Goal: Task Accomplishment & Management: Manage account settings

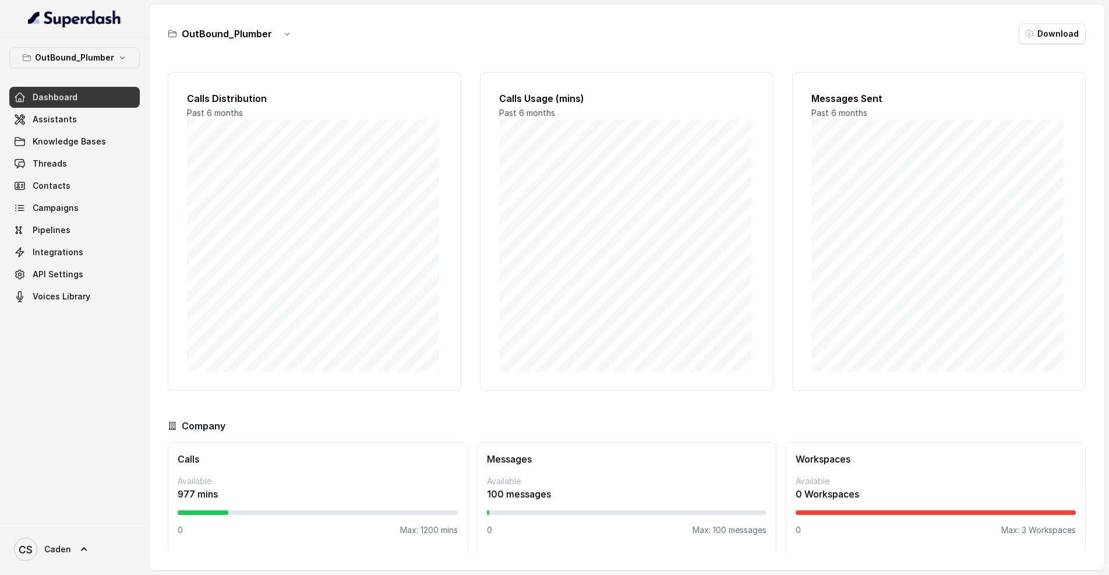
click at [101, 196] on div "Dashboard Assistants Knowledge Bases Threads Contacts Campaigns Pipelines Integ…" at bounding box center [74, 197] width 130 height 220
click at [98, 207] on link "Campaigns" at bounding box center [74, 207] width 130 height 21
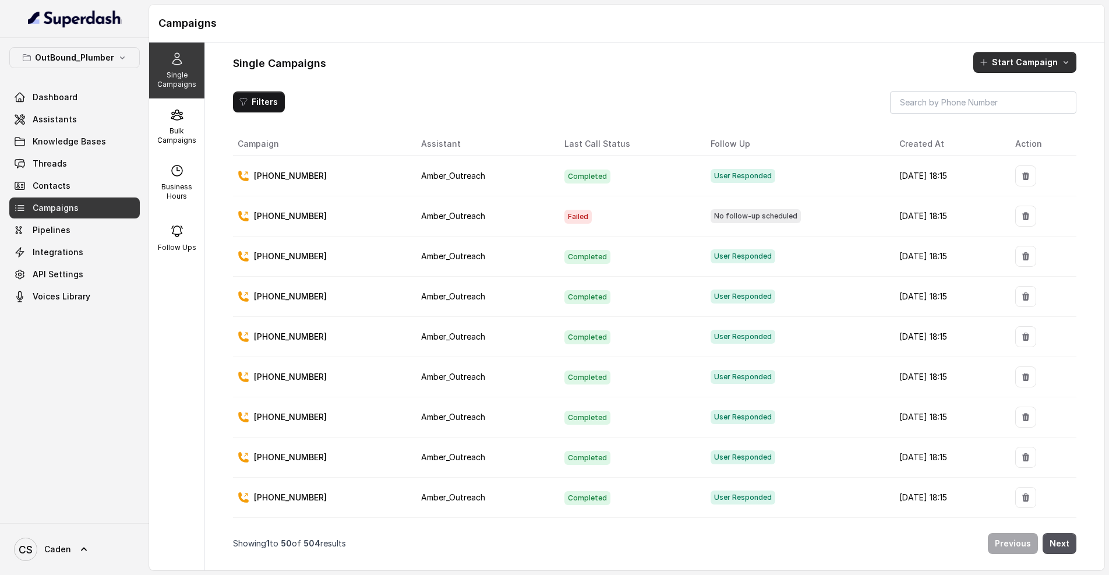
click at [1006, 62] on button "Start Campaign" at bounding box center [1024, 62] width 103 height 21
click at [1003, 121] on button "Call" at bounding box center [1026, 112] width 107 height 19
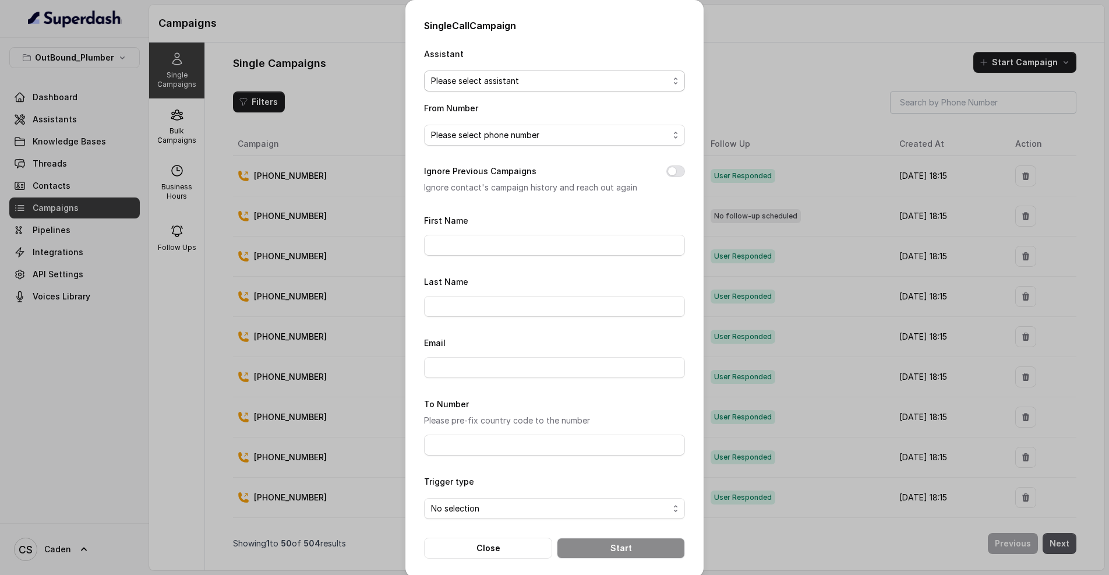
click at [568, 80] on span "Please select assistant" at bounding box center [550, 81] width 238 height 14
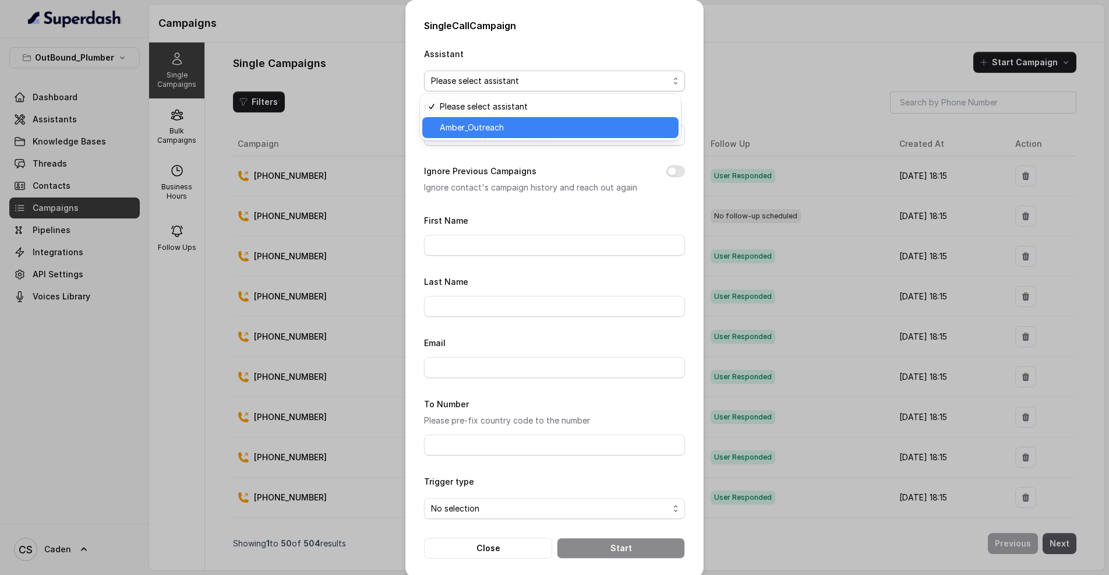
click at [477, 123] on span "Amber_Outreach" at bounding box center [556, 128] width 232 height 14
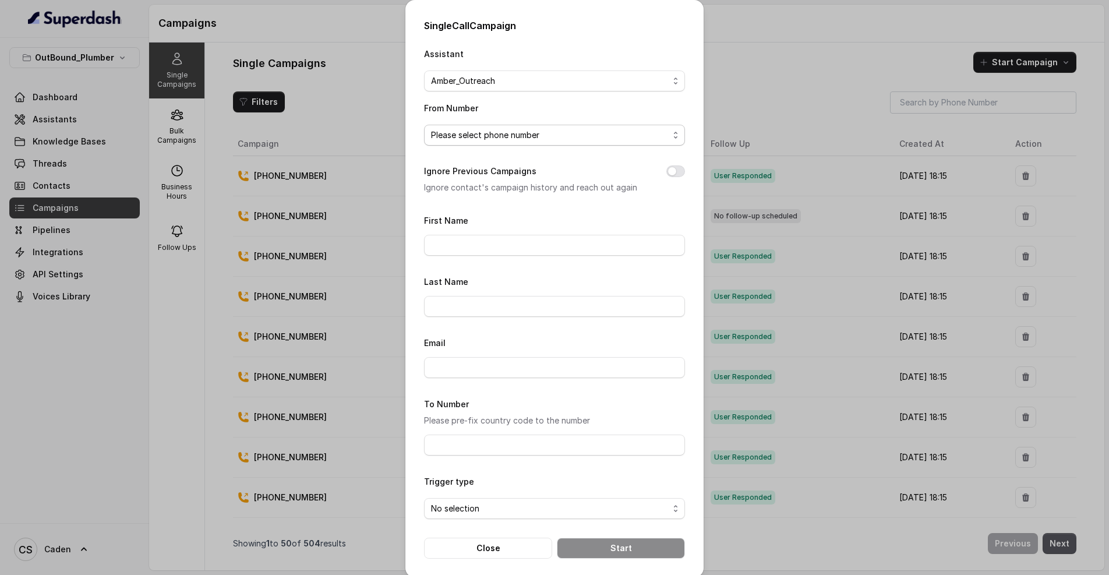
click at [494, 133] on span "Please select phone number" at bounding box center [550, 135] width 238 height 14
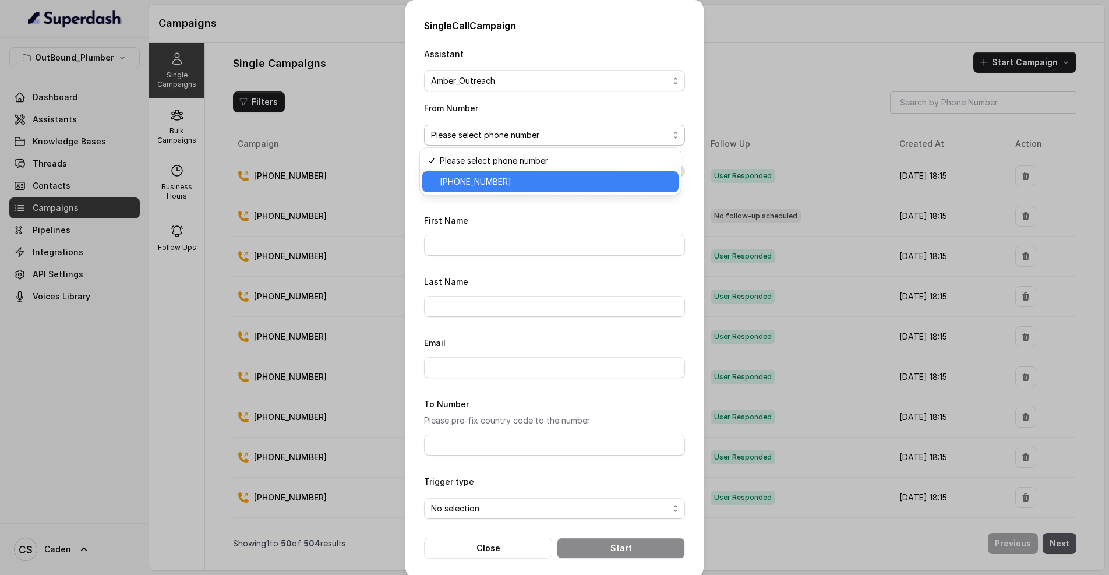
click at [500, 178] on span "[PHONE_NUMBER]" at bounding box center [556, 182] width 232 height 14
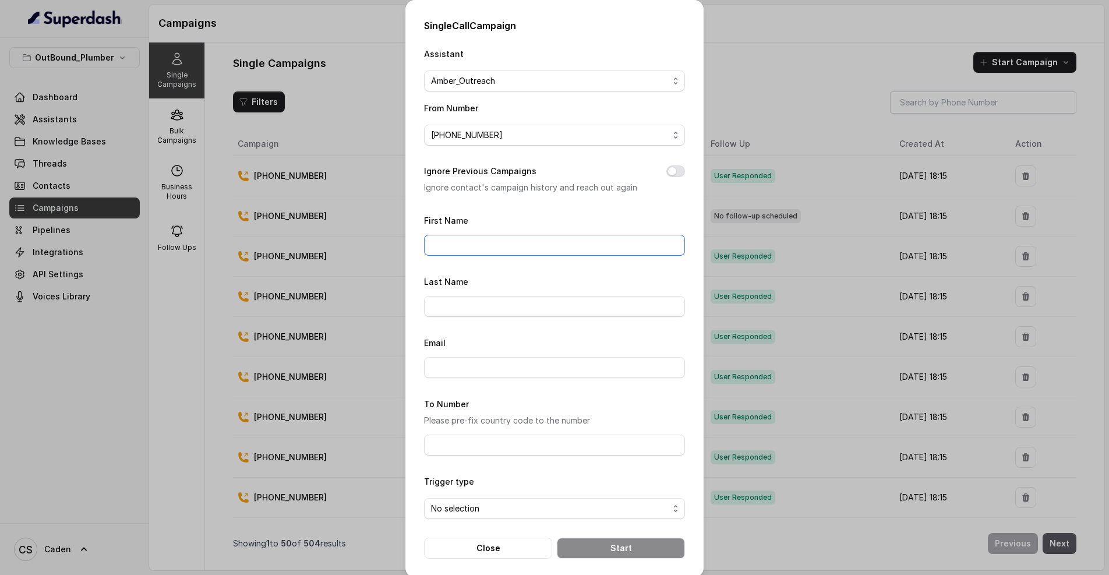
scroll to position [58, 0]
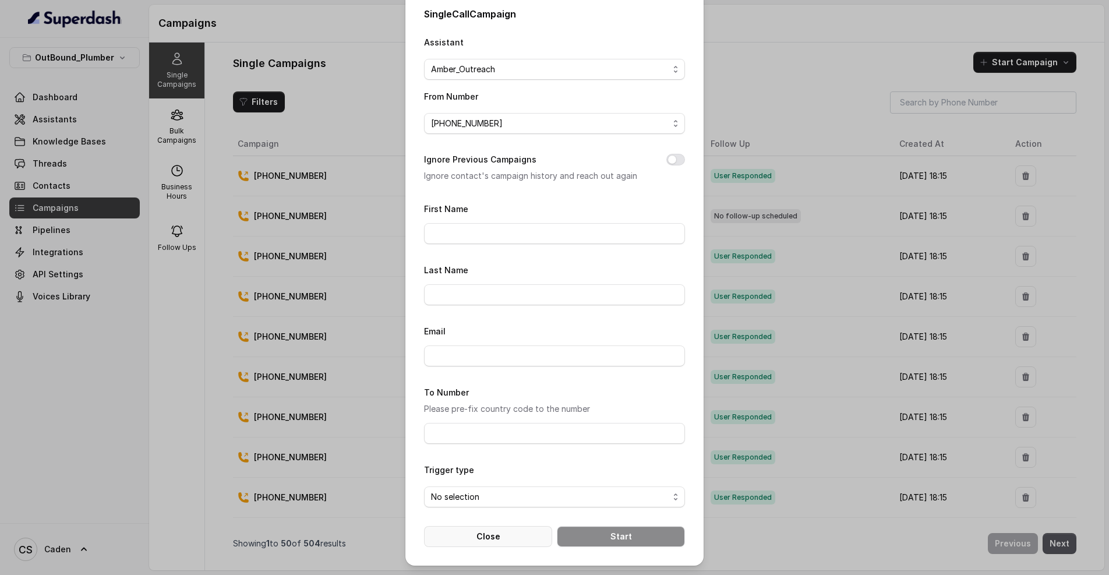
drag, startPoint x: 494, startPoint y: 526, endPoint x: 502, endPoint y: 522, distance: 8.3
click at [494, 526] on button "Close" at bounding box center [488, 536] width 128 height 21
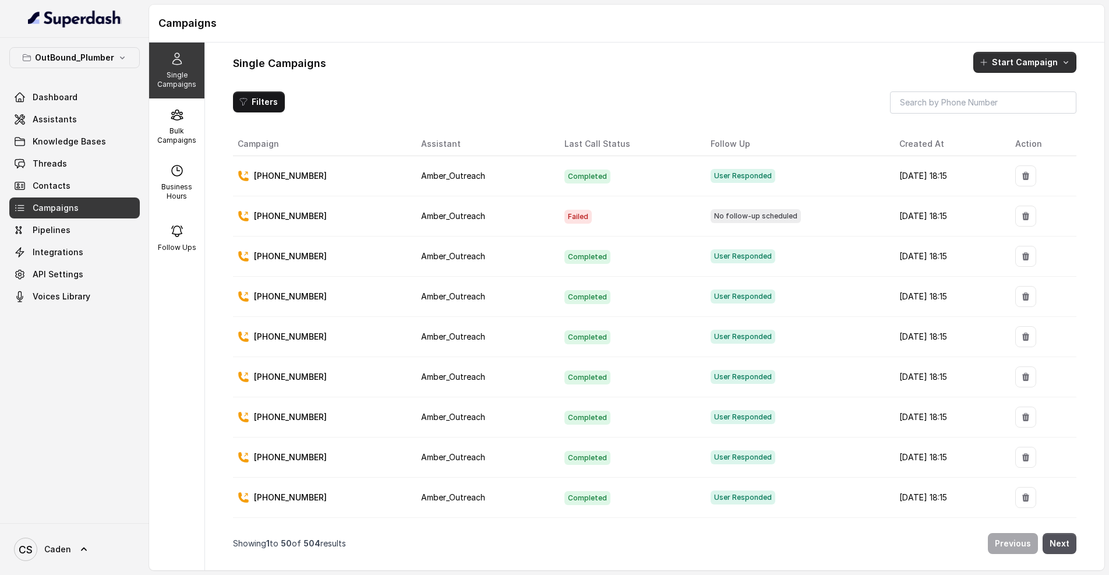
click at [1006, 54] on button "Start Campaign" at bounding box center [1024, 62] width 103 height 21
click at [939, 73] on div "Single Campaigns Start Campaign Filters Campaign Assistant Last Call Status Fol…" at bounding box center [654, 307] width 899 height 528
click at [997, 58] on button "Start Campaign" at bounding box center [1024, 62] width 103 height 21
click at [806, 68] on div "Single Campaigns Start Campaign" at bounding box center [654, 62] width 843 height 21
click at [184, 124] on div "Bulk Campaigns" at bounding box center [176, 126] width 55 height 56
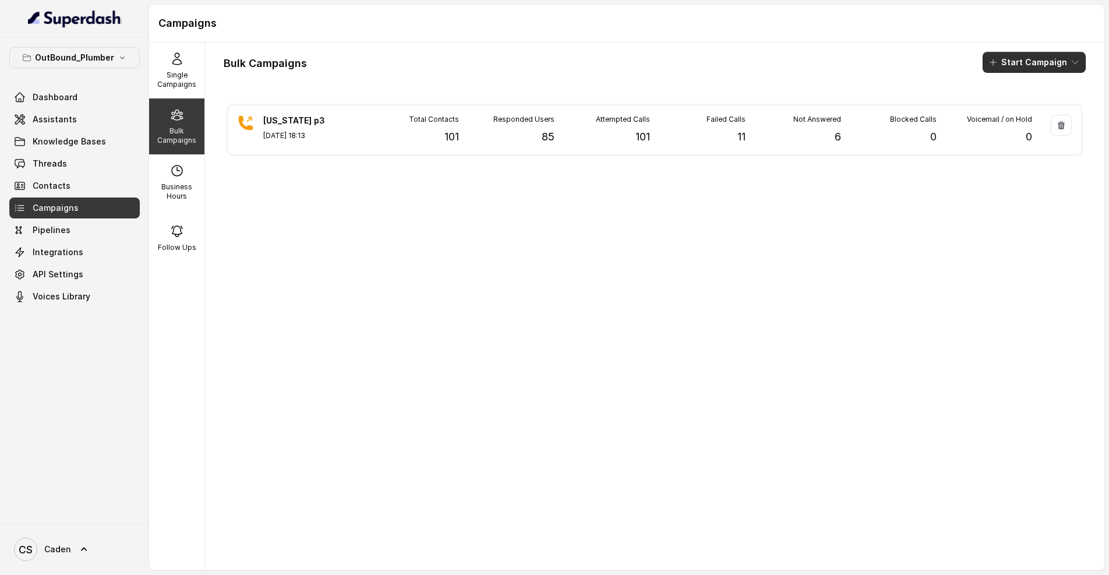
click at [1006, 60] on button "Start Campaign" at bounding box center [1033, 62] width 103 height 21
drag, startPoint x: 867, startPoint y: 79, endPoint x: 978, endPoint y: 118, distance: 117.9
click at [868, 79] on div "Bulk Campaigns Start Campaign [US_STATE] p3 [DATE] 18:13 Total Contacts 101 Res…" at bounding box center [654, 307] width 899 height 528
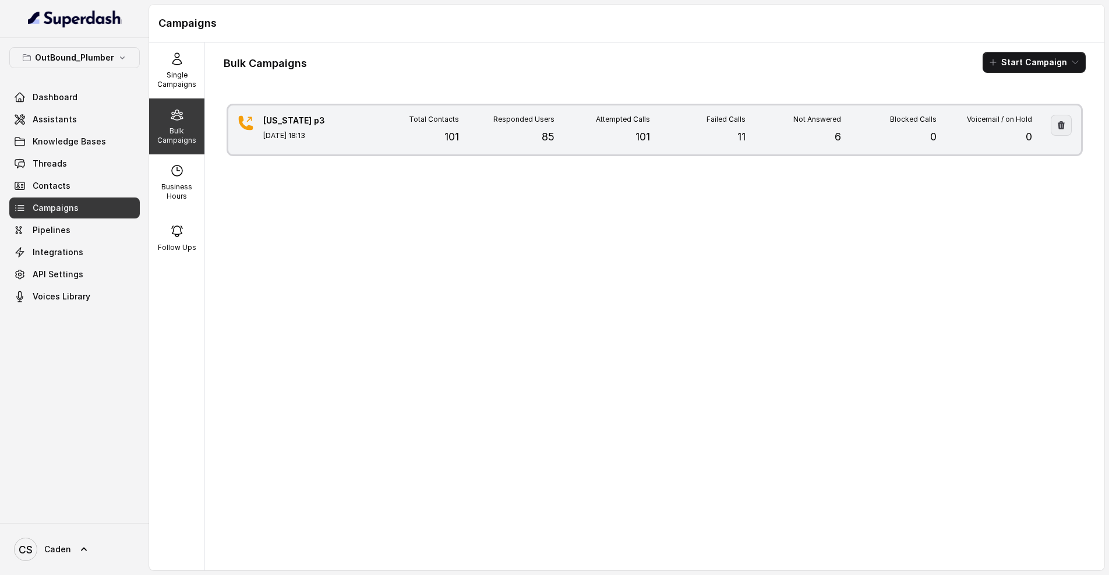
click at [1006, 125] on icon "button" at bounding box center [1060, 125] width 9 height 9
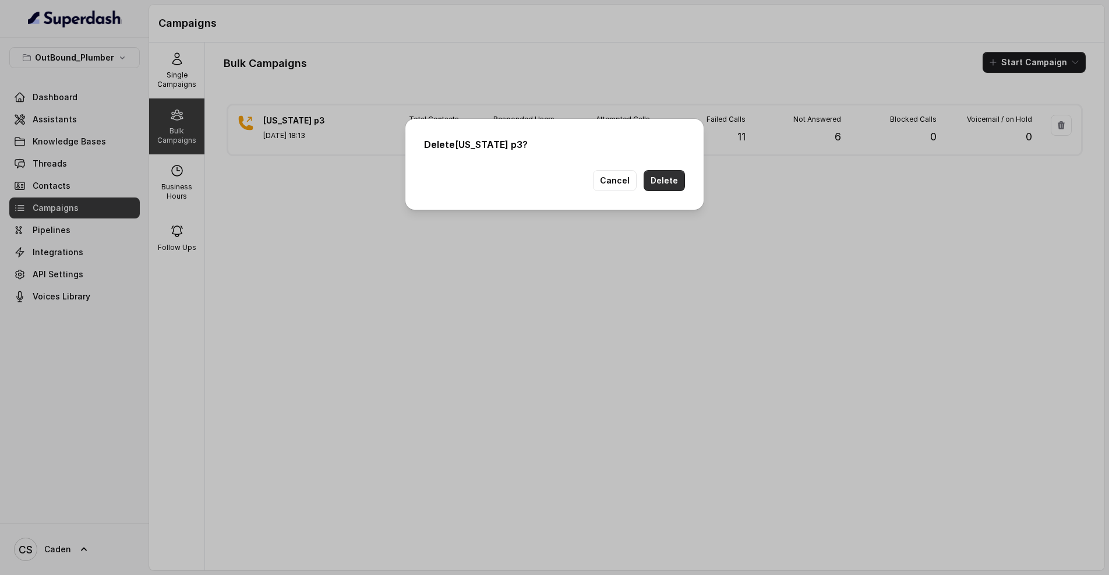
click at [668, 185] on button "Delete" at bounding box center [663, 180] width 41 height 21
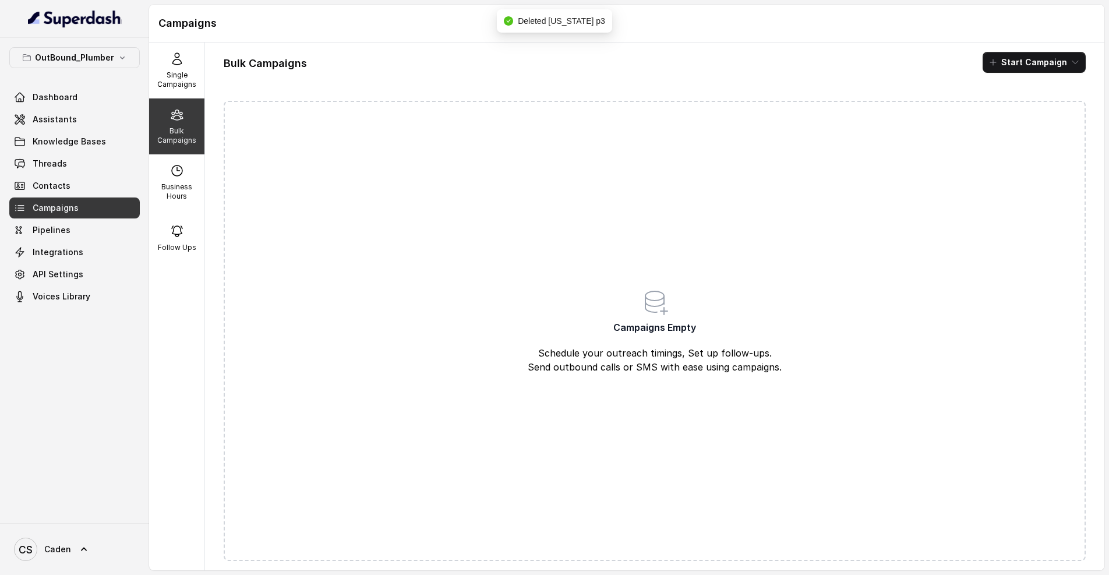
drag, startPoint x: 976, startPoint y: 59, endPoint x: 1004, endPoint y: 61, distance: 28.0
click at [976, 59] on div "Bulk Campaigns Start Campaign" at bounding box center [655, 62] width 862 height 21
click at [1004, 60] on button "Start Campaign" at bounding box center [1033, 62] width 103 height 21
click at [999, 107] on p "Call" at bounding box center [1004, 108] width 14 height 12
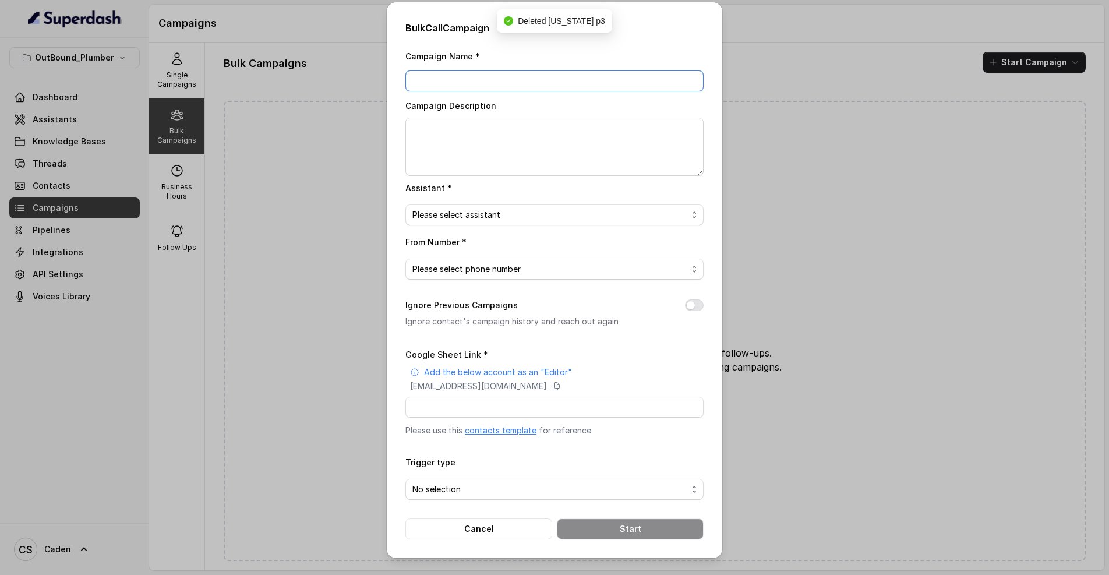
click at [491, 75] on input "Campaign Name *" at bounding box center [554, 80] width 298 height 21
type input "[US_STATE] p4"
click at [533, 218] on span "Please select assistant" at bounding box center [549, 215] width 275 height 14
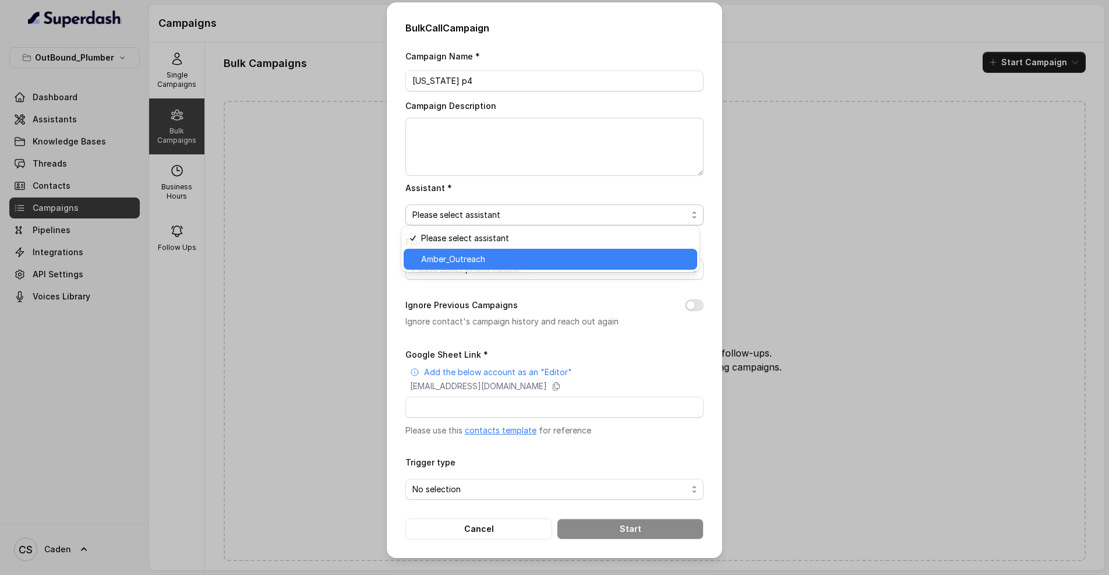
click at [516, 261] on span "Amber_Outreach" at bounding box center [555, 259] width 269 height 14
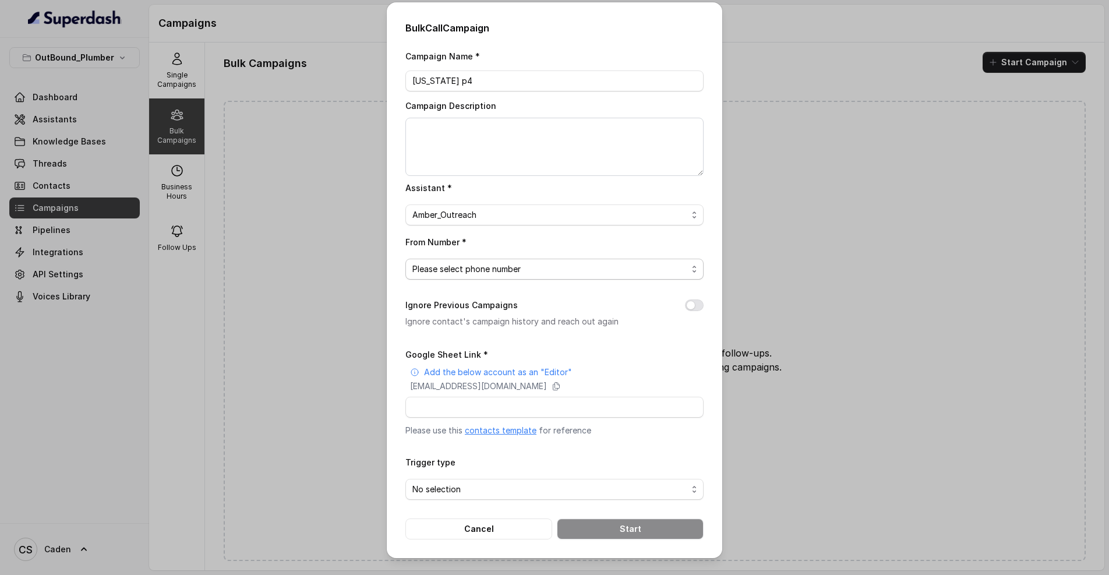
click at [516, 262] on span "Please select phone number" at bounding box center [549, 269] width 275 height 14
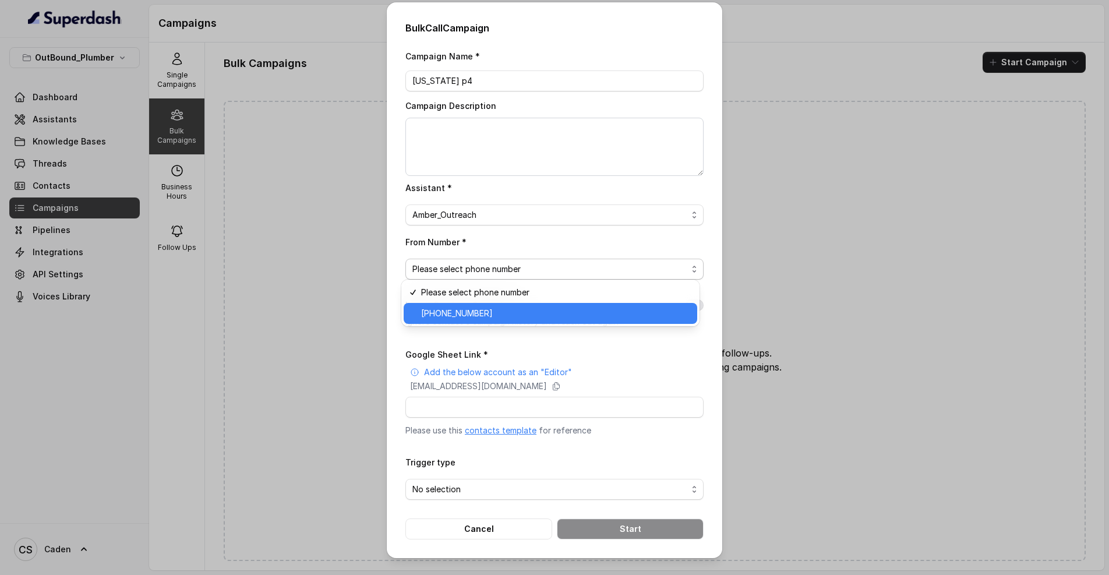
click at [521, 305] on div "[PHONE_NUMBER]" at bounding box center [550, 313] width 293 height 21
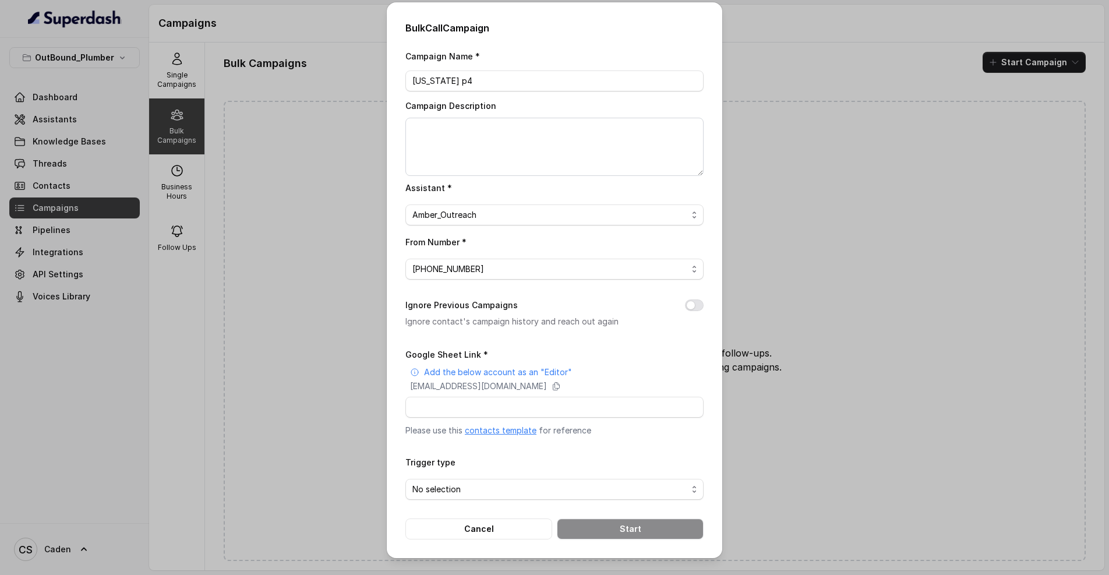
click at [529, 306] on div "Ignore Previous Campaigns Ignore contact's campaign history and reach out again" at bounding box center [554, 313] width 298 height 30
click at [507, 417] on input "Google Sheet Link *" at bounding box center [554, 407] width 298 height 21
paste input "[URL][DOMAIN_NAME]"
type input "[URL][DOMAIN_NAME]"
click at [632, 431] on div "Google Sheet Link * Add the below account as an "Editor" [EMAIL_ADDRESS][DOMAIN…" at bounding box center [554, 391] width 298 height 89
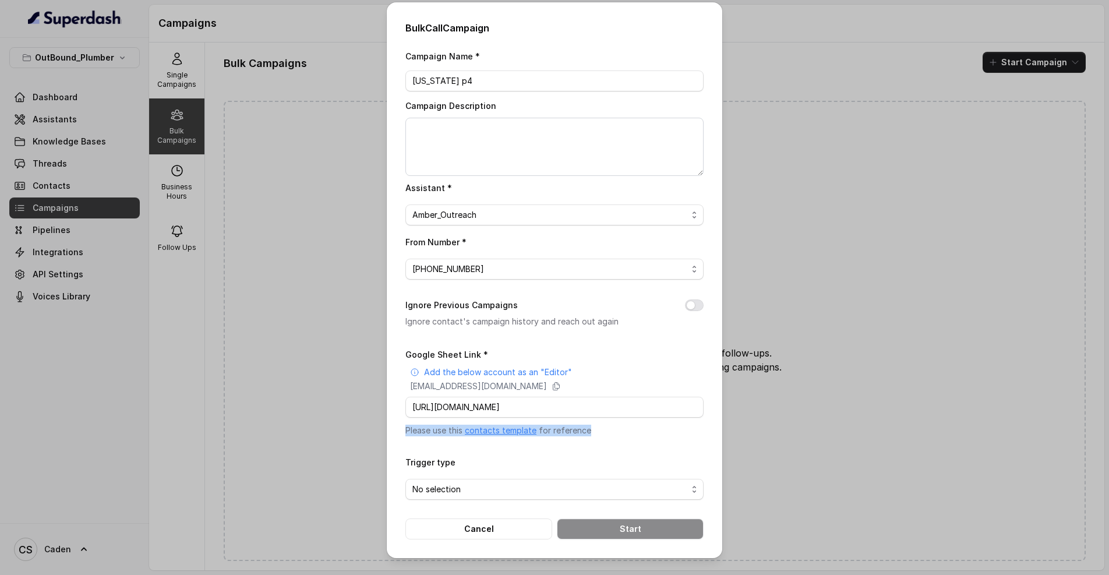
click at [646, 436] on p "Please use this contacts template for reference" at bounding box center [554, 430] width 298 height 12
click at [555, 486] on span "No selection" at bounding box center [549, 489] width 275 height 14
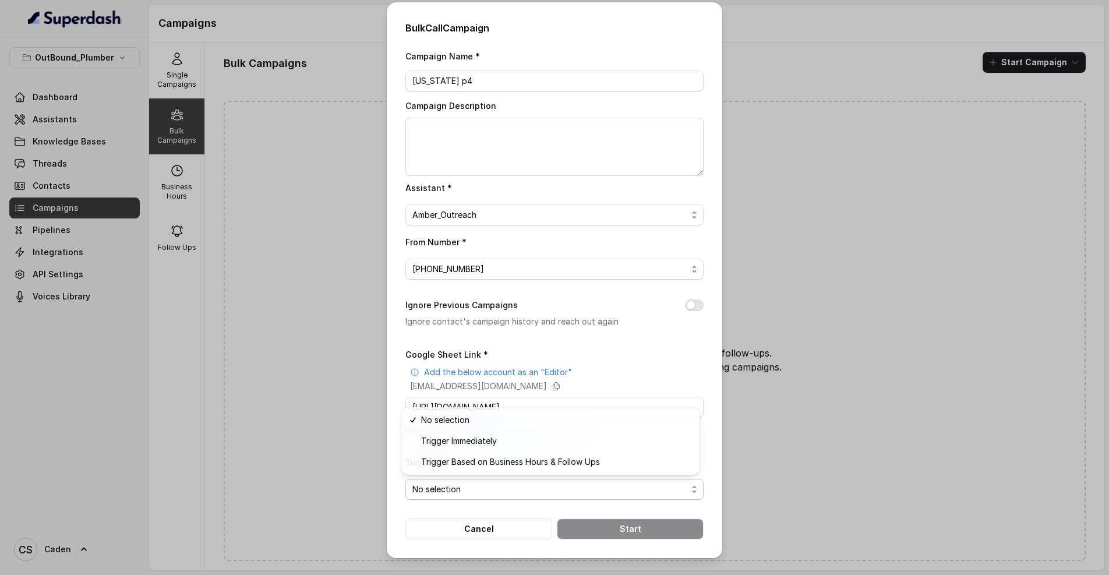
click at [600, 345] on div "Campaign Name * [US_STATE] p4 Campaign Description Assistant * Amber_Outreach F…" at bounding box center [554, 294] width 298 height 490
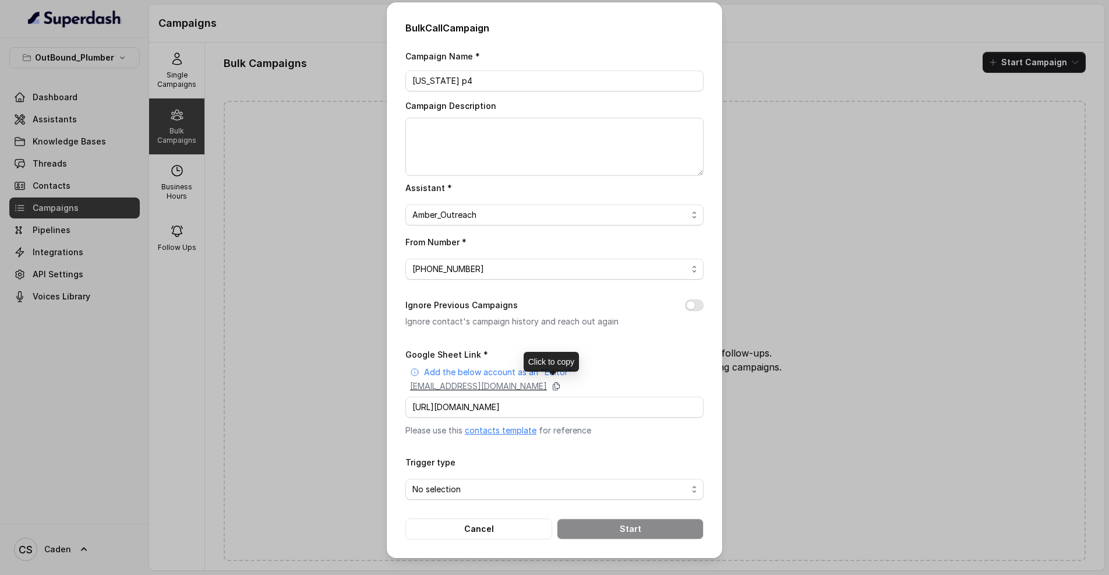
click at [561, 385] on icon at bounding box center [555, 385] width 9 height 9
click at [523, 482] on span "No selection" at bounding box center [549, 489] width 275 height 14
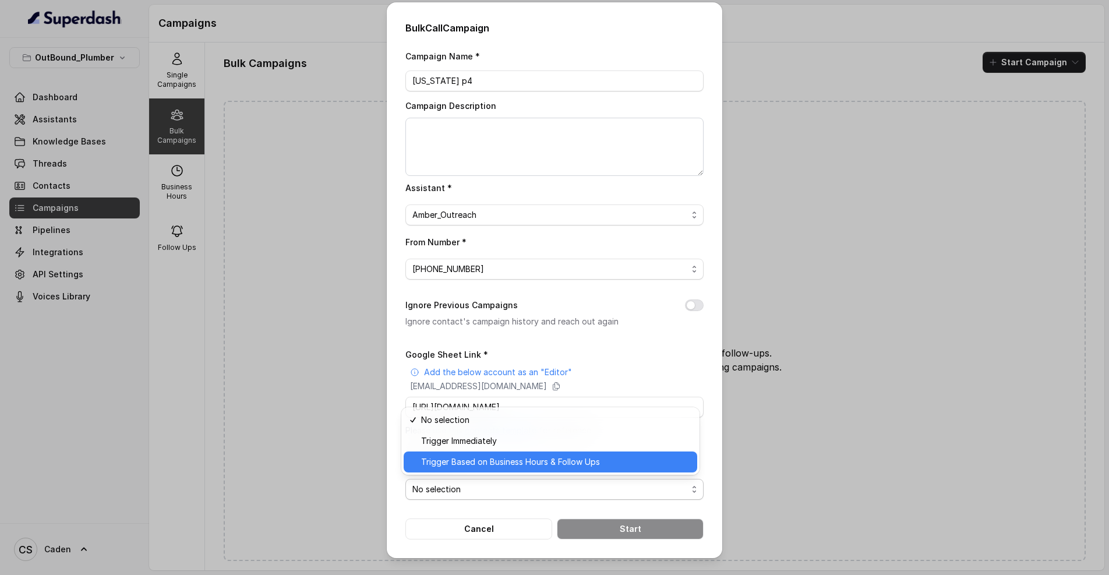
click at [486, 447] on div "Trigger Immediately" at bounding box center [550, 440] width 293 height 21
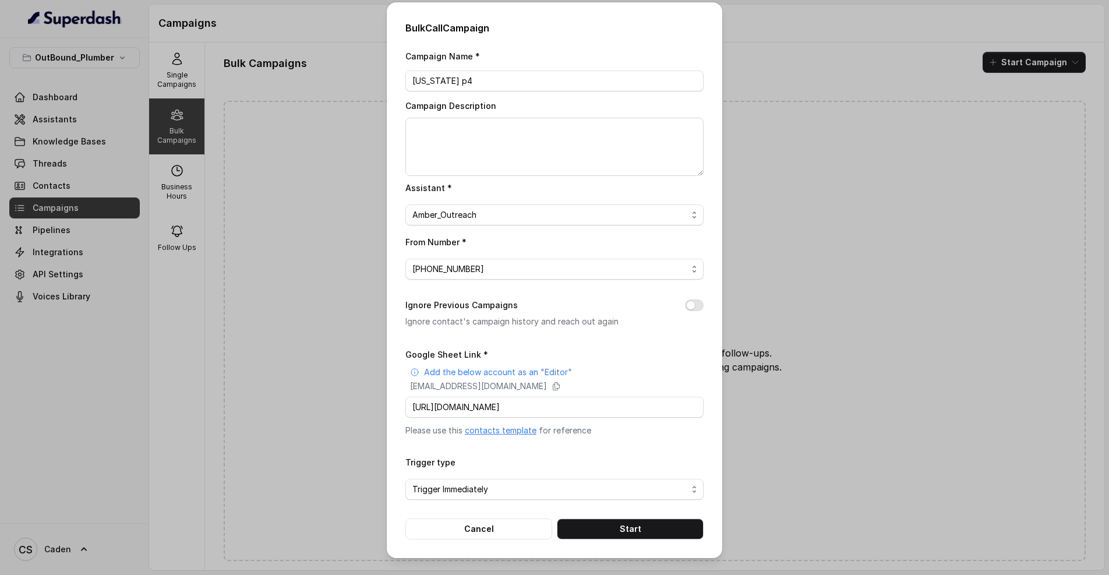
click at [511, 440] on form "Google Sheet Link * Add the below account as an "Editor" [EMAIL_ADDRESS][DOMAIN…" at bounding box center [554, 443] width 298 height 192
click at [636, 539] on button "Start" at bounding box center [630, 528] width 147 height 21
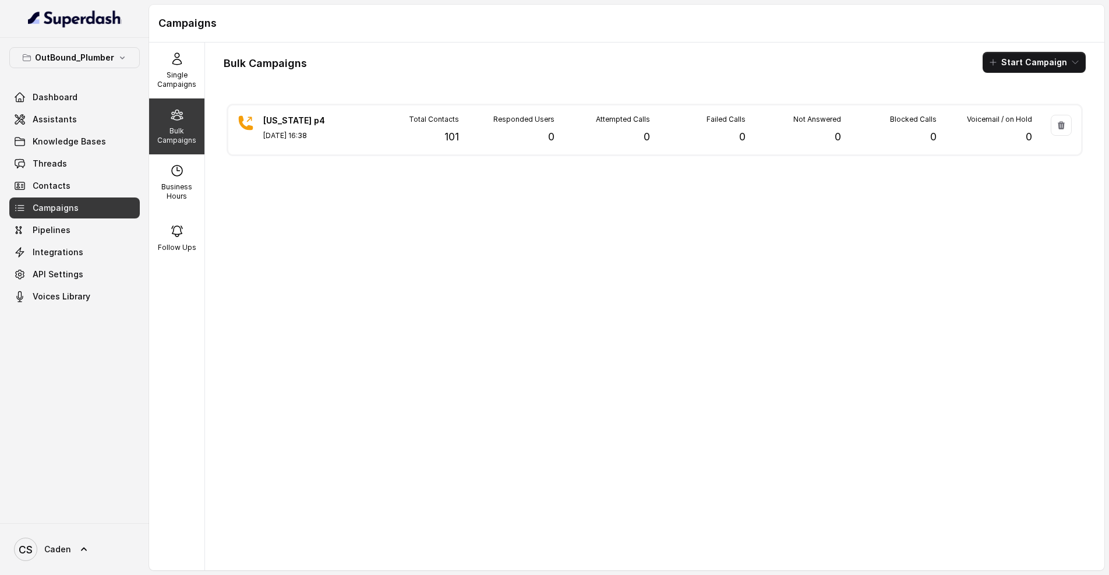
click at [65, 174] on div "Dashboard Assistants Knowledge Bases Threads Contacts Campaigns Pipelines Integ…" at bounding box center [74, 197] width 130 height 220
click at [66, 170] on link "Threads" at bounding box center [74, 163] width 130 height 21
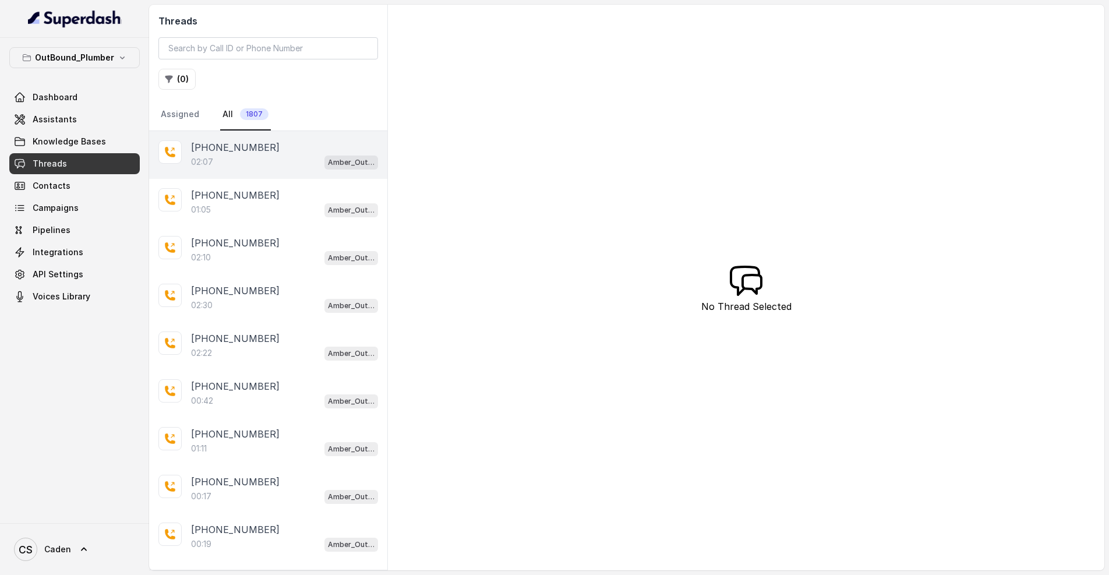
click at [251, 171] on div "[PHONE_NUMBER]:07 Amber_Outreach" at bounding box center [268, 155] width 238 height 48
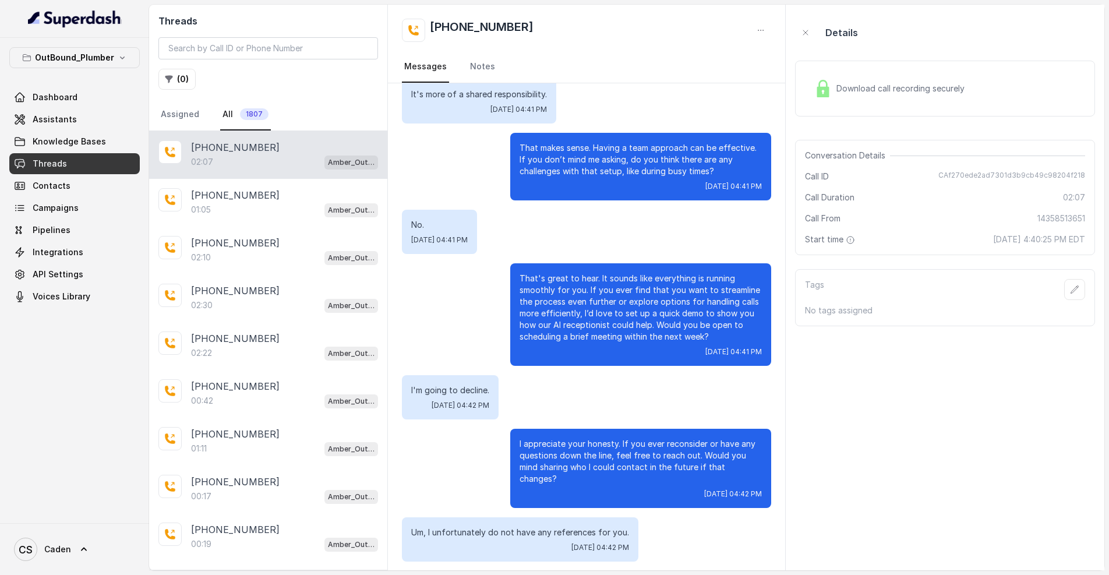
scroll to position [636, 0]
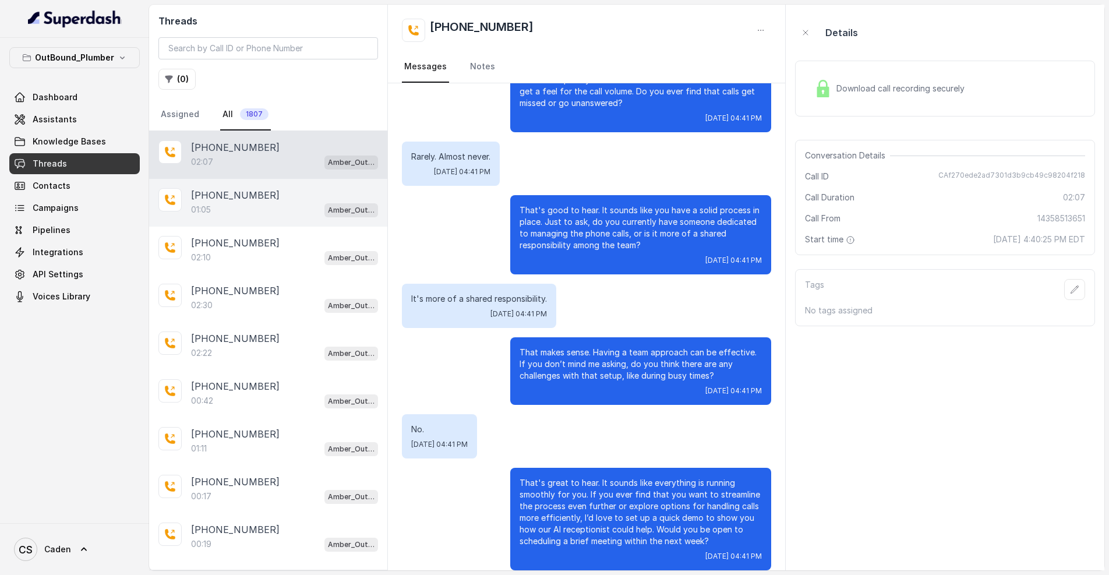
click at [254, 215] on div "01:05 Amber_Outreach" at bounding box center [284, 209] width 187 height 15
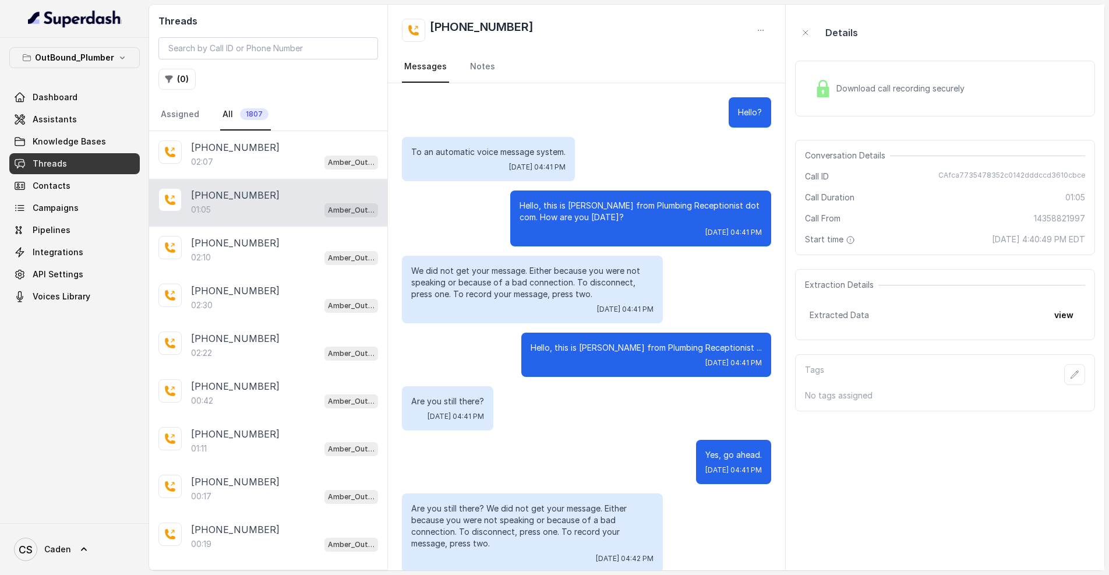
scroll to position [177, 0]
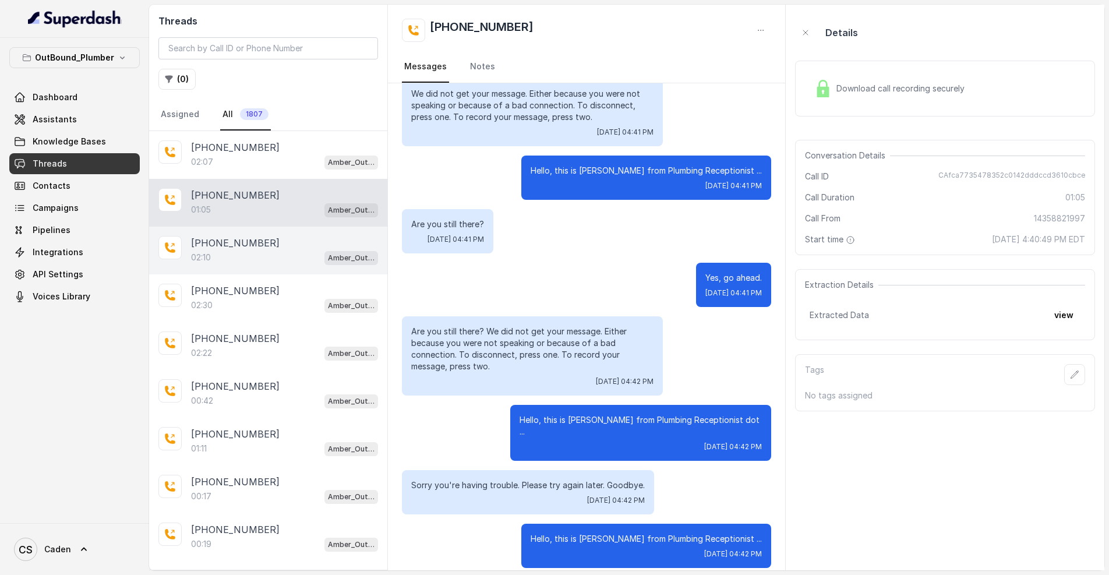
click at [243, 242] on p "[PHONE_NUMBER]" at bounding box center [235, 243] width 89 height 14
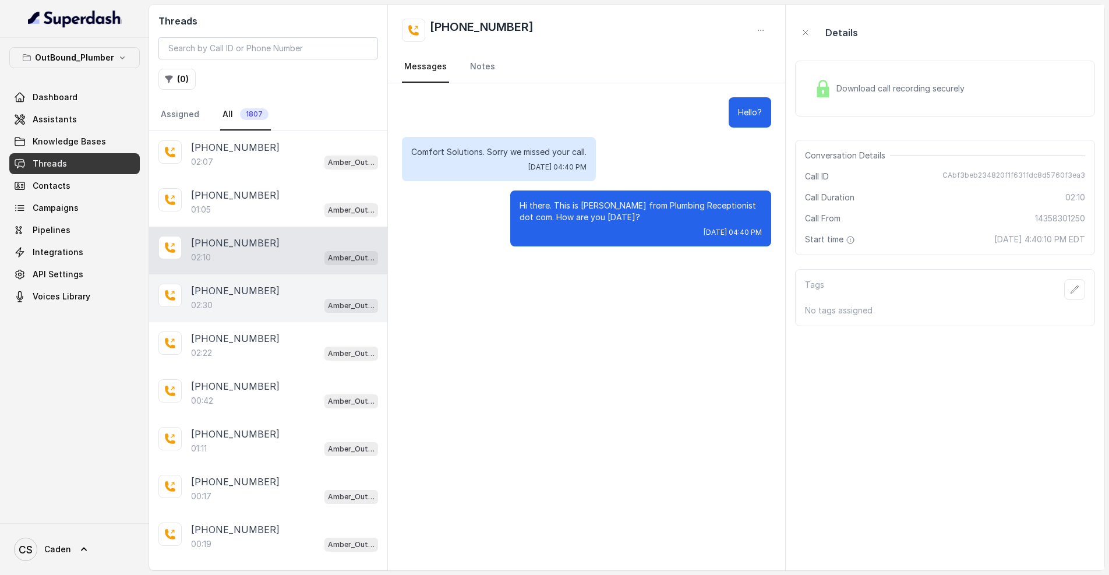
click at [260, 319] on div "[PHONE_NUMBER]:30 Amber_Outreach" at bounding box center [268, 298] width 238 height 48
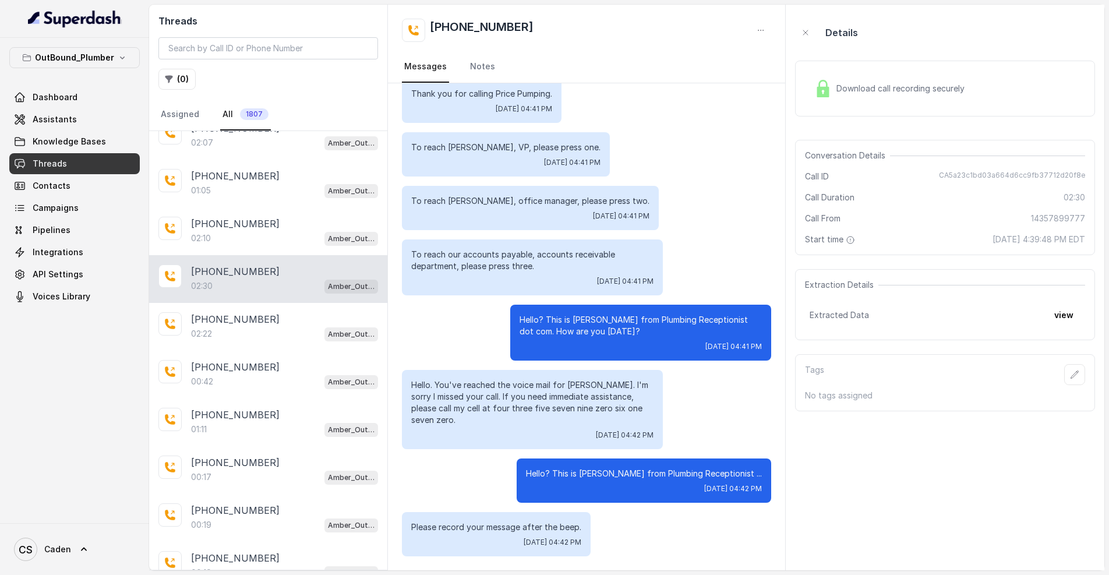
scroll to position [72, 0]
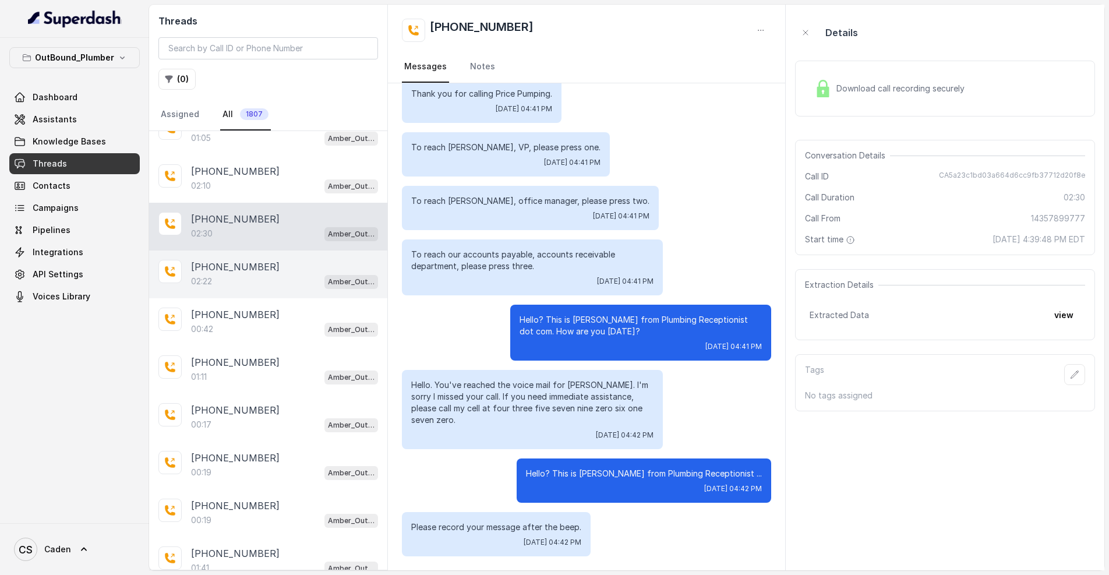
click at [260, 263] on div "[PHONE_NUMBER]" at bounding box center [284, 267] width 187 height 14
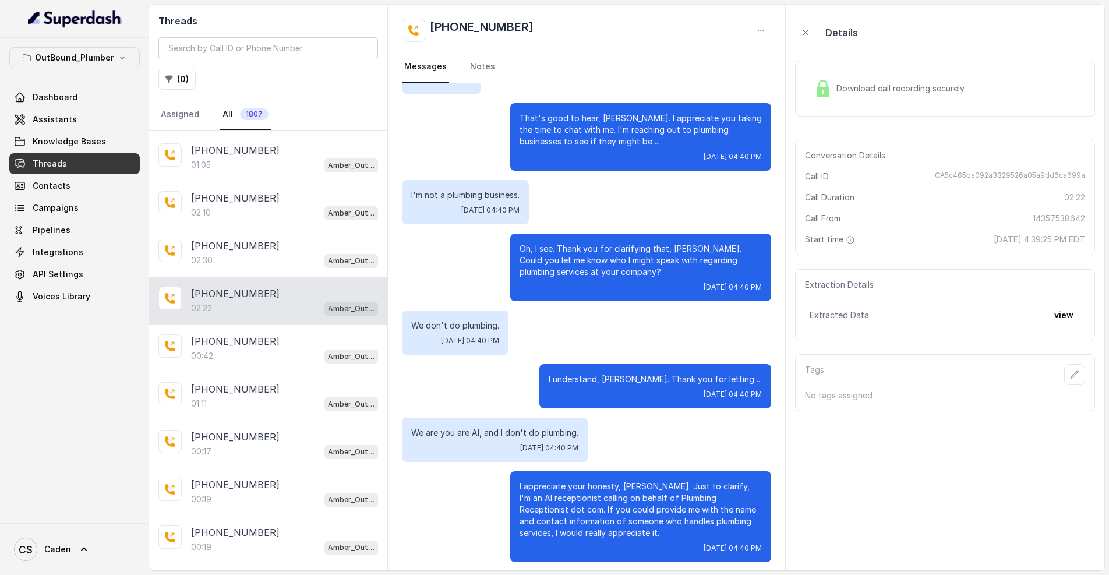
scroll to position [240, 0]
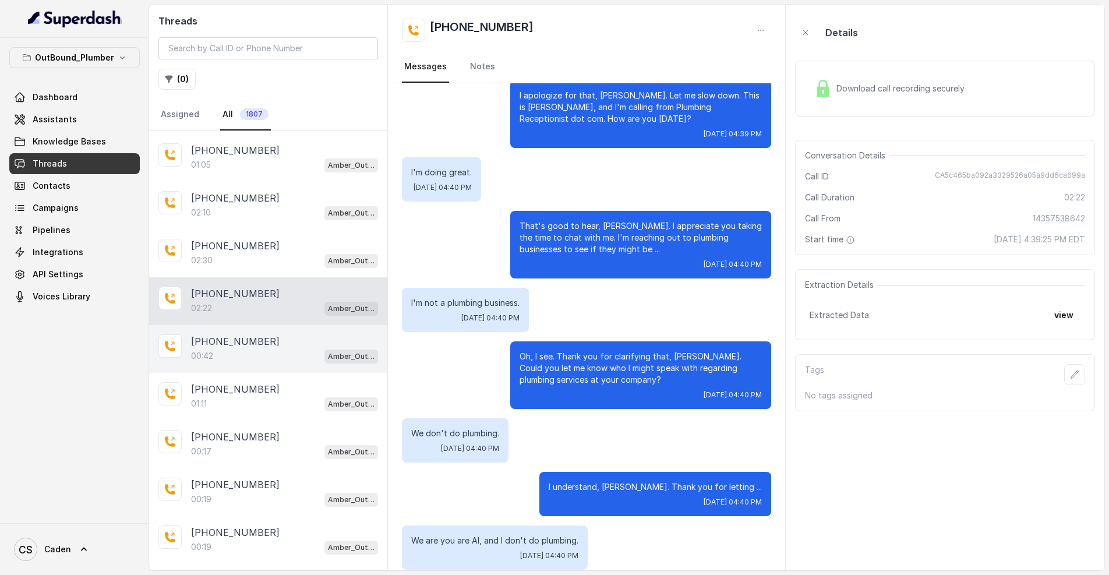
click at [246, 348] on p "[PHONE_NUMBER]" at bounding box center [235, 341] width 89 height 14
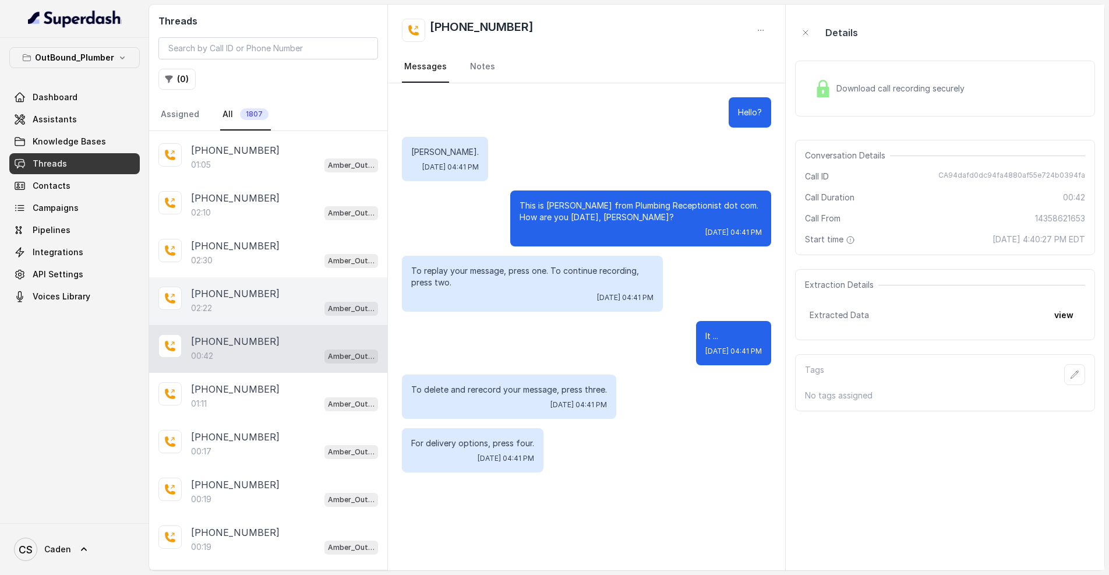
scroll to position [231, 0]
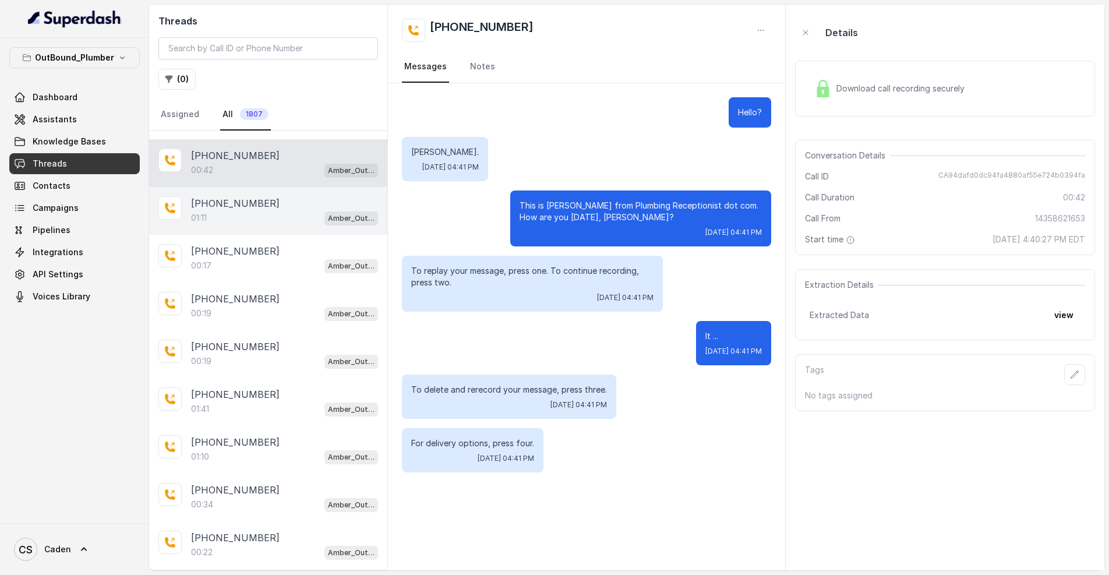
click at [283, 214] on div "01:11 Amber_Outreach" at bounding box center [284, 217] width 187 height 15
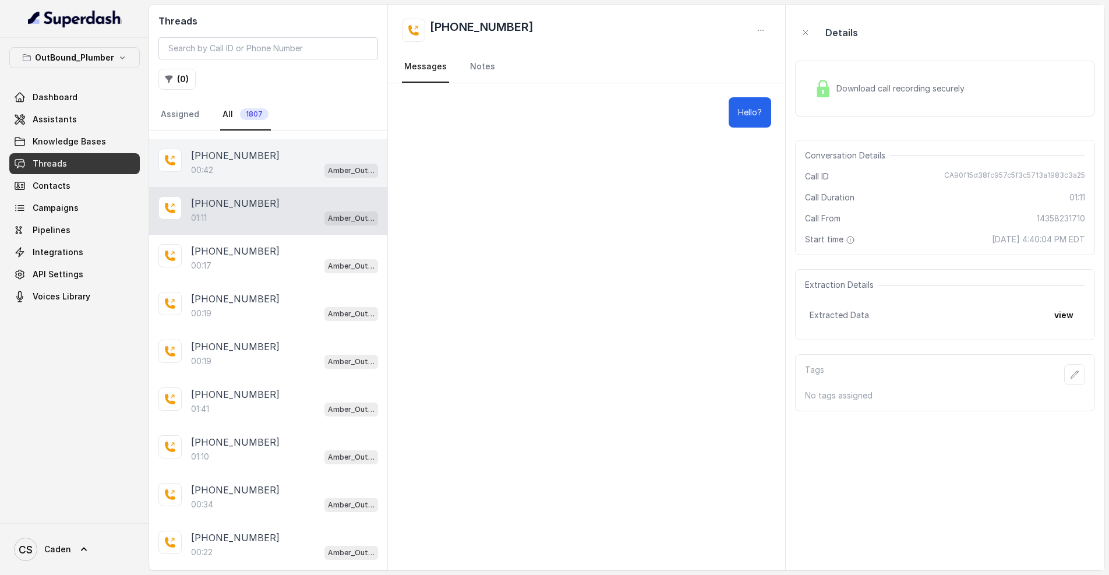
click at [295, 182] on div "[PHONE_NUMBER]:42 Amber_Outreach" at bounding box center [268, 163] width 238 height 48
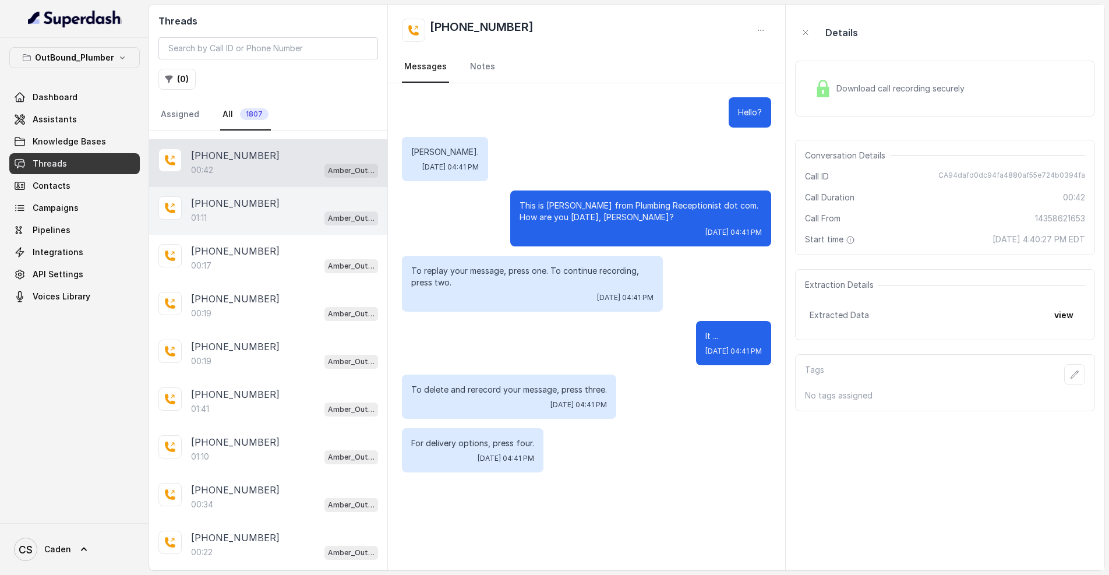
click at [231, 218] on div "01:11 Amber_Outreach" at bounding box center [284, 217] width 187 height 15
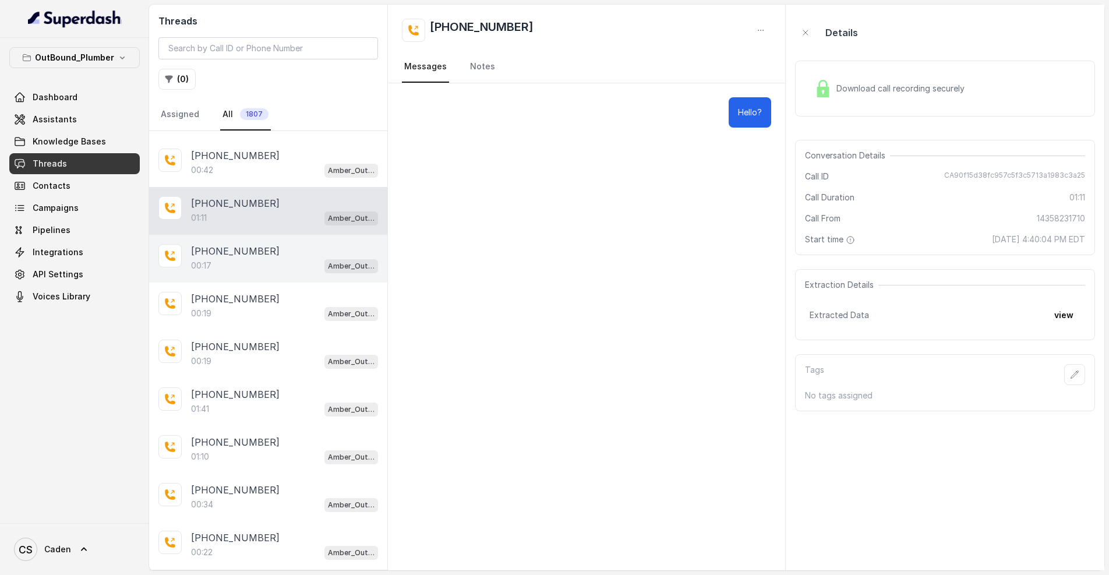
click at [259, 253] on div "[PHONE_NUMBER]" at bounding box center [284, 251] width 187 height 14
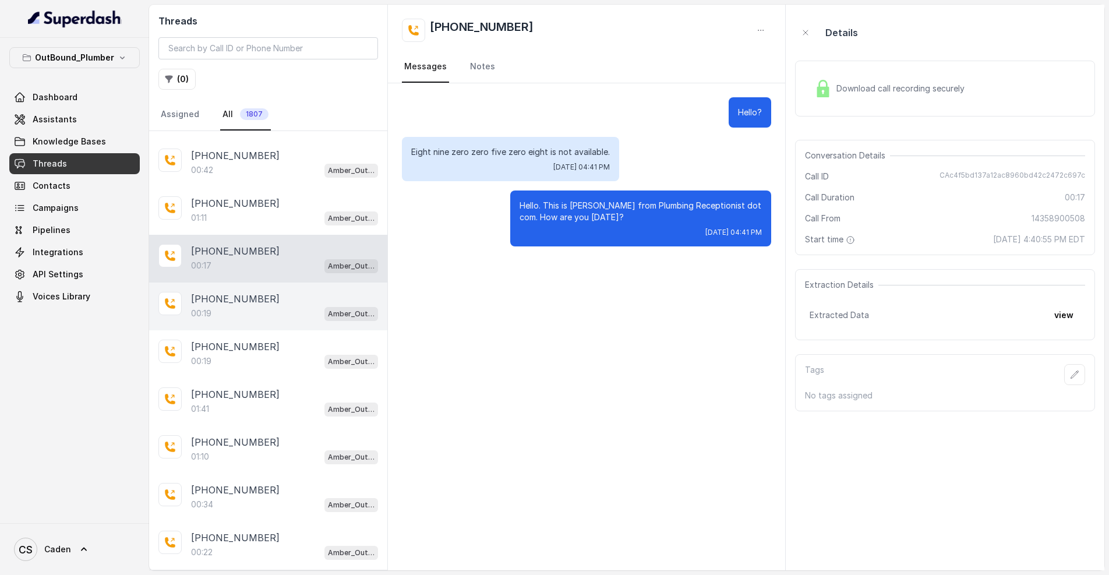
click at [273, 307] on div "00:19 Amber_Outreach" at bounding box center [284, 313] width 187 height 15
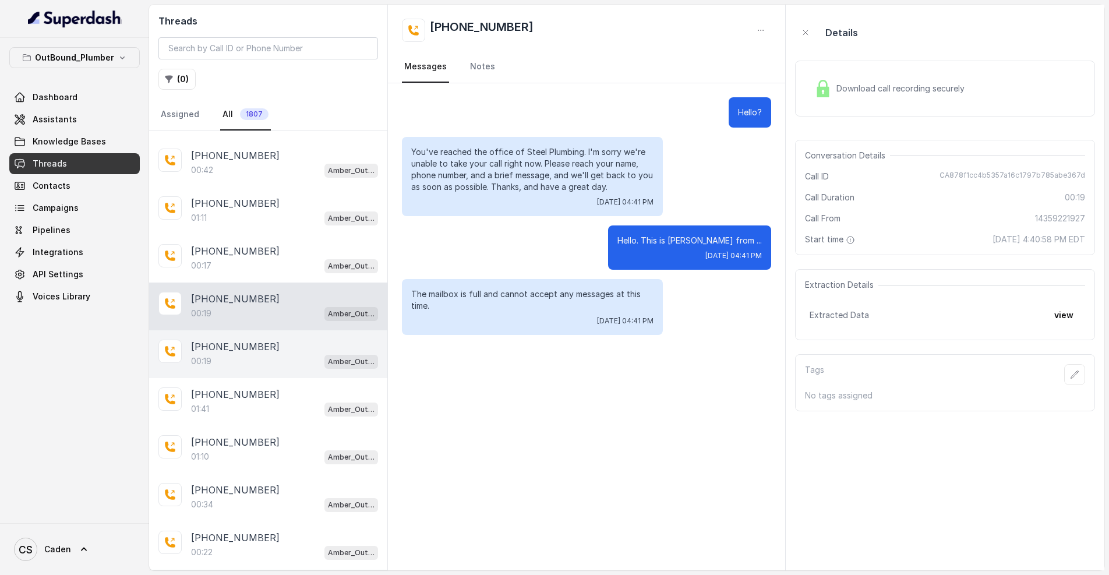
click at [257, 352] on div "[PHONE_NUMBER]" at bounding box center [284, 346] width 187 height 14
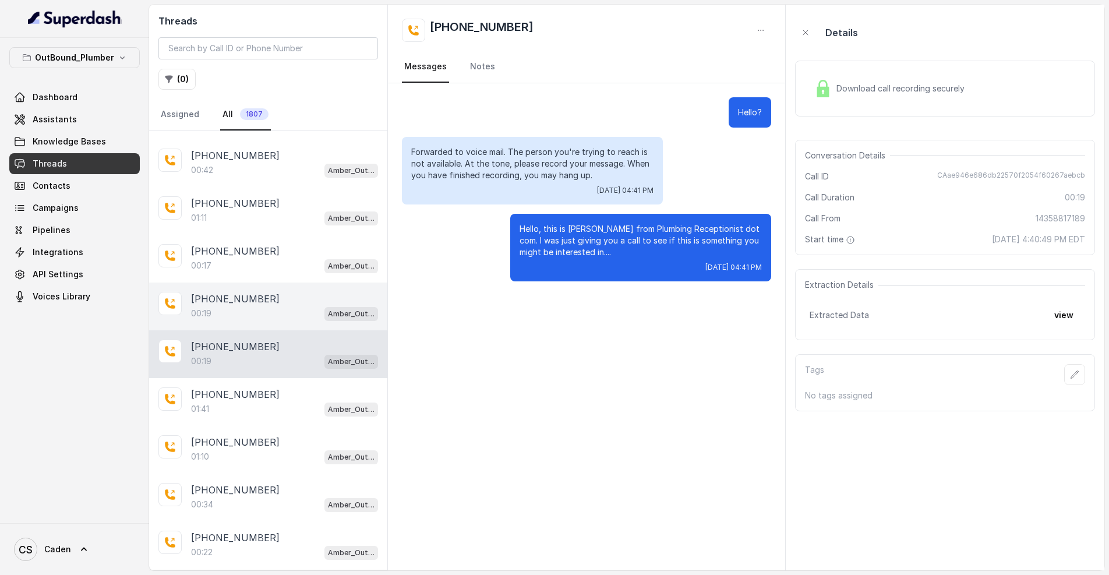
scroll to position [455, 0]
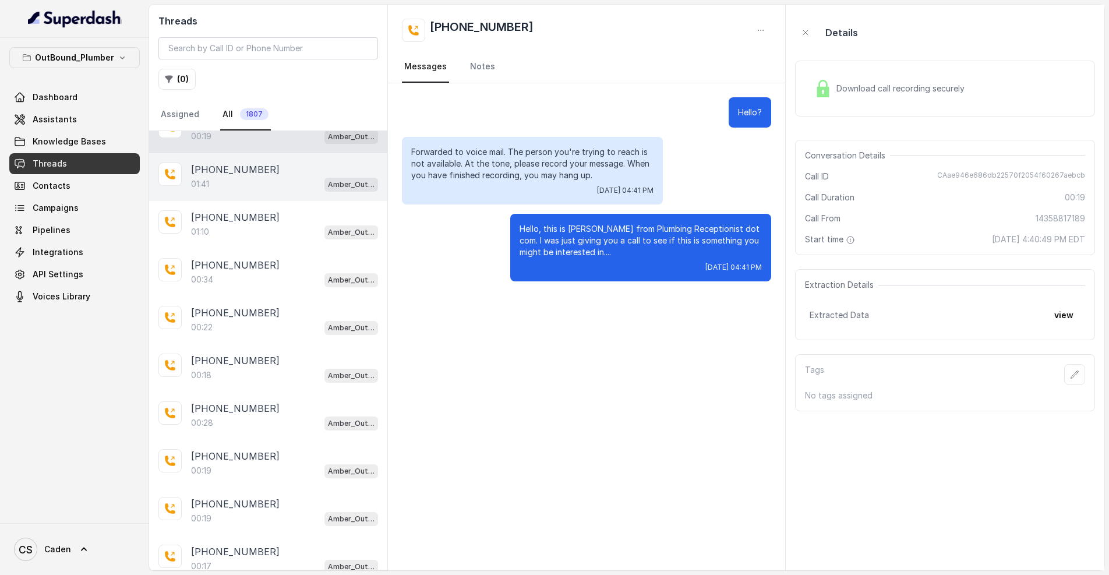
click at [248, 169] on p "[PHONE_NUMBER]" at bounding box center [235, 169] width 89 height 14
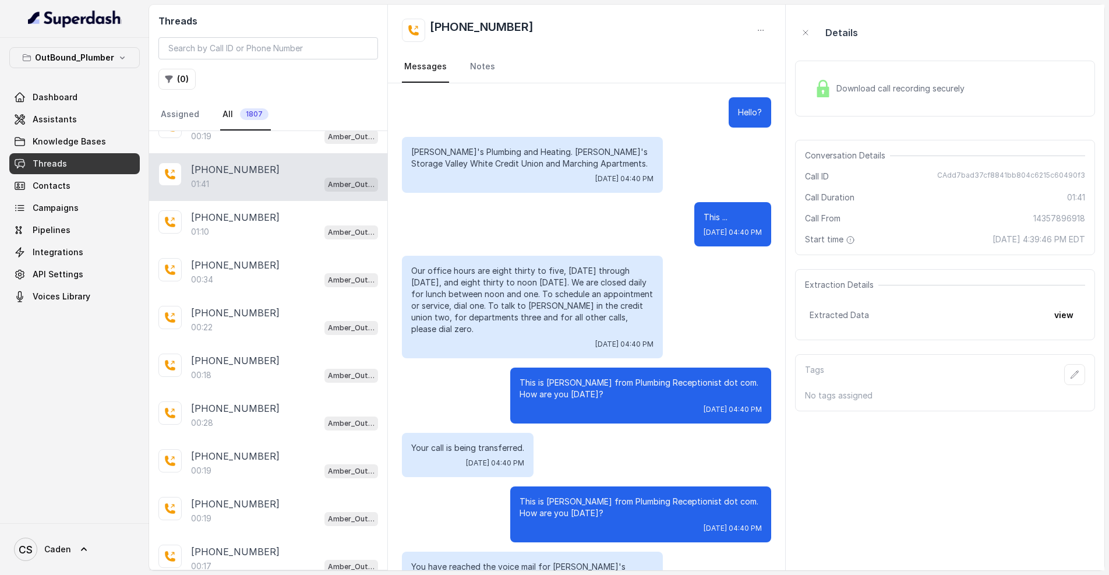
scroll to position [282, 0]
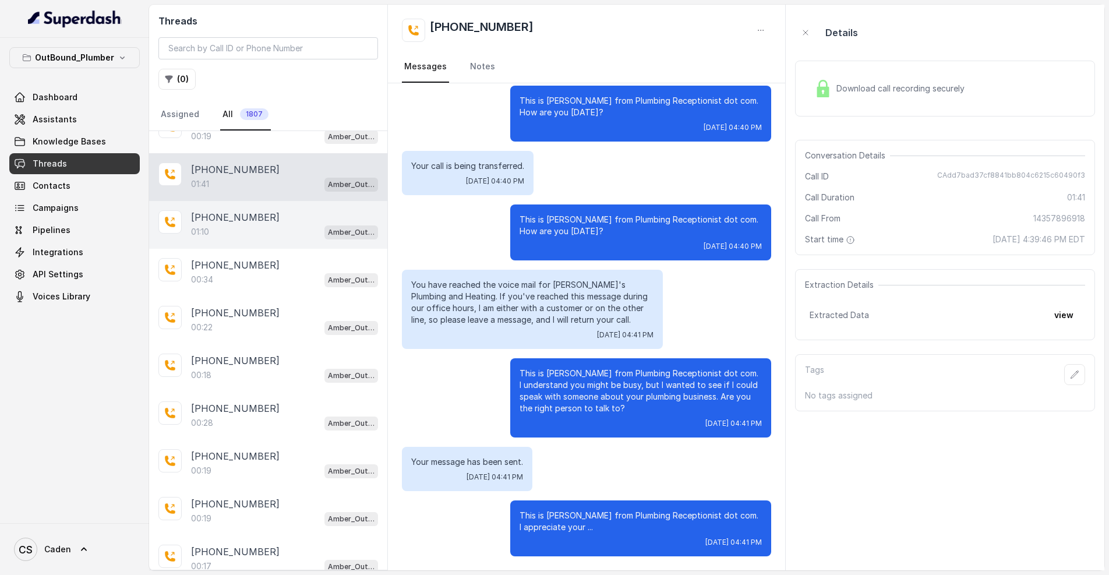
click at [268, 218] on div "[PHONE_NUMBER]" at bounding box center [284, 217] width 187 height 14
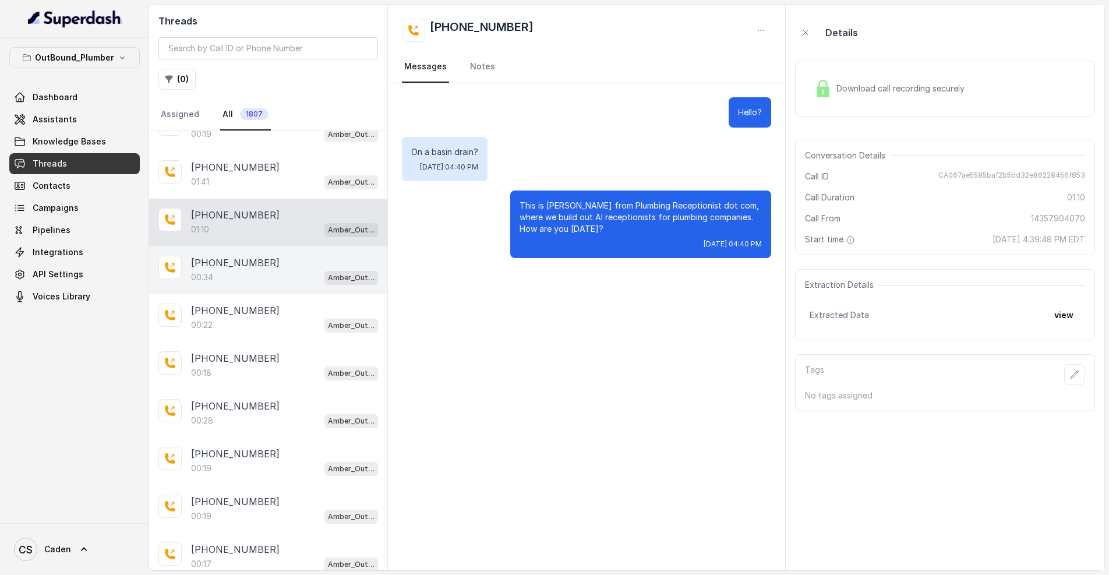
scroll to position [462, 0]
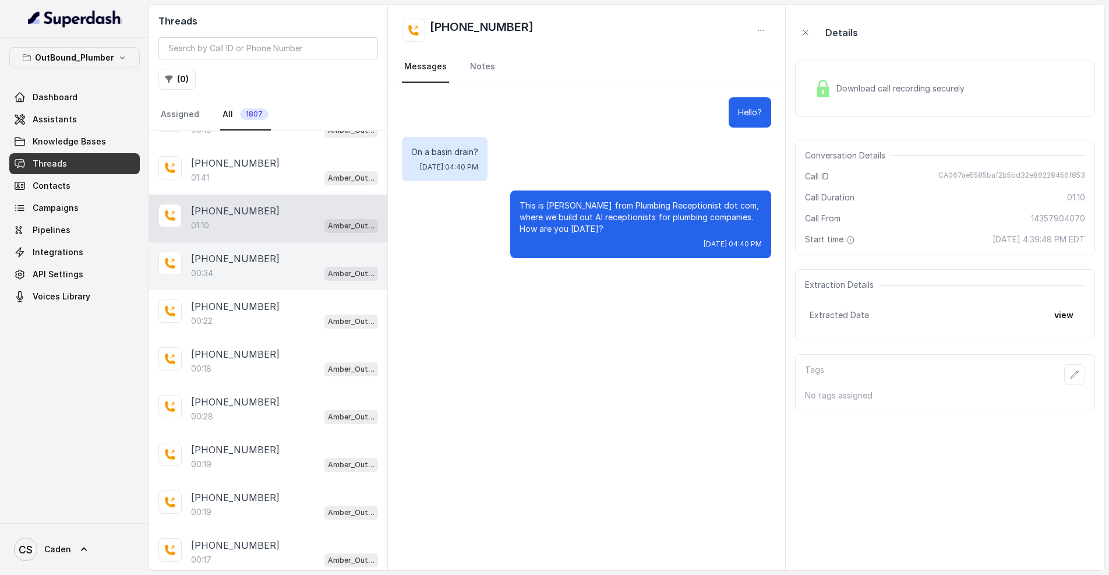
click at [264, 264] on div "[PHONE_NUMBER]" at bounding box center [284, 259] width 187 height 14
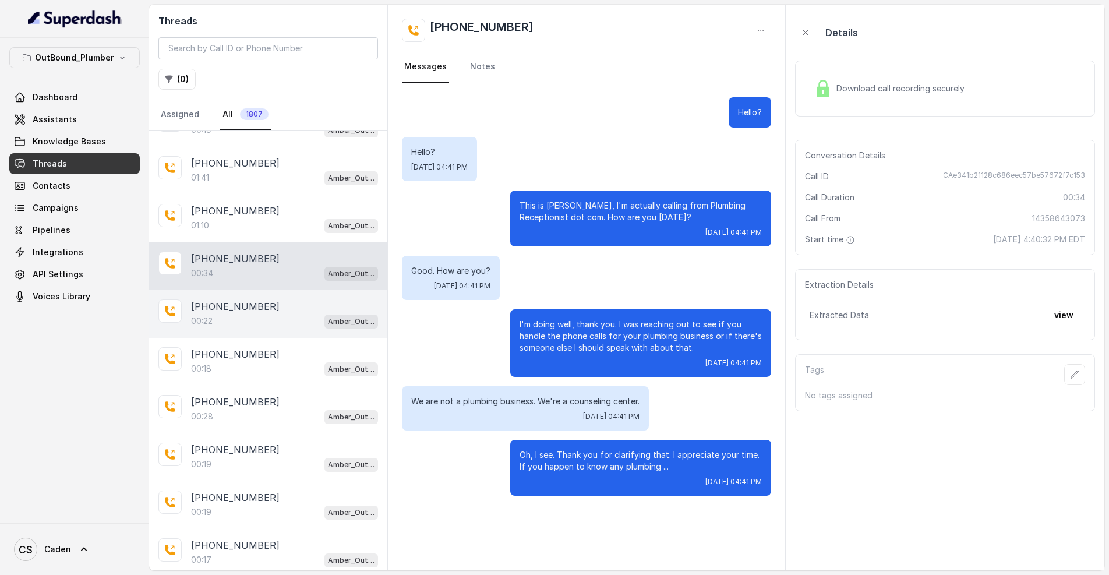
click at [258, 297] on div "[PHONE_NUMBER]:22 Amber_Outreach" at bounding box center [268, 314] width 238 height 48
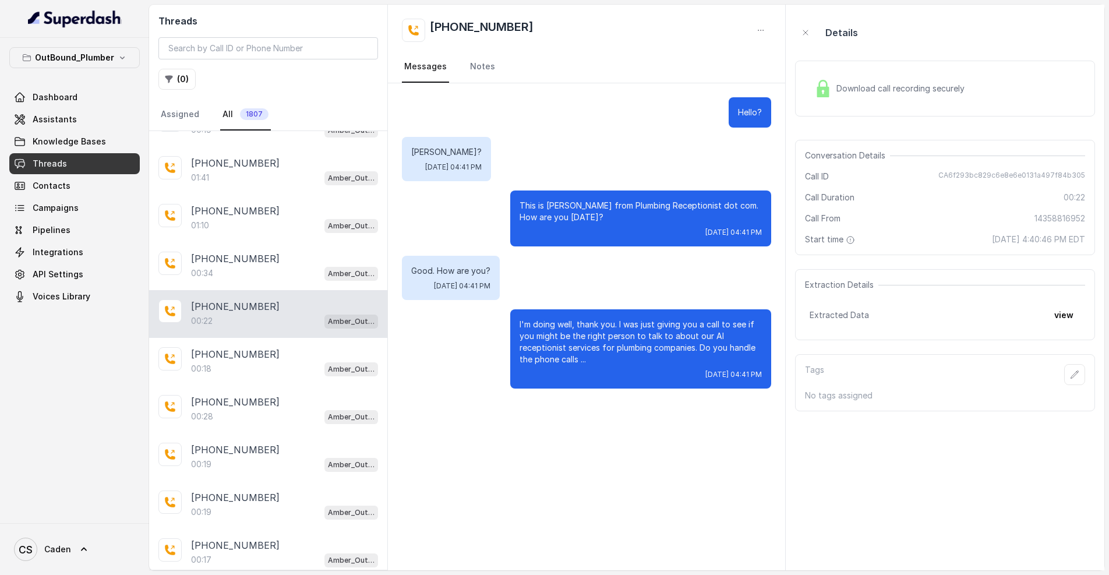
scroll to position [474, 0]
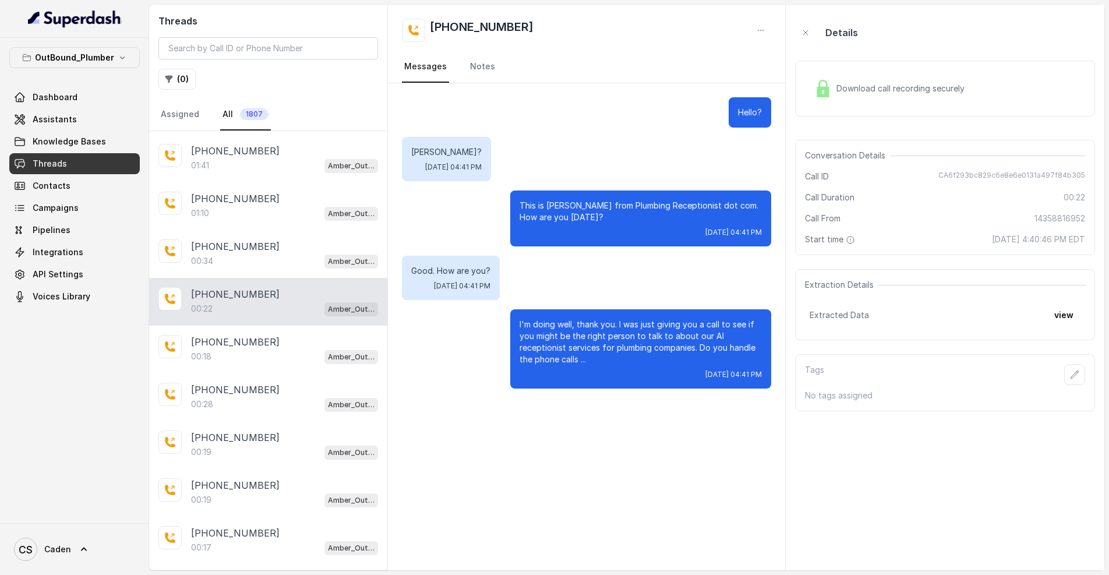
click at [258, 296] on div "[PHONE_NUMBER]" at bounding box center [284, 294] width 187 height 14
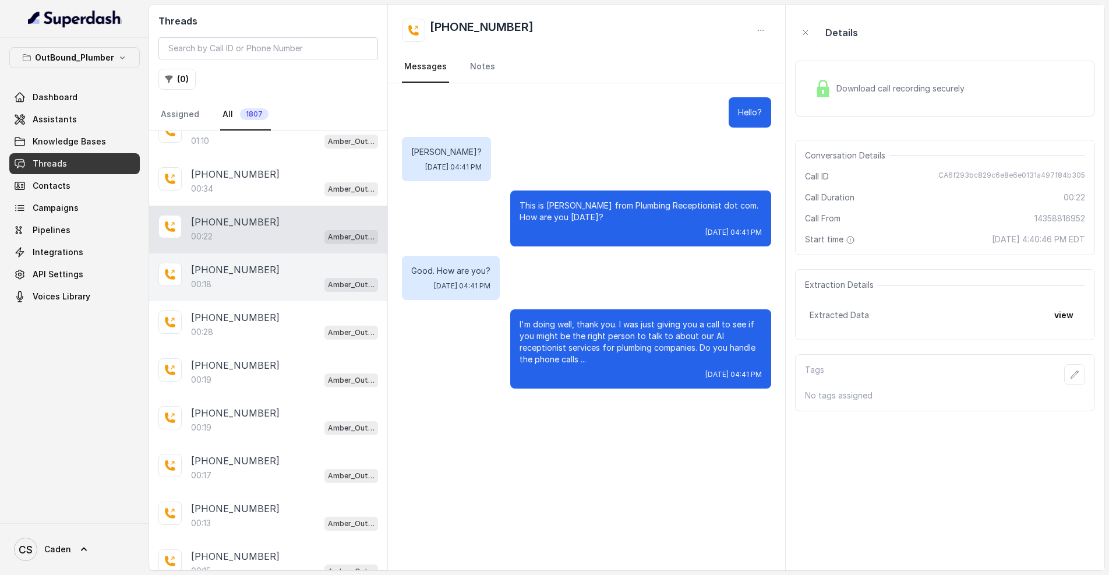
scroll to position [618, 0]
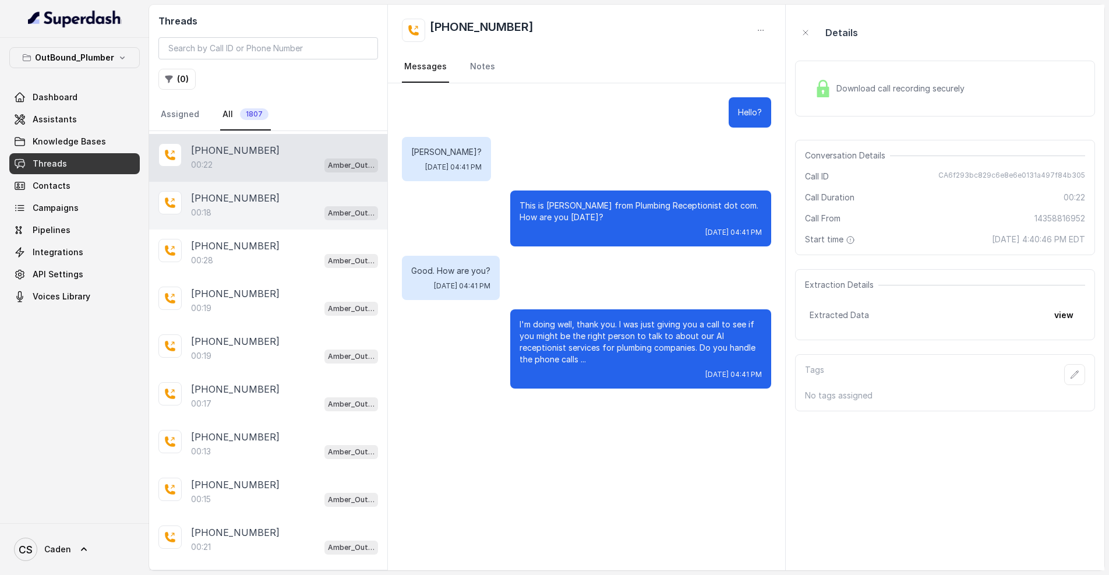
click at [288, 214] on div "00:18 Amber_Outreach" at bounding box center [284, 212] width 187 height 15
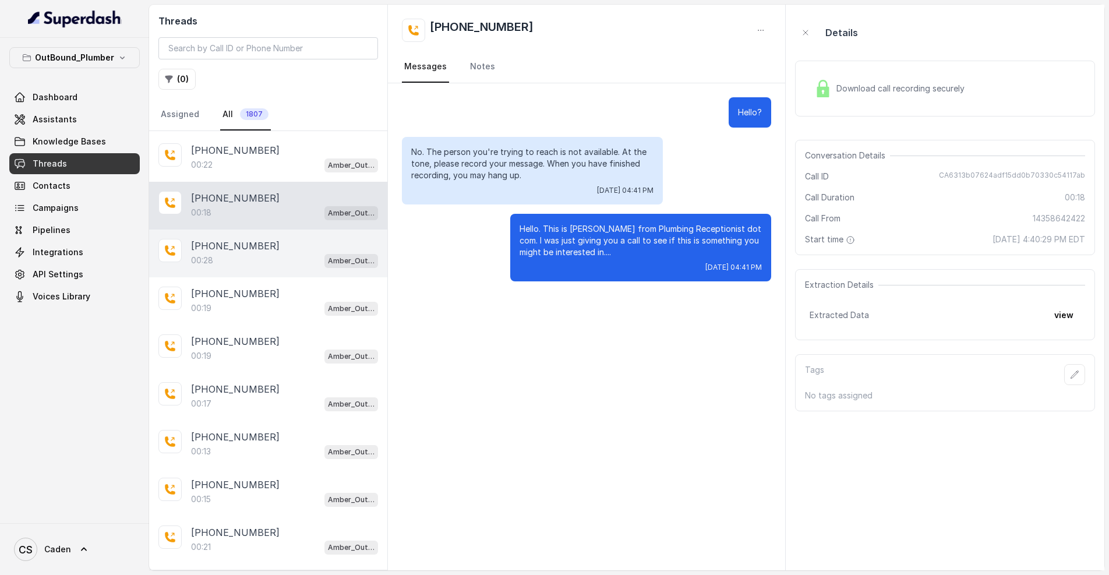
click at [279, 252] on div "[PHONE_NUMBER]" at bounding box center [284, 246] width 187 height 14
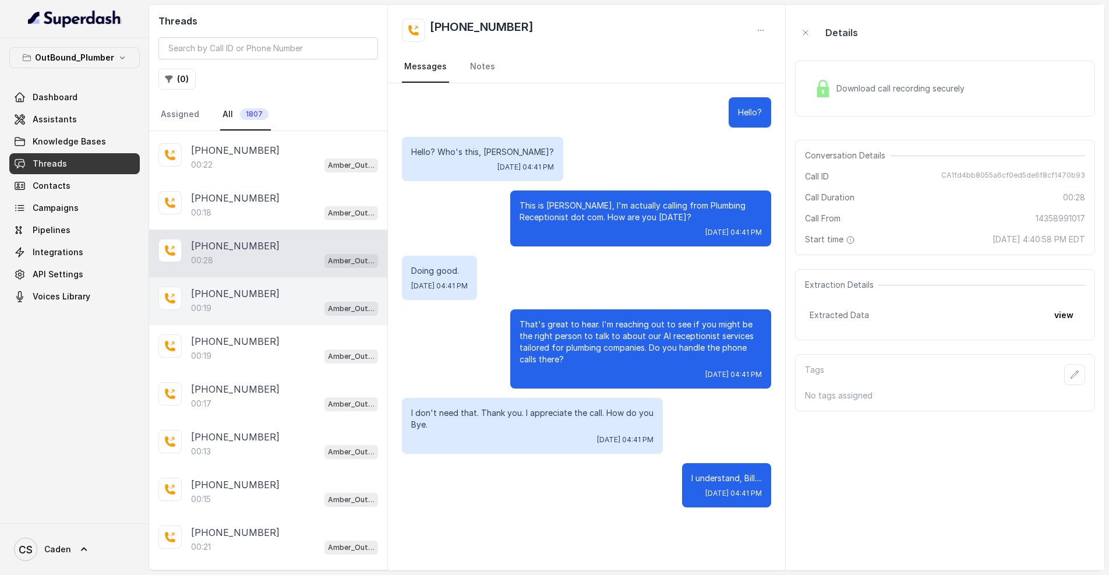
click at [257, 308] on div "00:19 Amber_Outreach" at bounding box center [284, 307] width 187 height 15
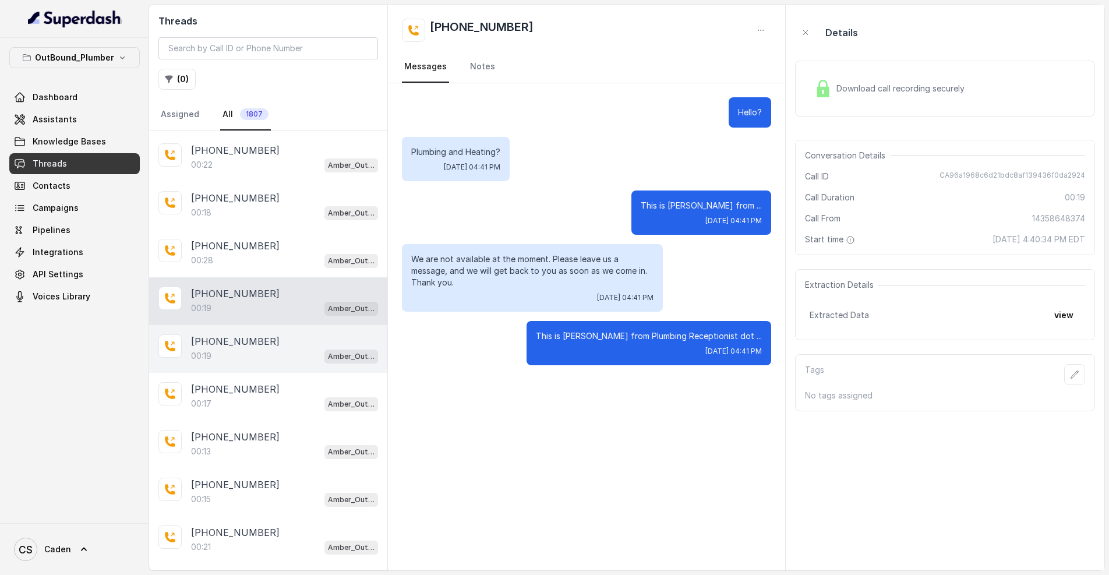
click at [260, 337] on div "[PHONE_NUMBER]" at bounding box center [284, 341] width 187 height 14
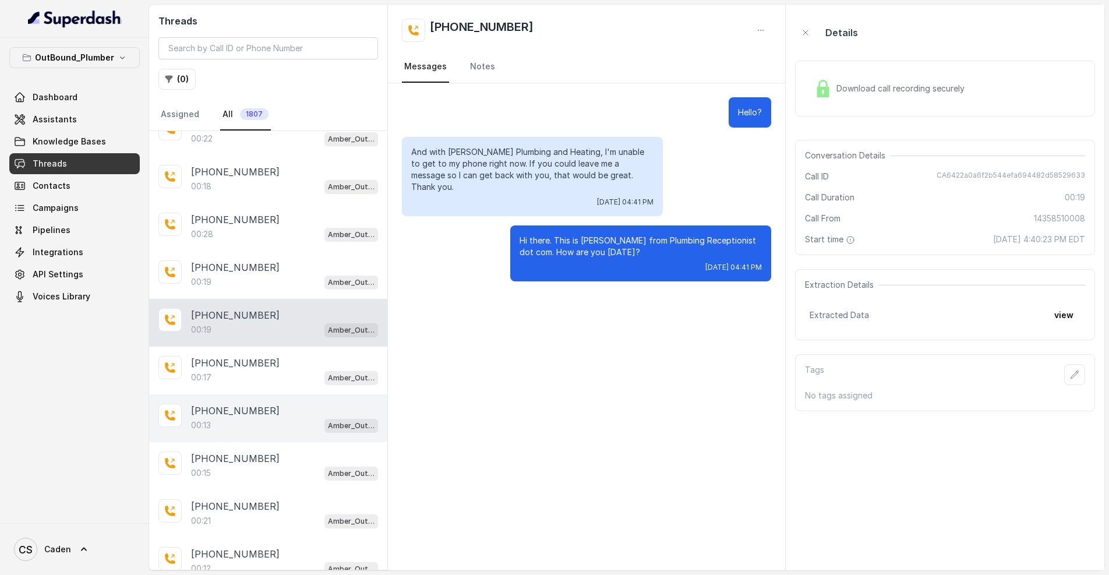
scroll to position [710, 0]
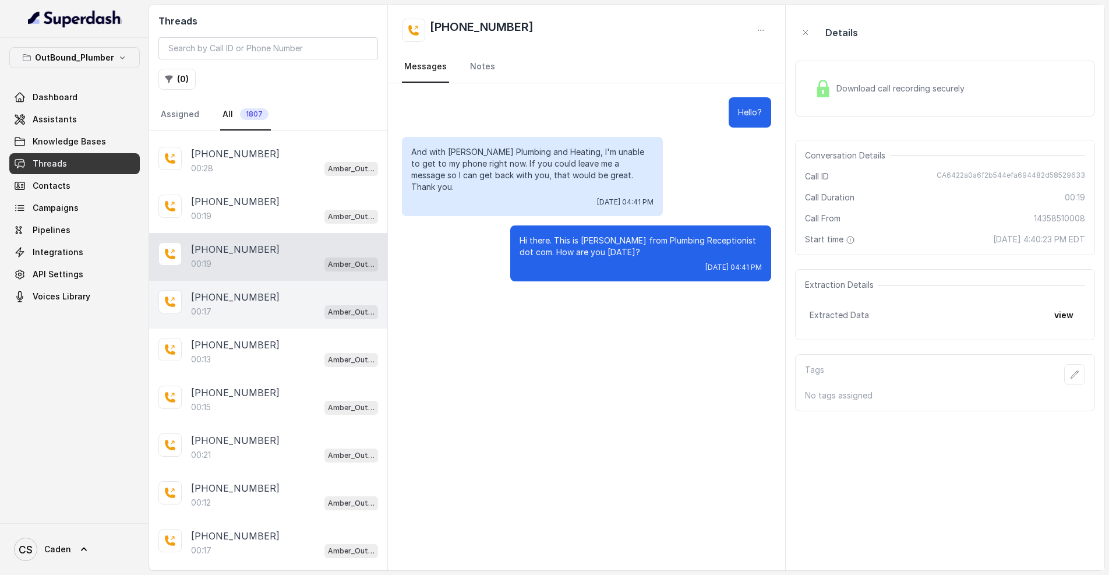
click at [238, 293] on p "[PHONE_NUMBER]" at bounding box center [235, 297] width 89 height 14
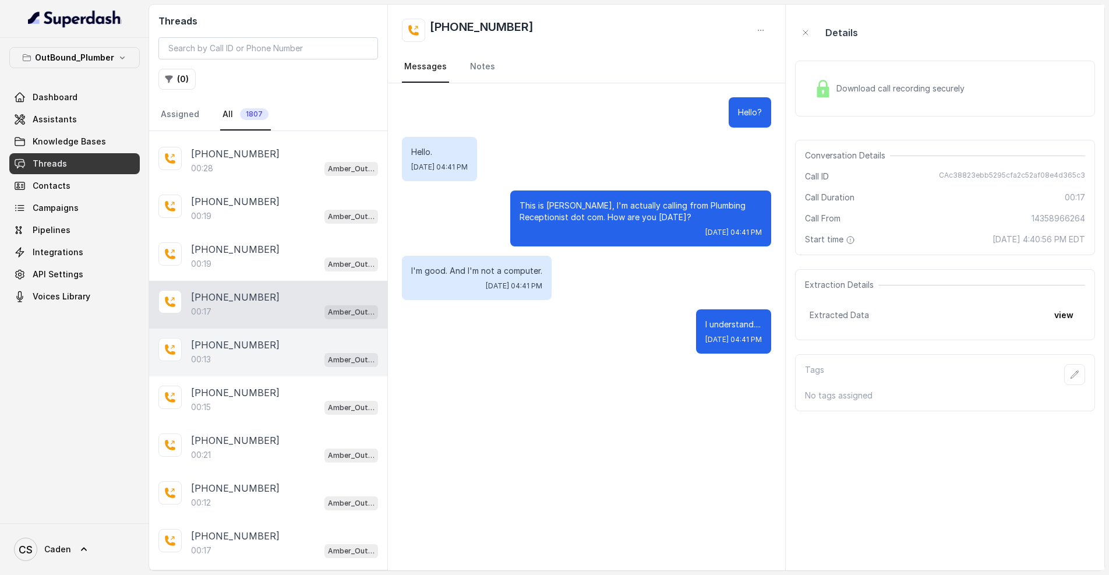
click at [256, 345] on p "[PHONE_NUMBER]" at bounding box center [235, 345] width 89 height 14
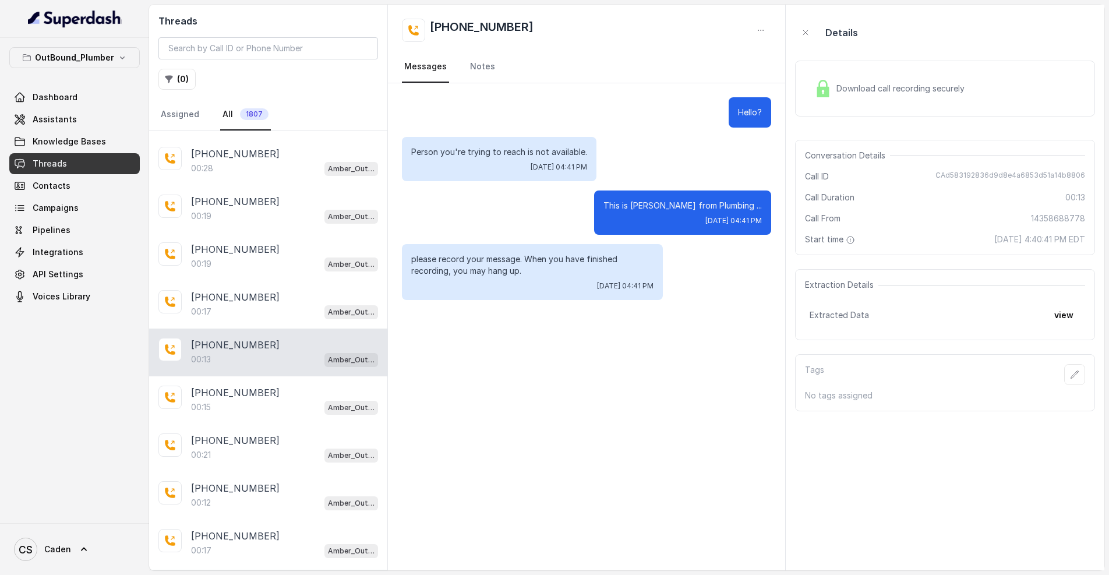
scroll to position [784, 0]
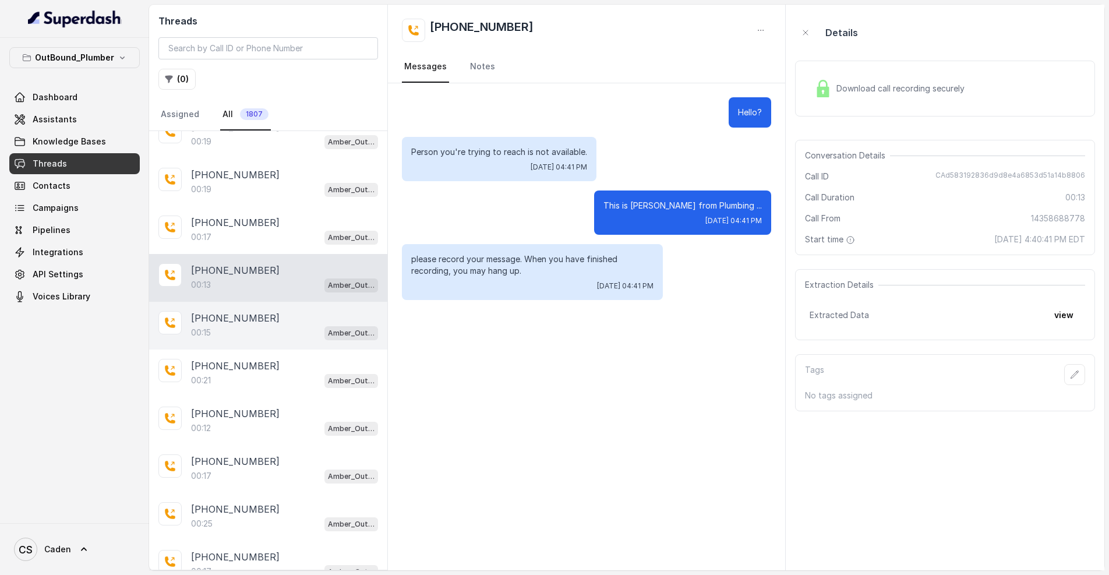
click at [247, 332] on div "00:15 Amber_Outreach" at bounding box center [284, 332] width 187 height 15
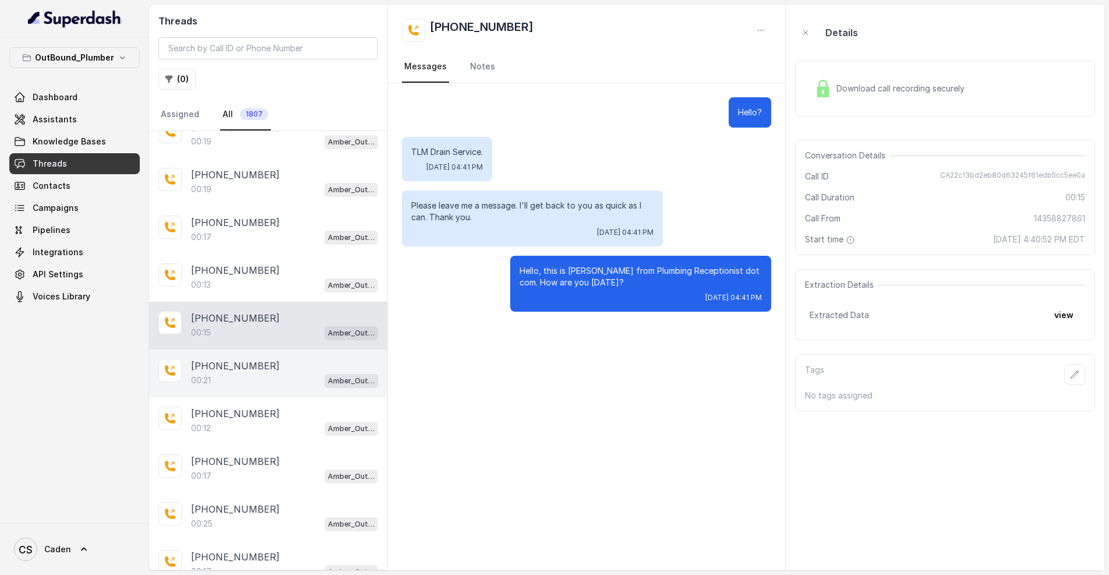
click at [249, 366] on p "[PHONE_NUMBER]" at bounding box center [235, 366] width 89 height 14
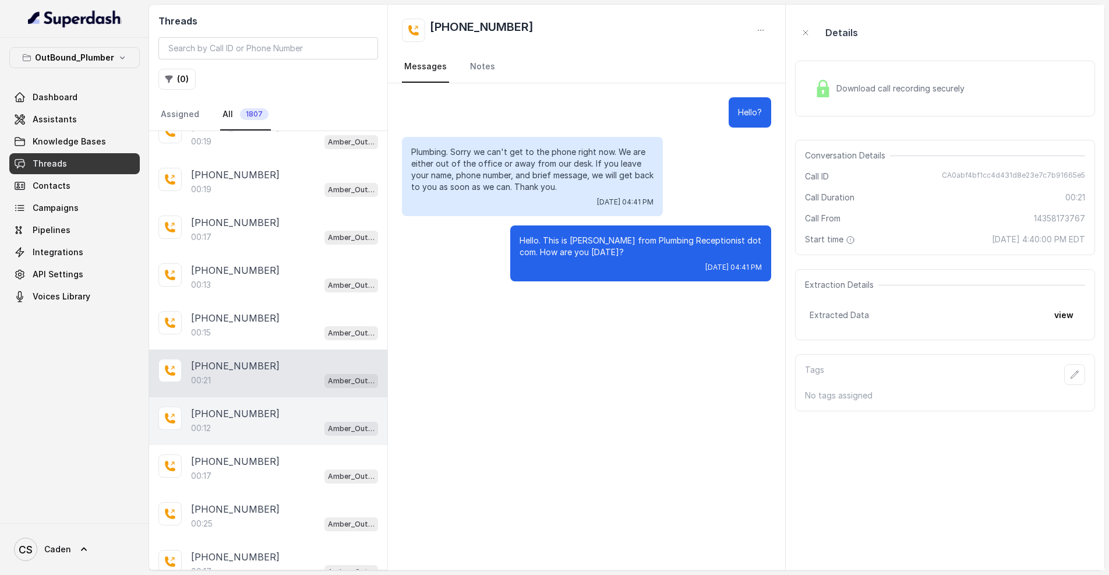
click at [268, 423] on div "00:12 Amber_Outreach" at bounding box center [284, 427] width 187 height 15
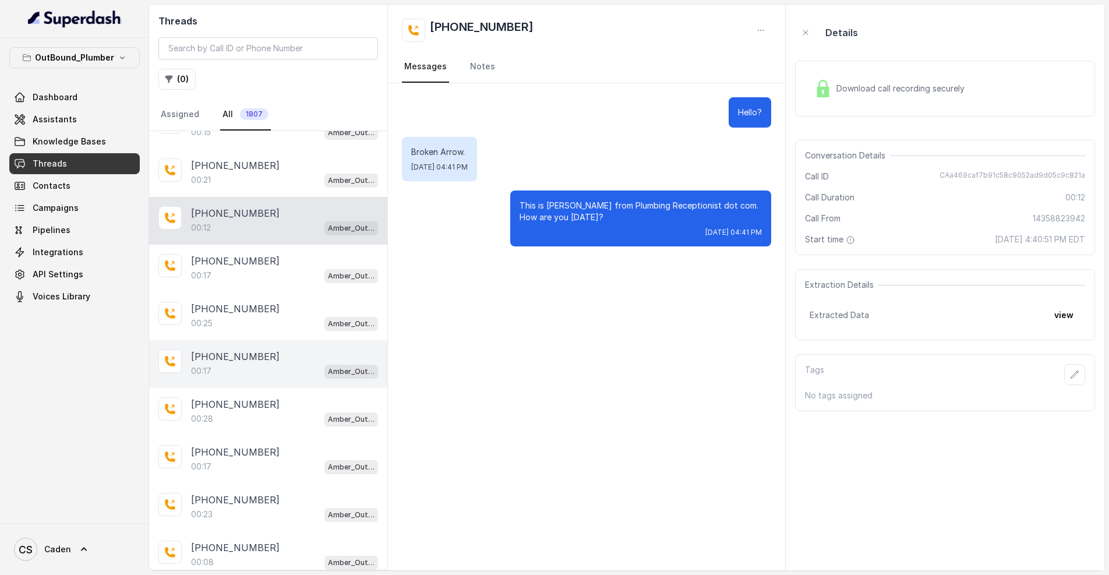
scroll to position [1009, 0]
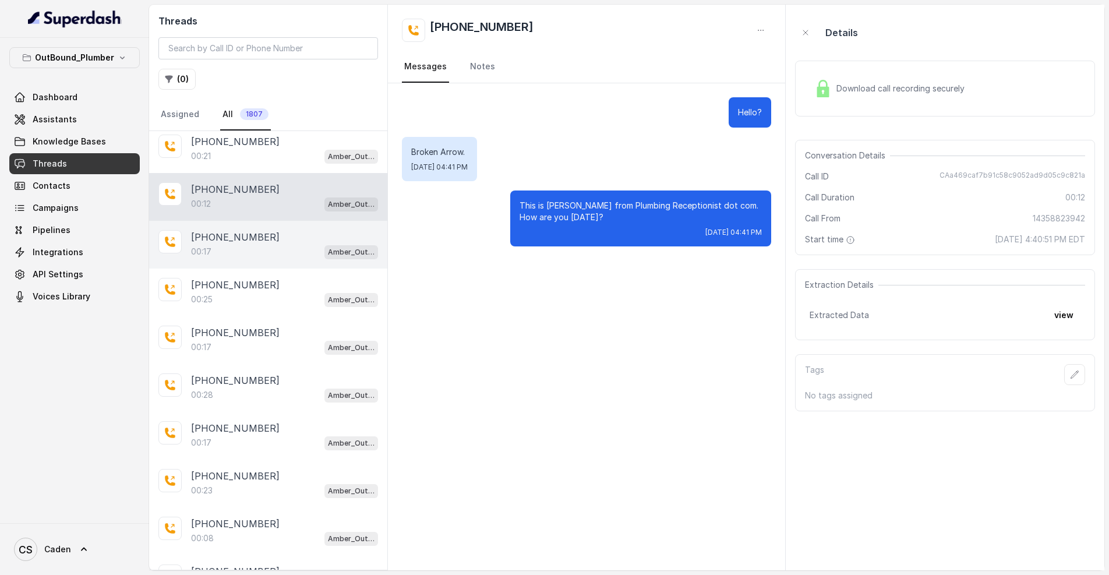
click at [274, 267] on div "[PHONE_NUMBER]:17 Amber_Outreach" at bounding box center [268, 245] width 238 height 48
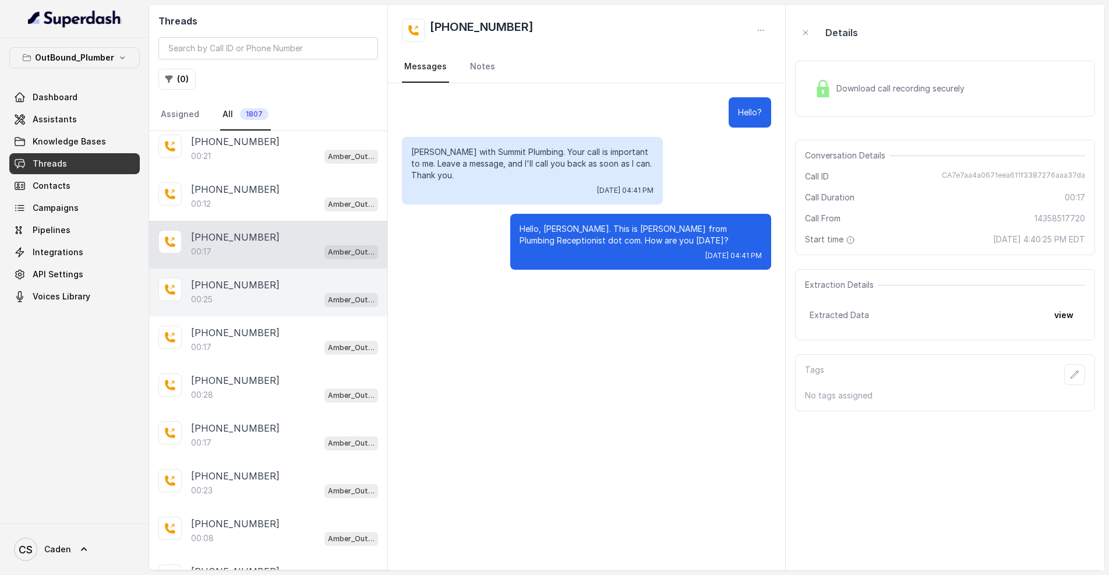
click at [279, 293] on div "00:25 Amber_Outreach" at bounding box center [284, 299] width 187 height 15
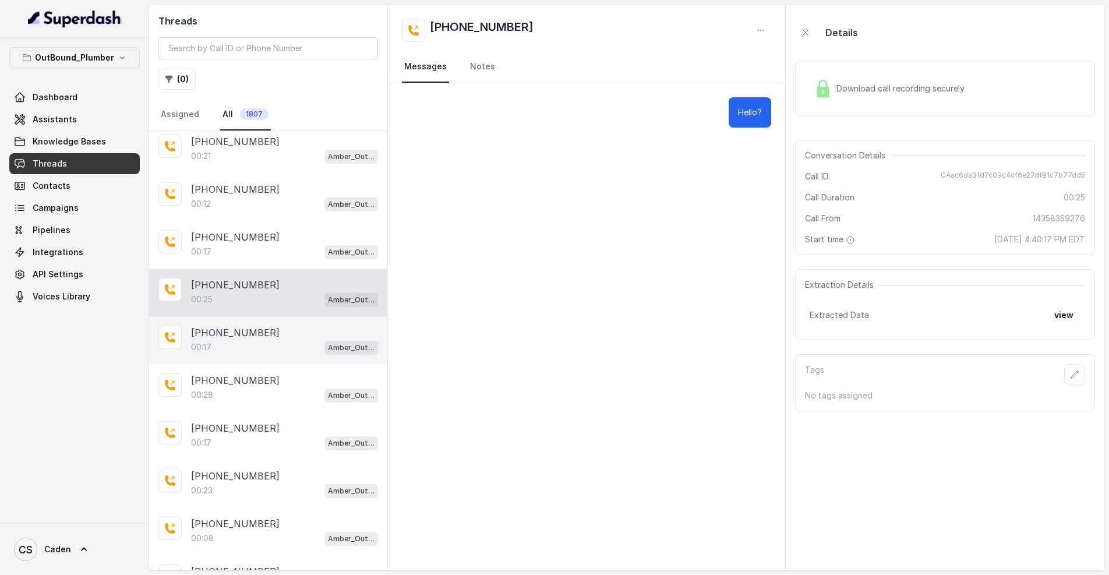
click at [282, 330] on div "[PHONE_NUMBER]" at bounding box center [284, 332] width 187 height 14
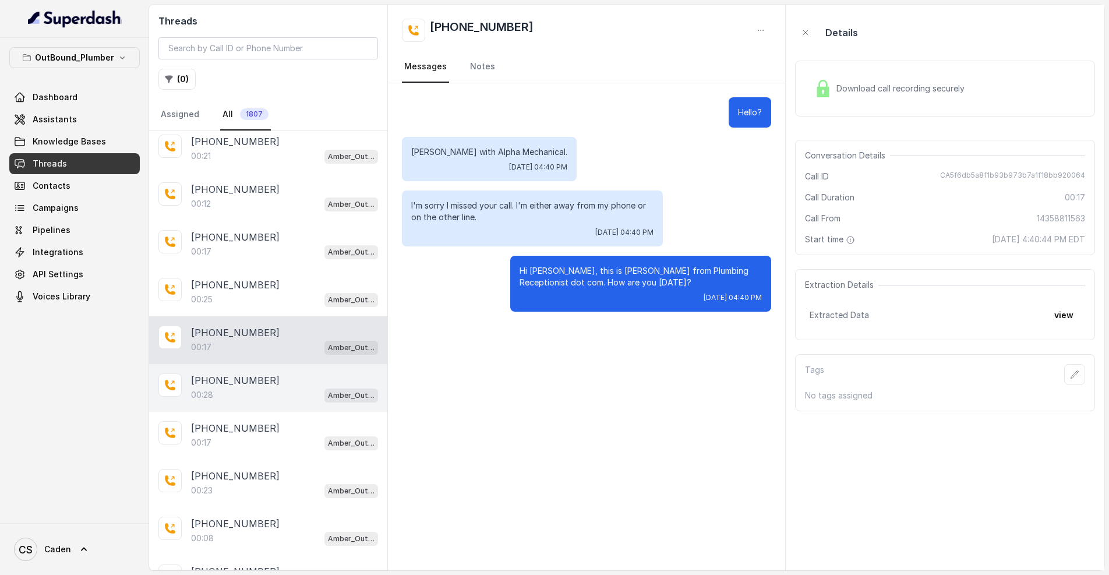
click at [273, 393] on div "00:28 Amber_Outreach" at bounding box center [284, 394] width 187 height 15
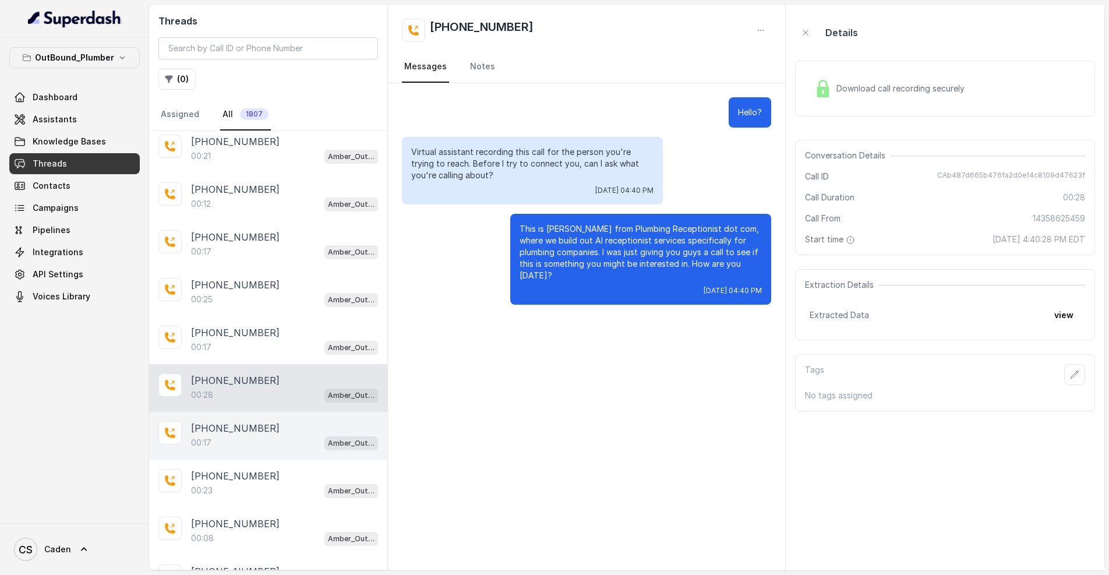
click at [270, 420] on div "[PHONE_NUMBER]:17 Amber_Outreach" at bounding box center [268, 436] width 238 height 48
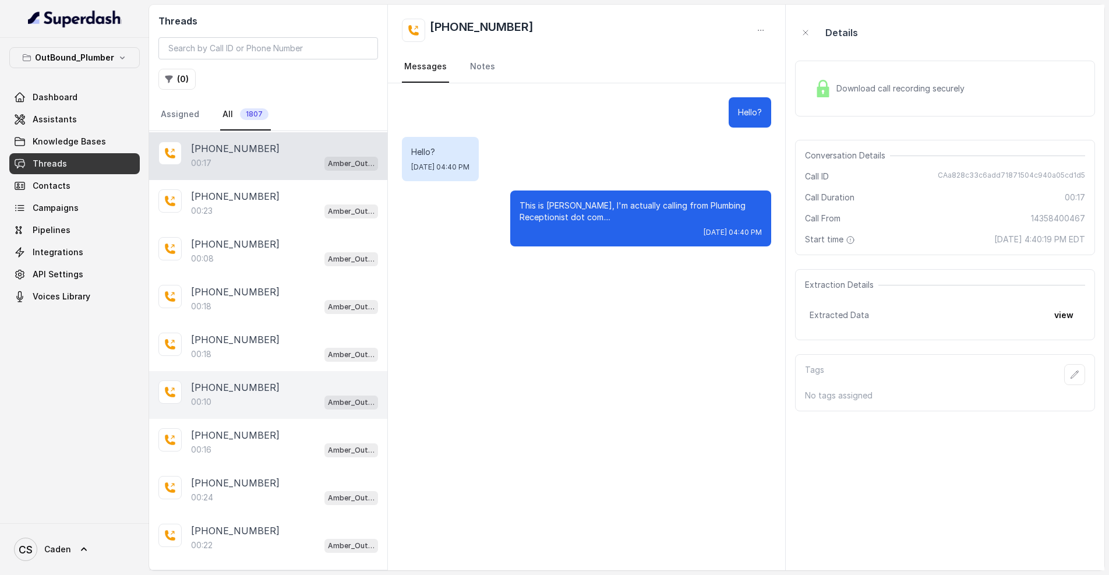
scroll to position [1303, 0]
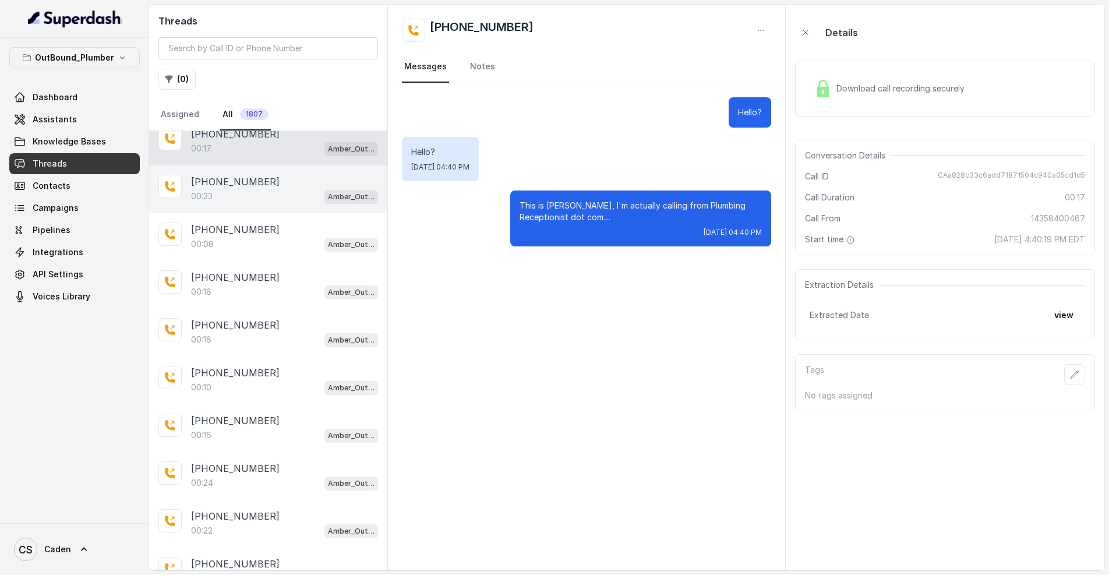
click at [276, 186] on div "[PHONE_NUMBER]" at bounding box center [284, 182] width 187 height 14
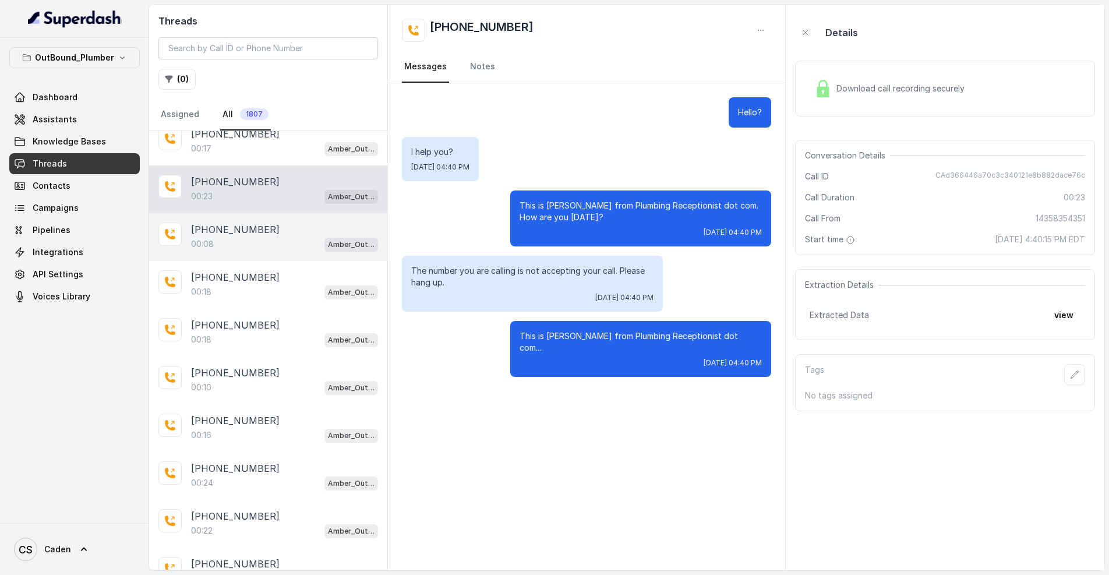
click at [275, 229] on div "[PHONE_NUMBER]" at bounding box center [284, 229] width 187 height 14
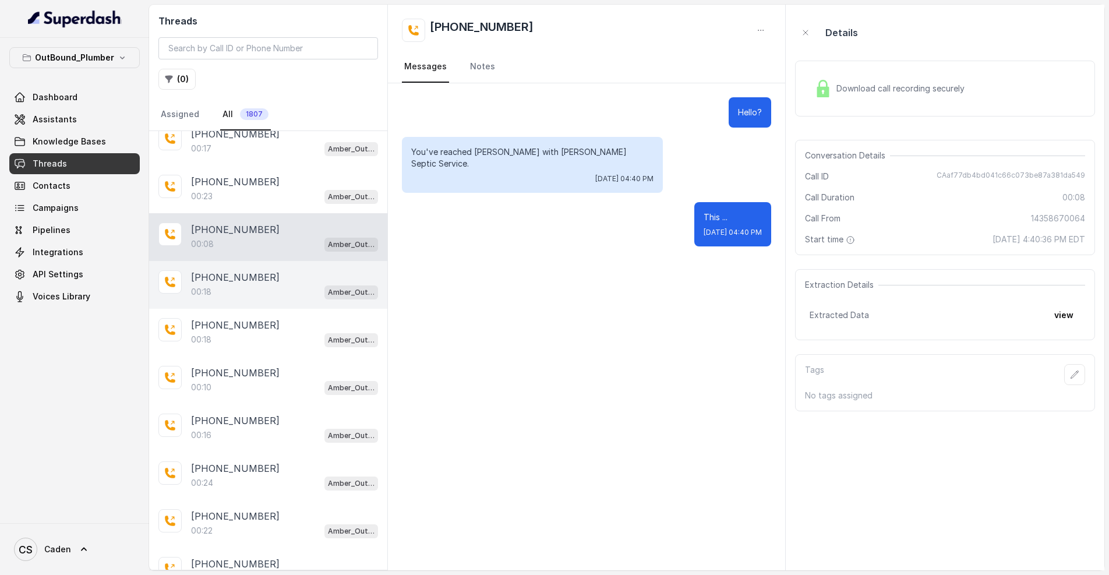
click at [276, 297] on div "00:18 Amber_Outreach" at bounding box center [284, 291] width 187 height 15
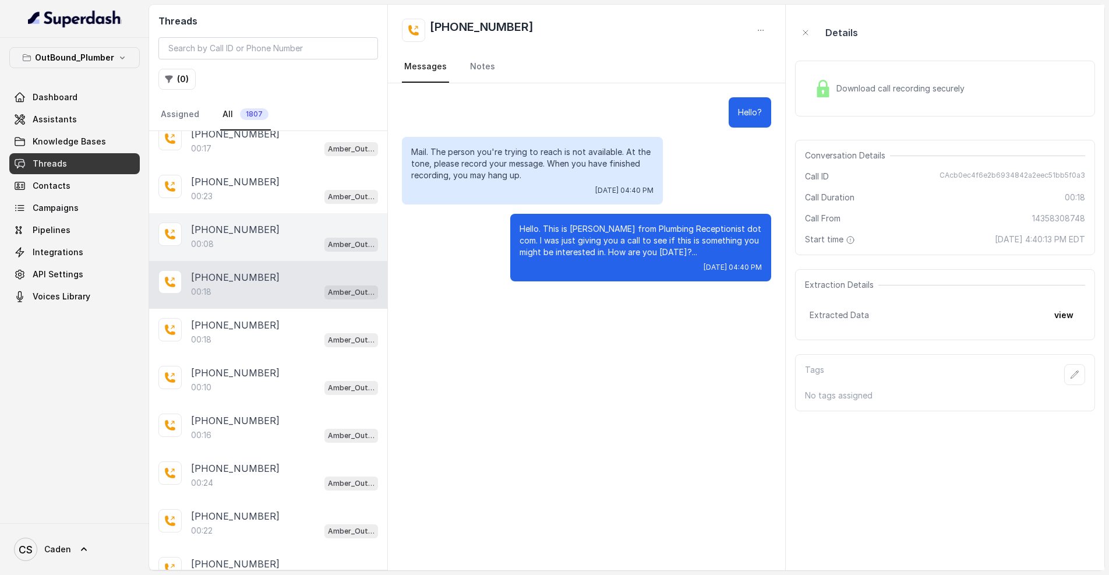
click at [281, 232] on div "[PHONE_NUMBER]" at bounding box center [284, 229] width 187 height 14
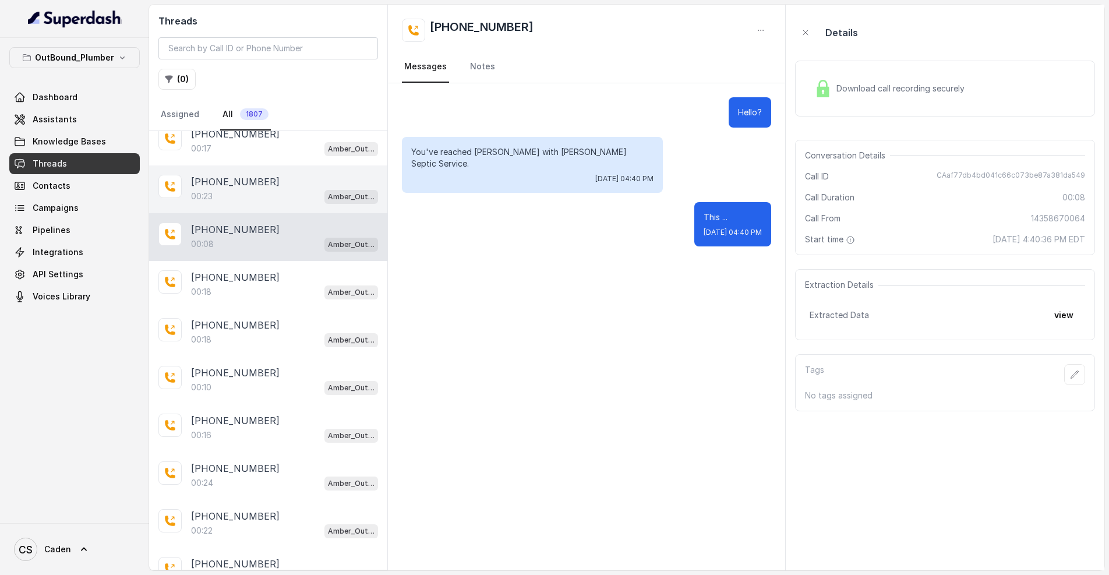
click at [280, 201] on div "00:23 Amber_Outreach" at bounding box center [284, 196] width 187 height 15
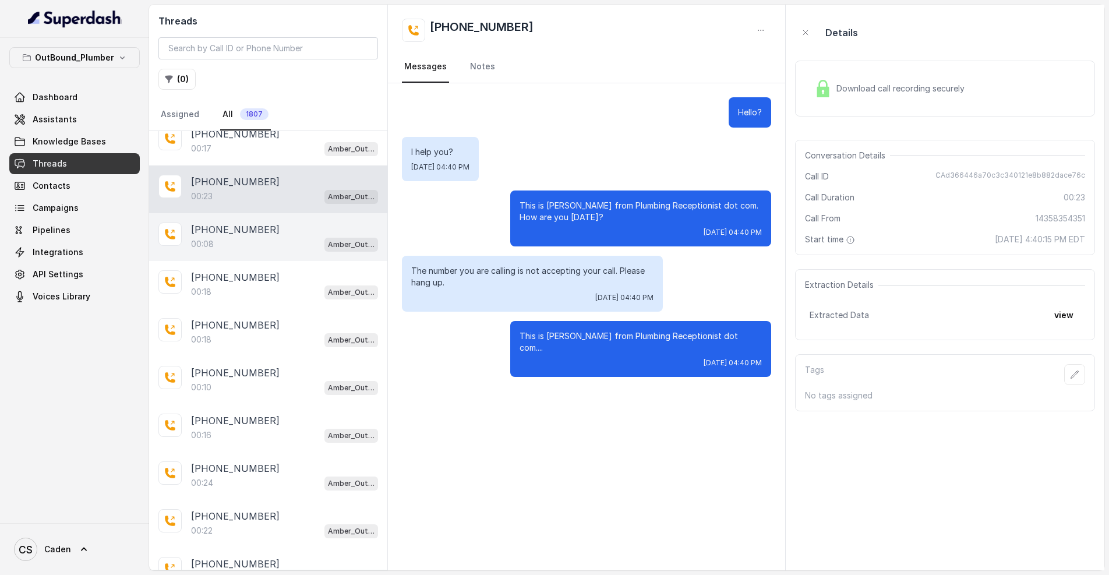
click at [273, 245] on div "00:08 Amber_Outreach" at bounding box center [284, 243] width 187 height 15
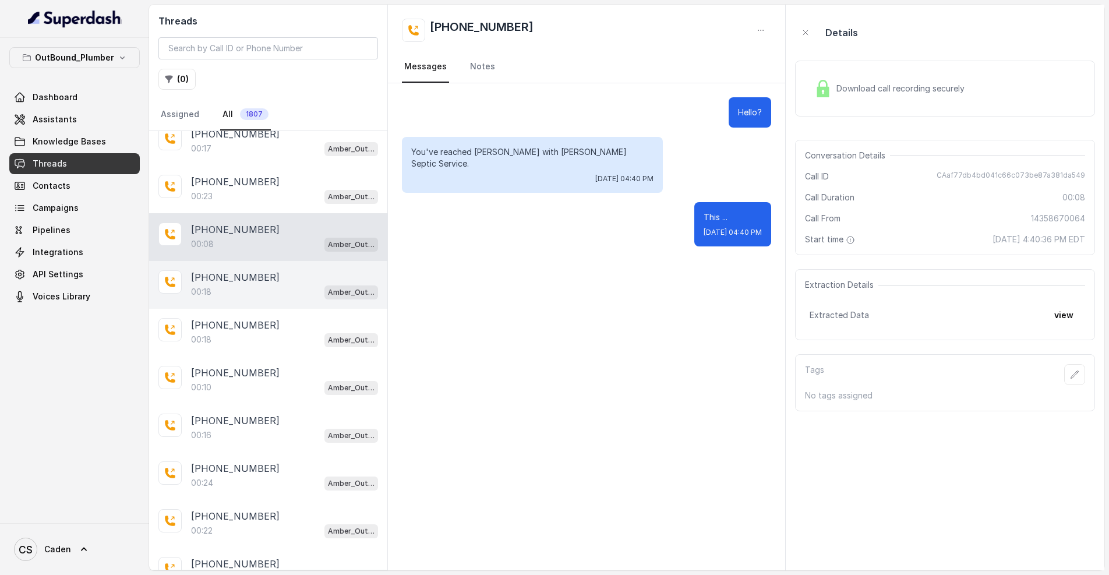
click at [270, 284] on div "[PHONE_NUMBER]" at bounding box center [284, 277] width 187 height 14
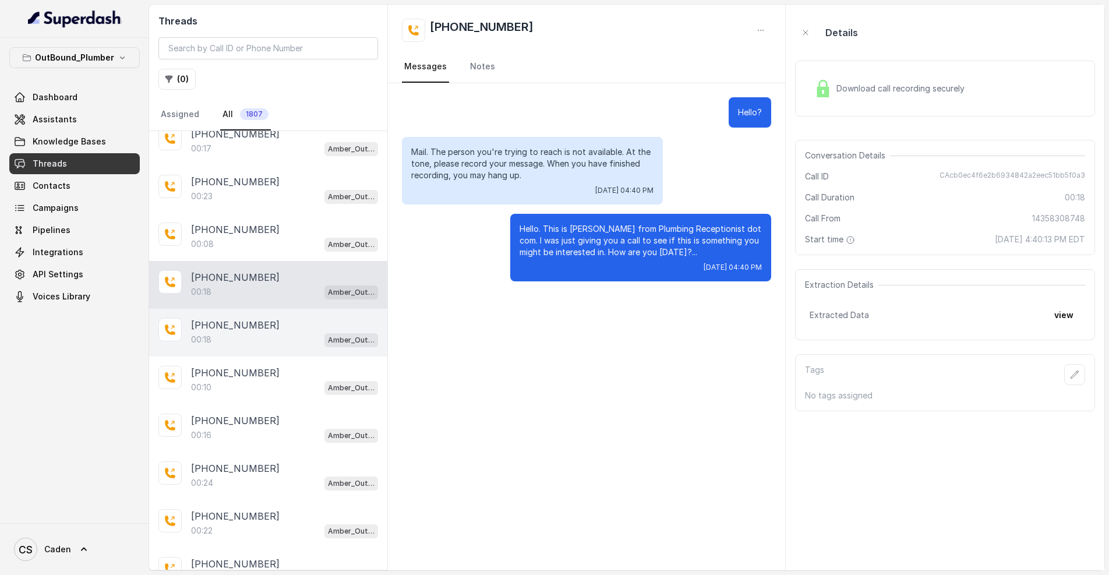
click at [263, 321] on div "[PHONE_NUMBER]" at bounding box center [284, 325] width 187 height 14
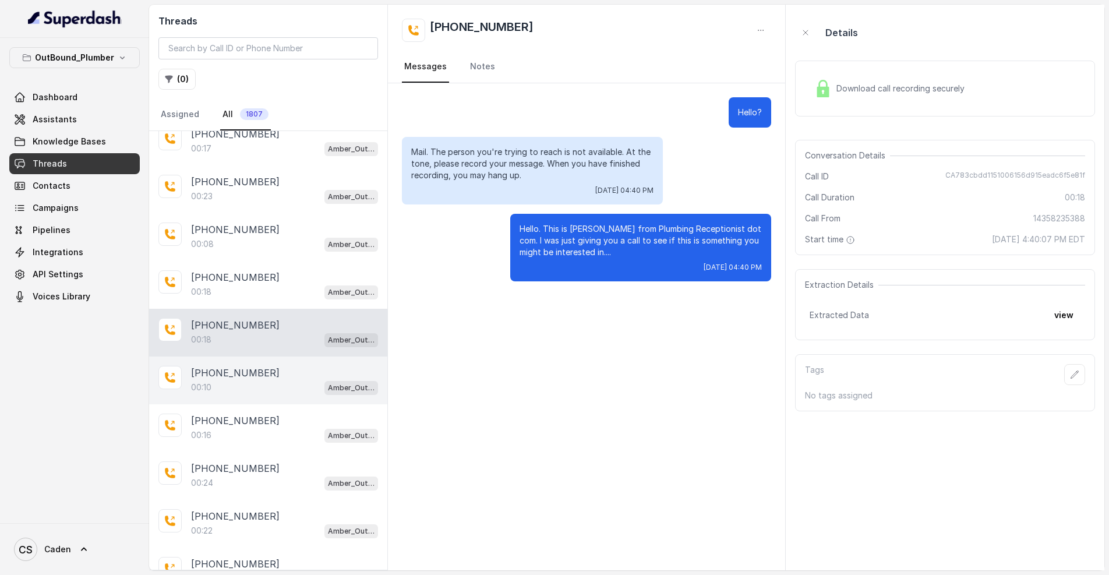
click at [265, 378] on div "[PHONE_NUMBER]" at bounding box center [284, 373] width 187 height 14
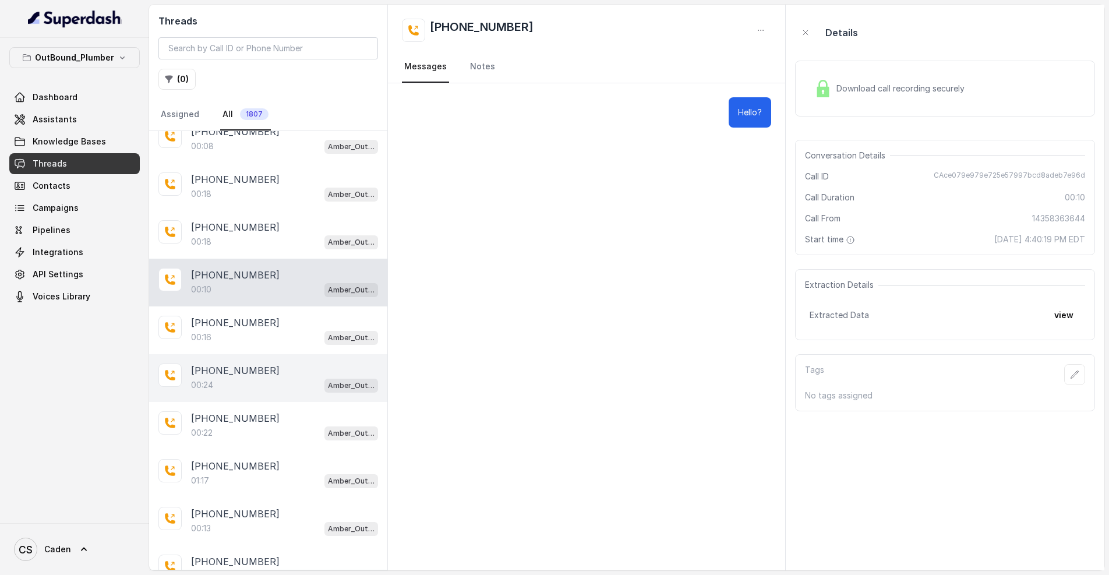
scroll to position [1403, 0]
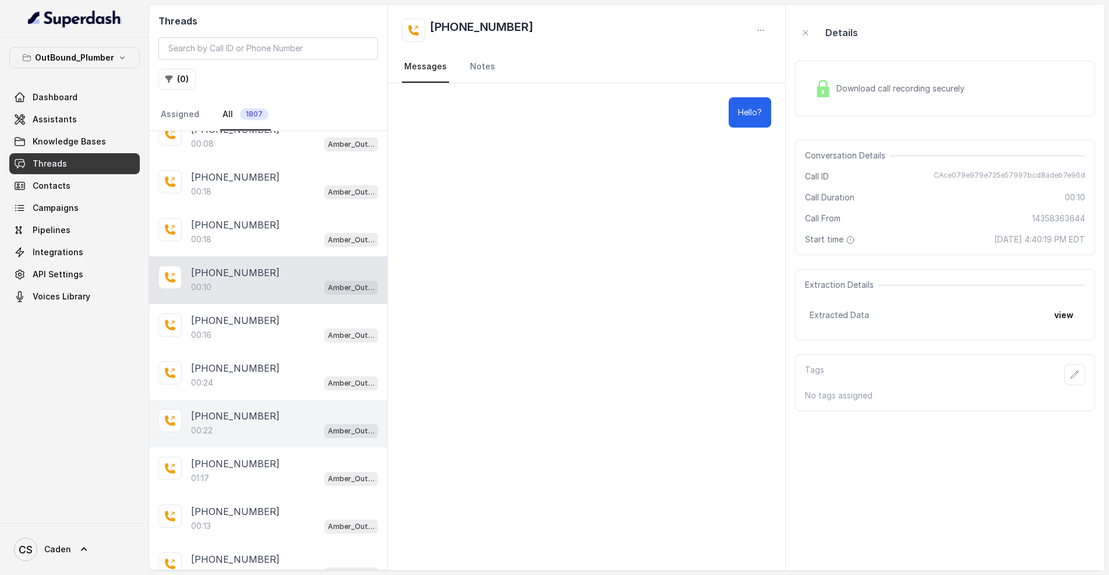
click at [217, 447] on div "[PHONE_NUMBER]:22 Amber_Outreach" at bounding box center [268, 423] width 238 height 48
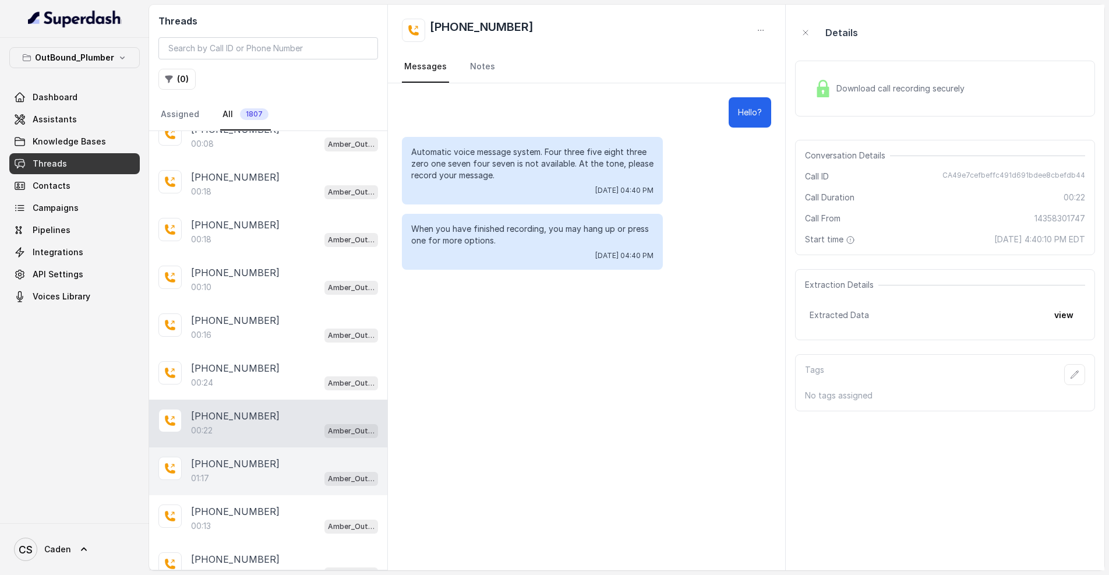
click at [260, 491] on div "[PHONE_NUMBER]:17 Amber_Outreach" at bounding box center [268, 471] width 238 height 48
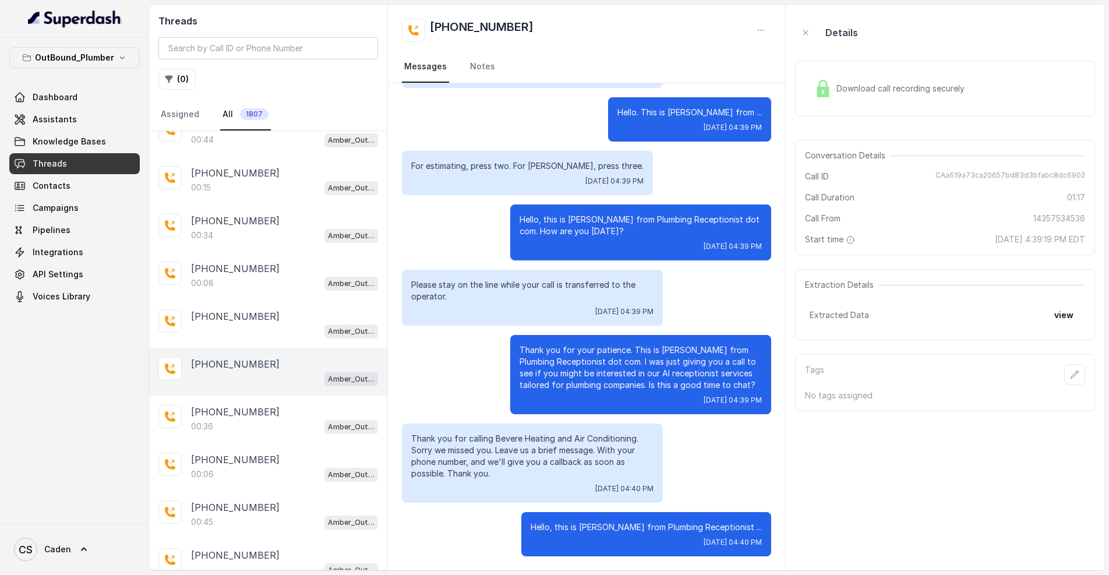
scroll to position [1735, 0]
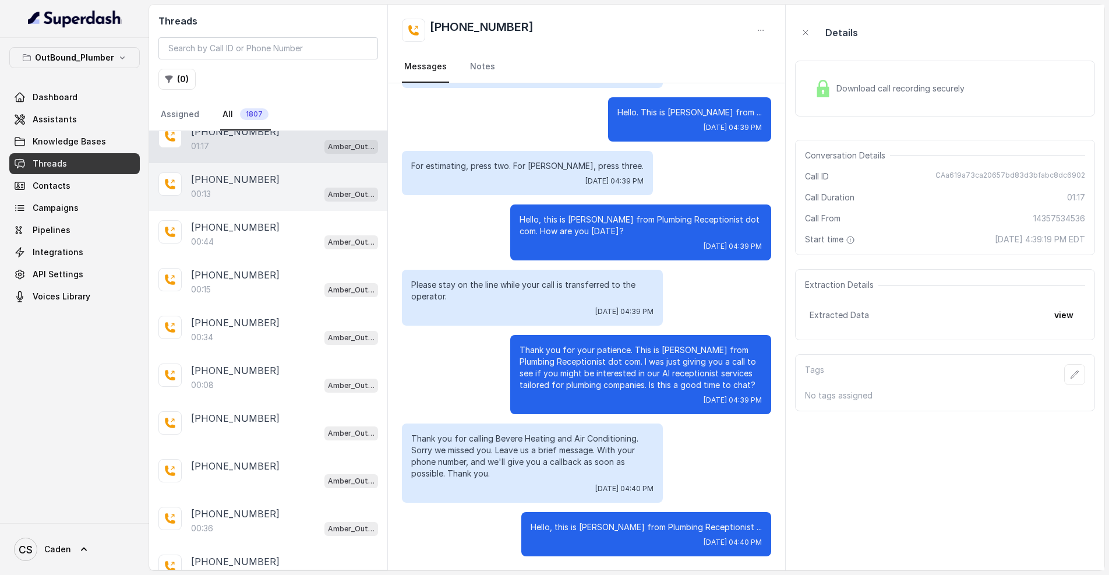
click at [246, 196] on div "00:13 Amber_Outreach" at bounding box center [284, 193] width 187 height 15
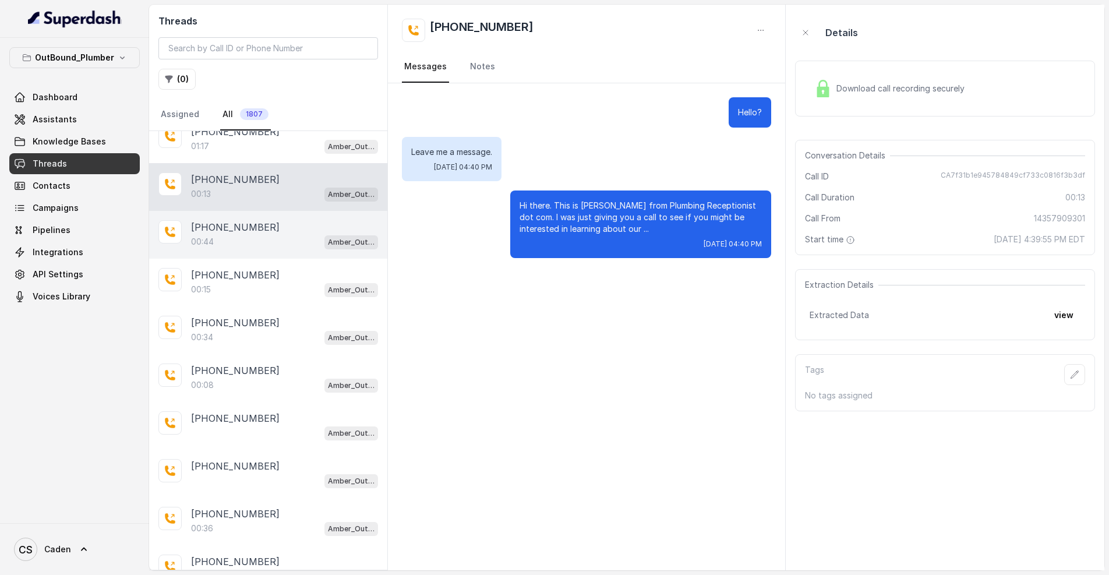
click at [269, 239] on div "00:44 Amber_Outreach" at bounding box center [284, 241] width 187 height 15
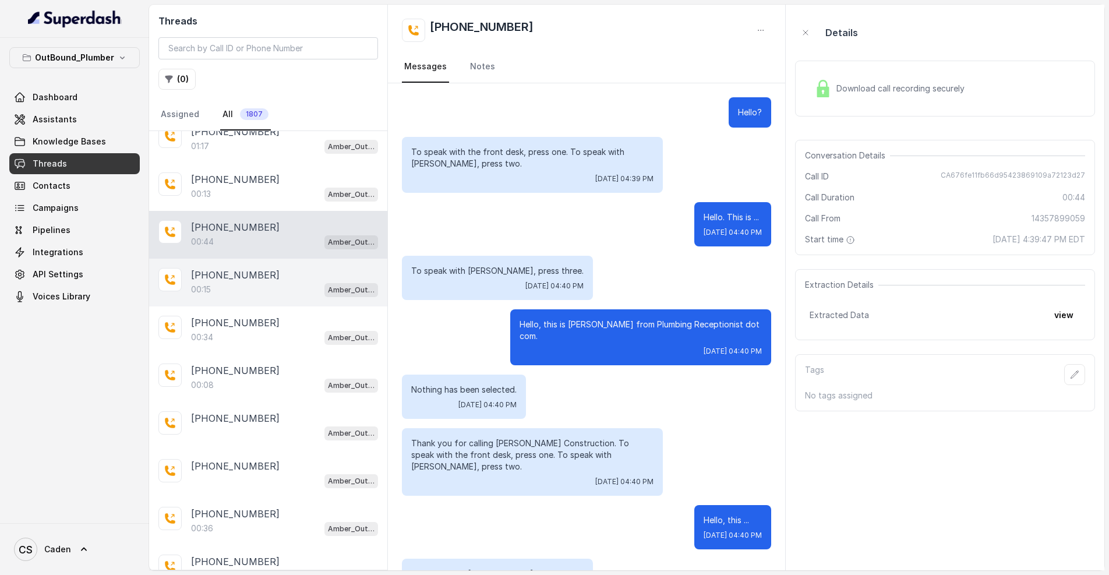
scroll to position [475, 0]
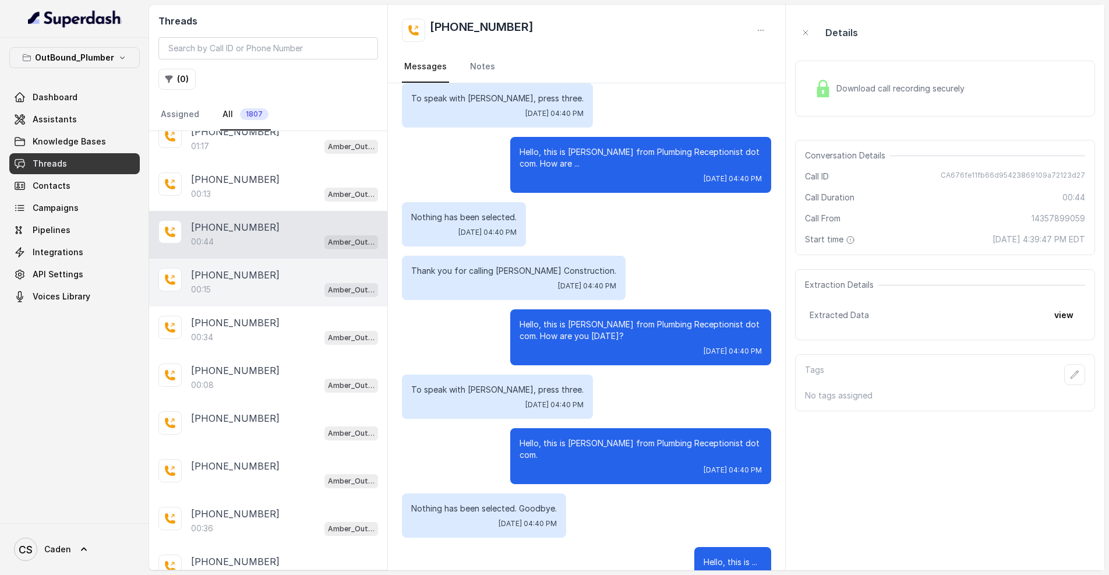
click at [292, 288] on div "00:15 Amber_Outreach" at bounding box center [284, 289] width 187 height 15
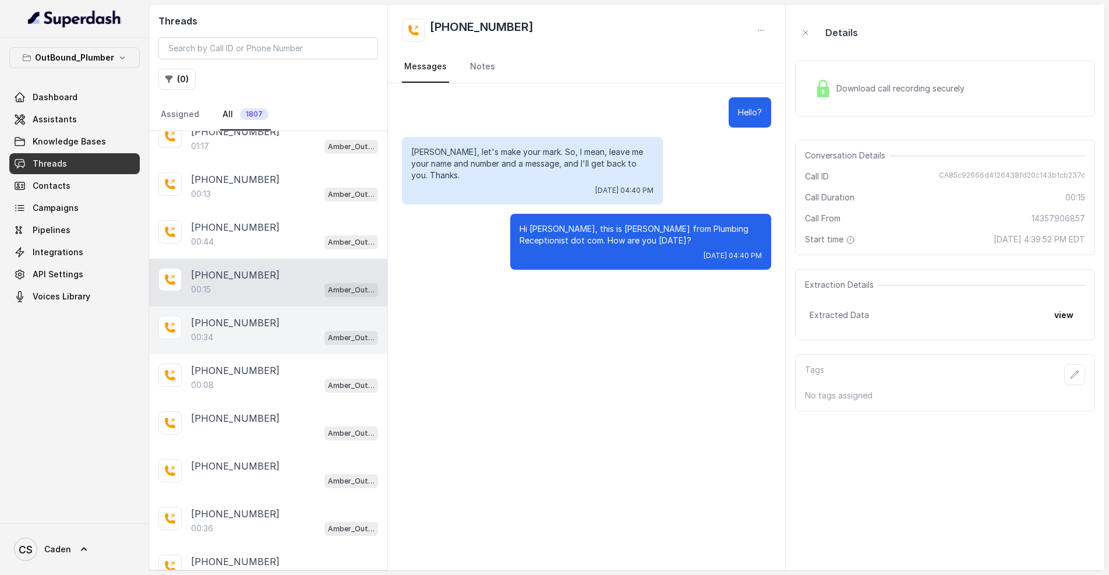
click at [293, 321] on div "[PHONE_NUMBER]" at bounding box center [284, 323] width 187 height 14
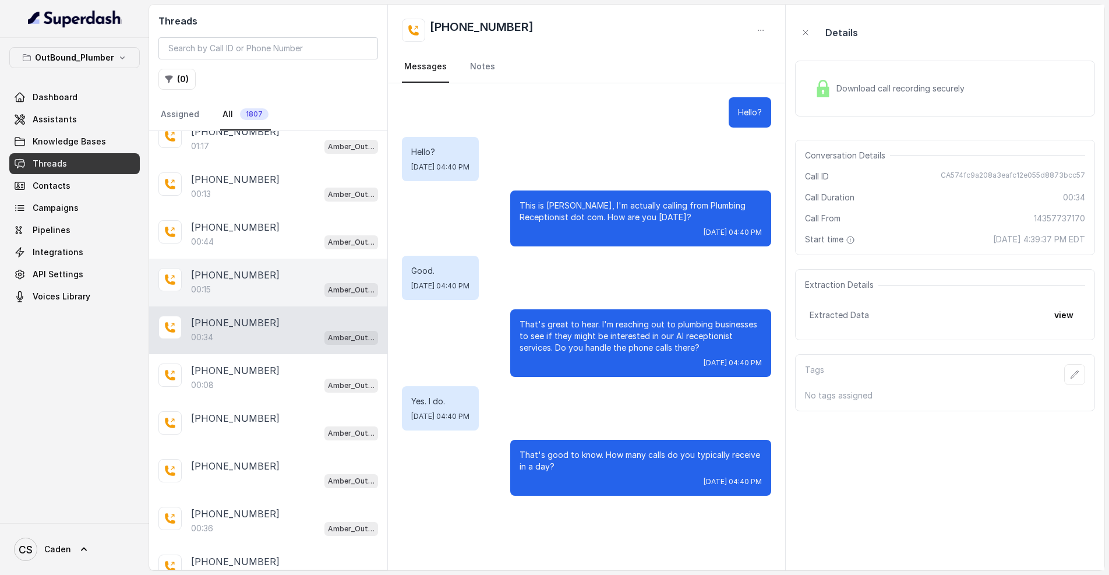
click at [294, 295] on div "00:15 Amber_Outreach" at bounding box center [284, 289] width 187 height 15
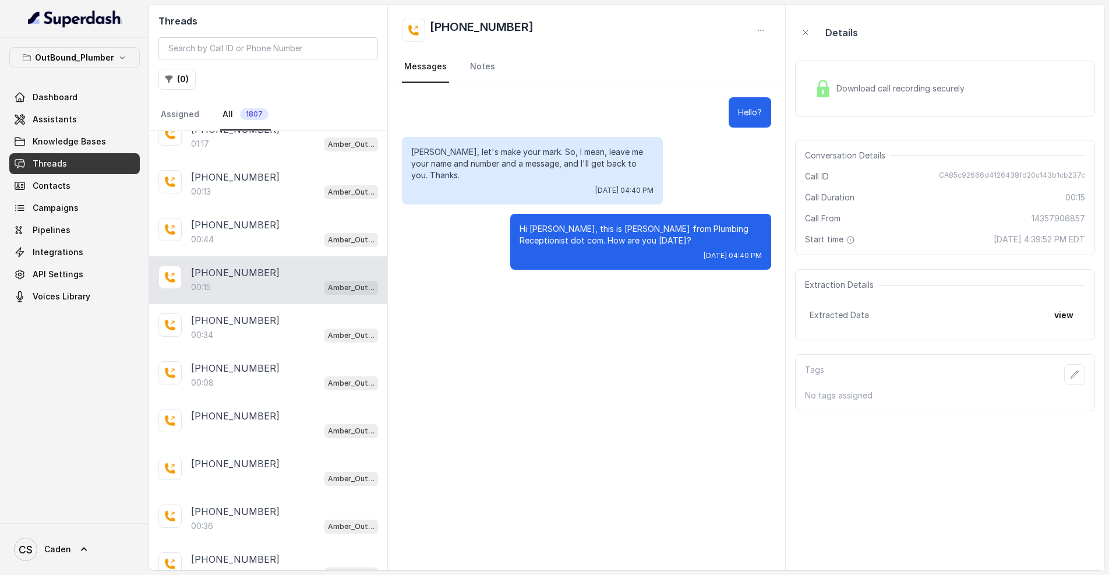
scroll to position [1812, 0]
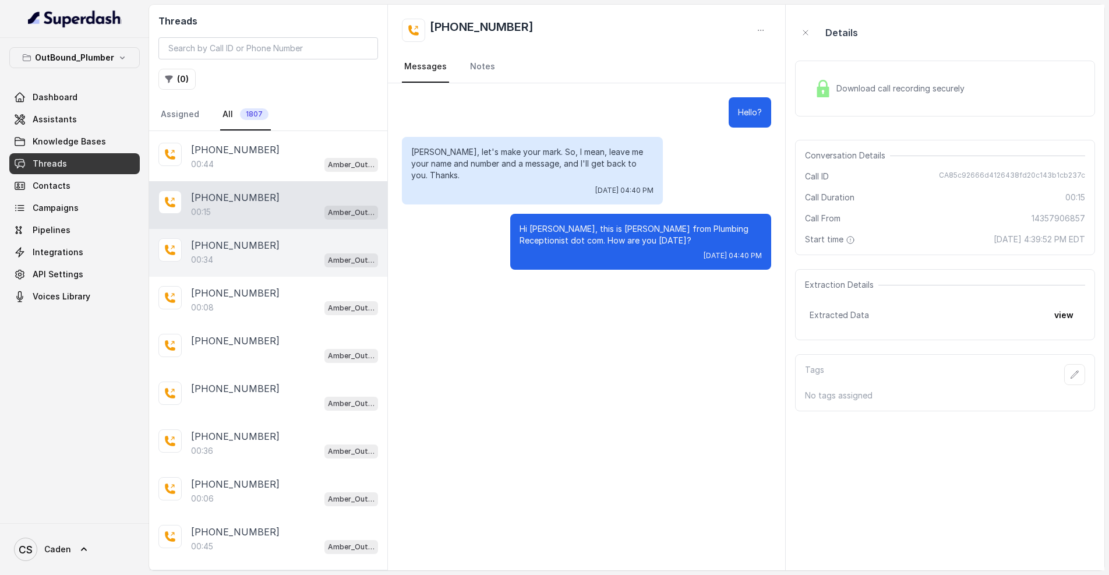
click at [287, 252] on div "[PHONE_NUMBER]" at bounding box center [284, 245] width 187 height 14
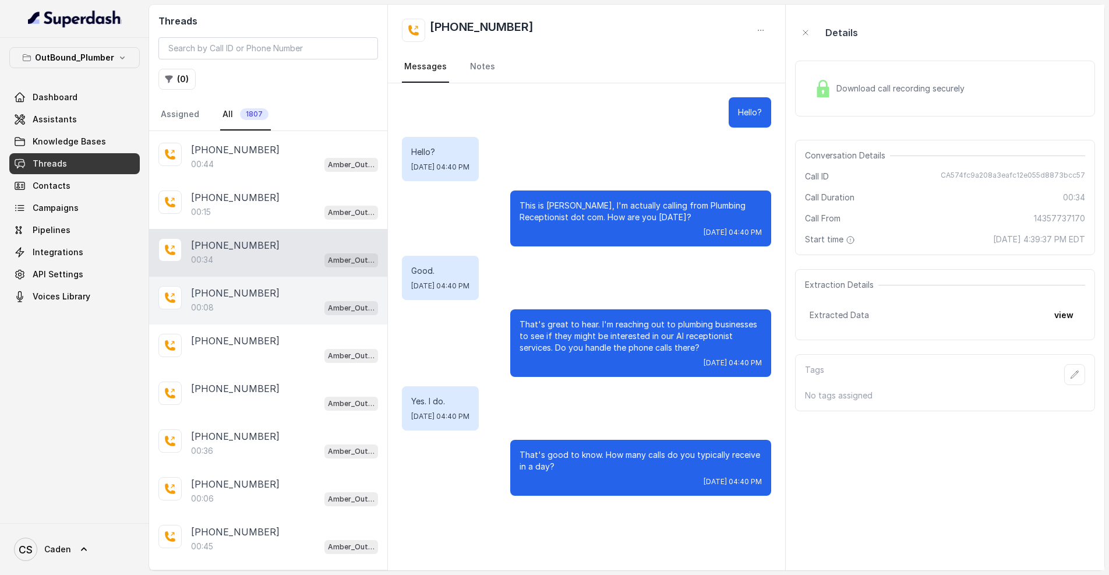
click at [262, 299] on div "[PHONE_NUMBER]" at bounding box center [284, 293] width 187 height 14
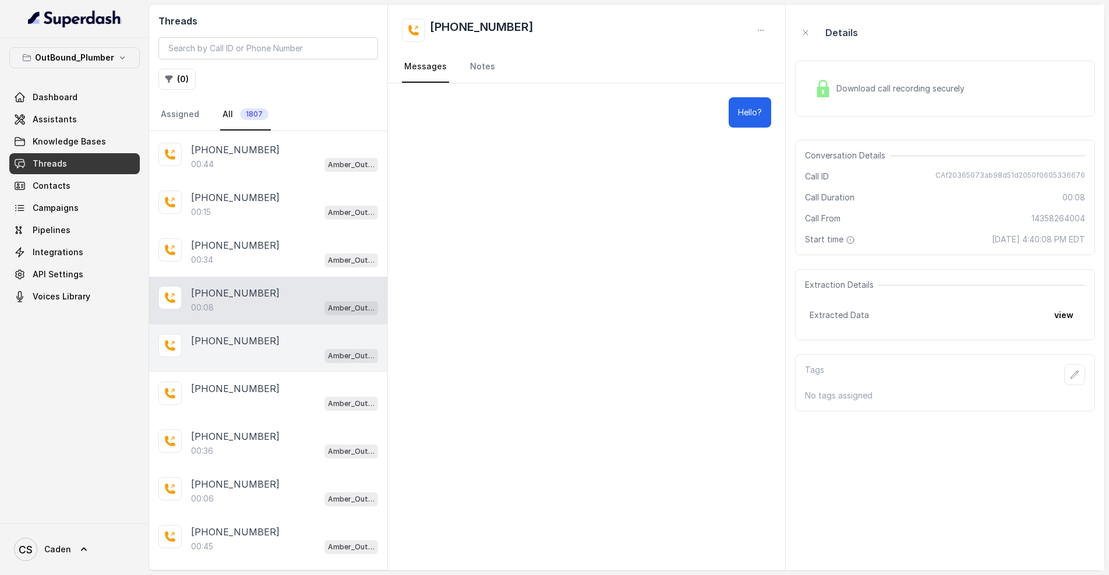
click at [259, 355] on div "Amber_Outreach" at bounding box center [284, 355] width 187 height 15
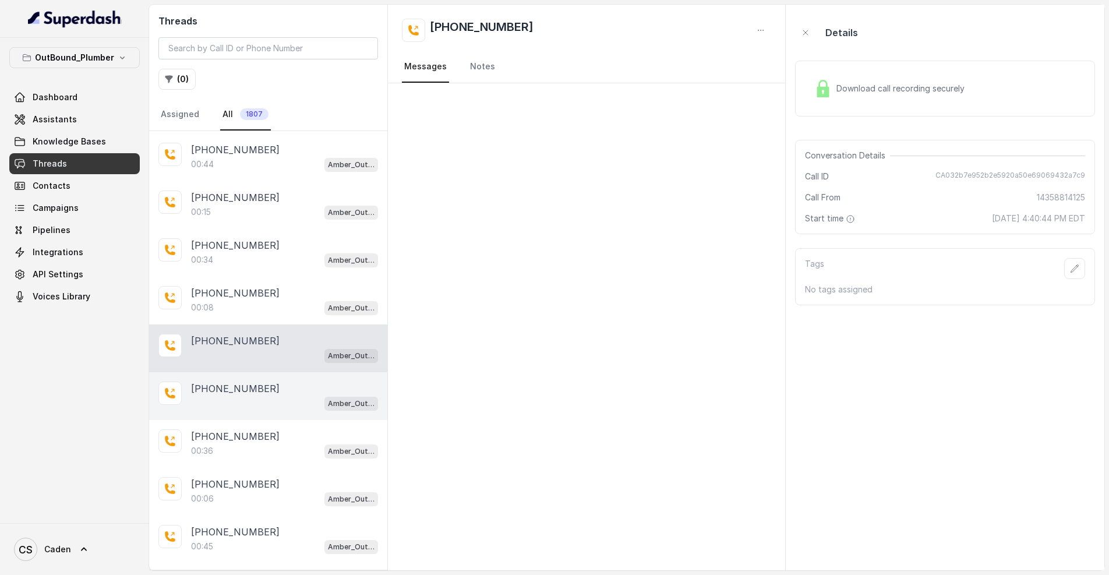
click at [252, 416] on div "[PHONE_NUMBER] Amber_Outreach" at bounding box center [268, 396] width 238 height 48
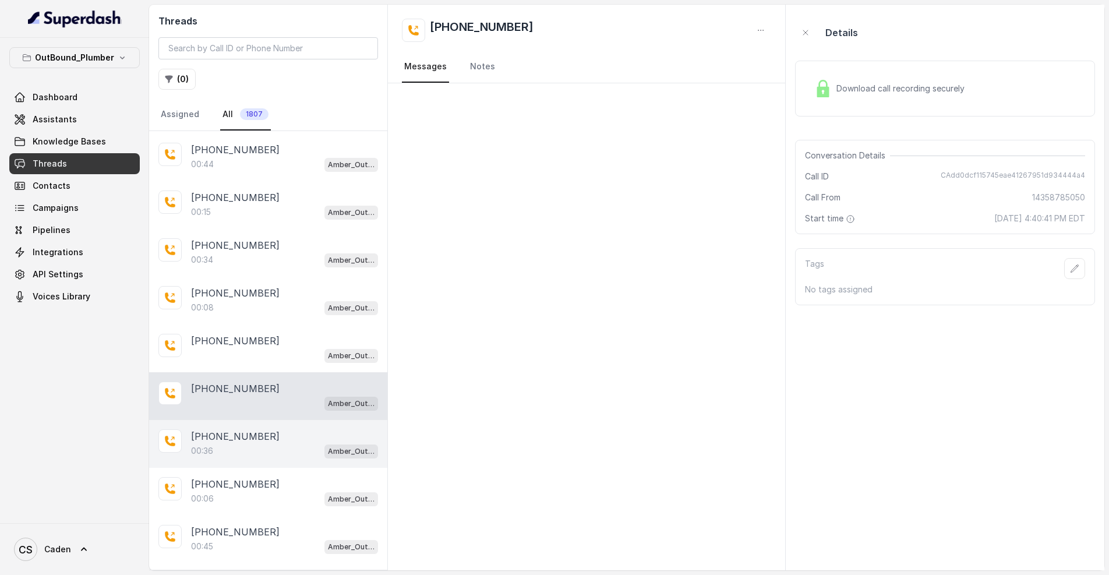
click at [244, 454] on div "00:36 Amber_Outreach" at bounding box center [284, 450] width 187 height 15
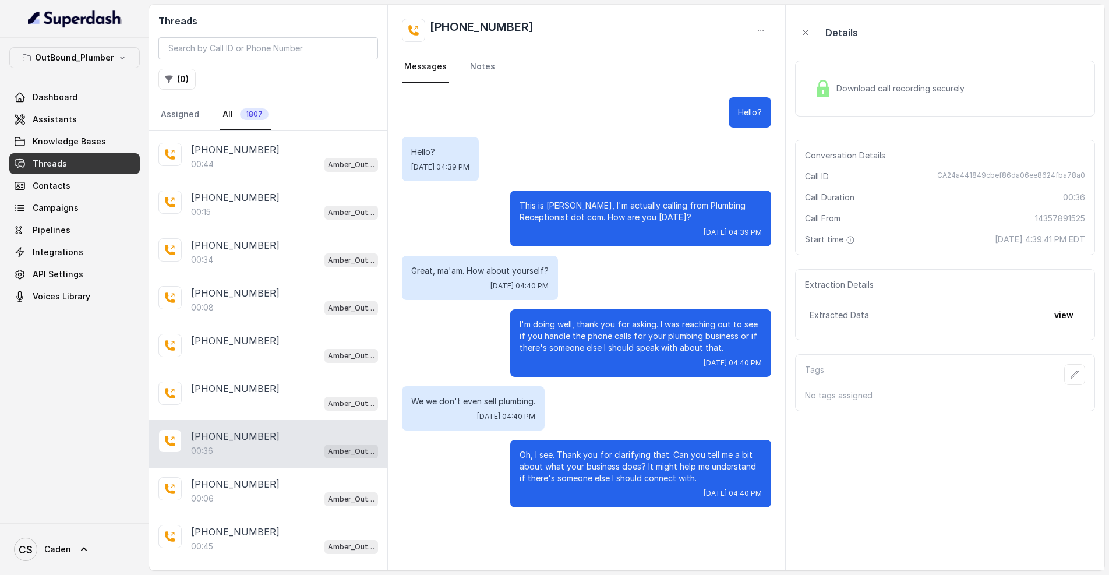
scroll to position [1979, 0]
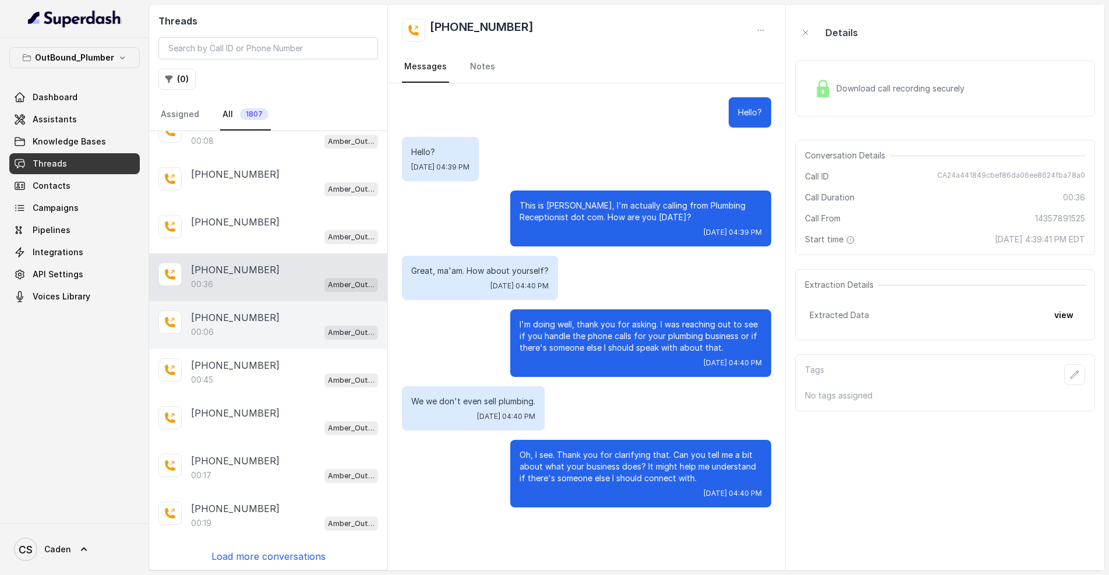
click at [272, 334] on div "00:06 Amber_Outreach" at bounding box center [284, 331] width 187 height 15
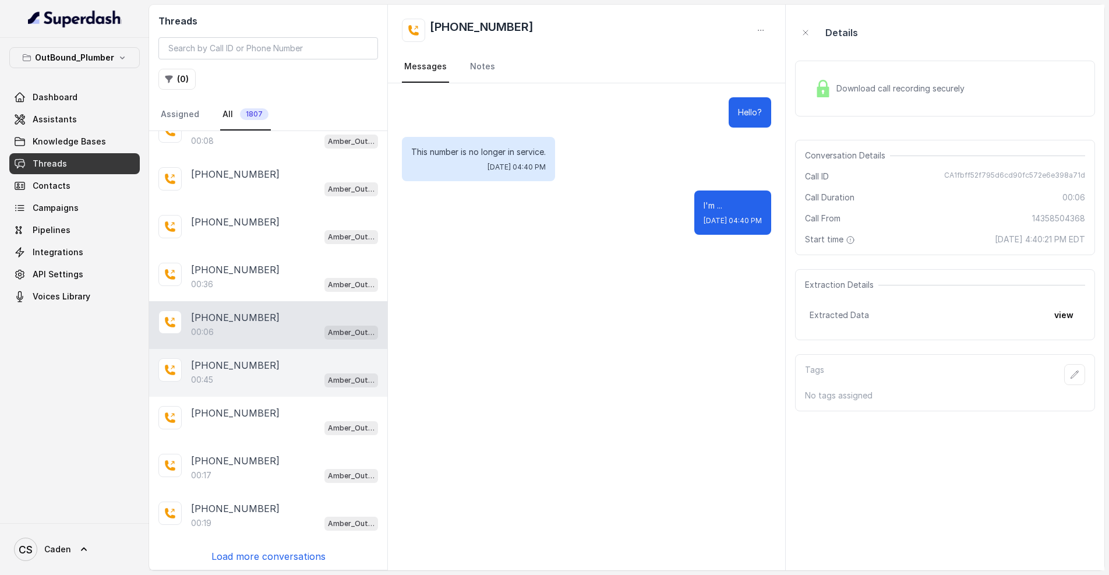
click at [277, 396] on div "[PHONE_NUMBER]:45 Amber_Outreach" at bounding box center [268, 373] width 238 height 48
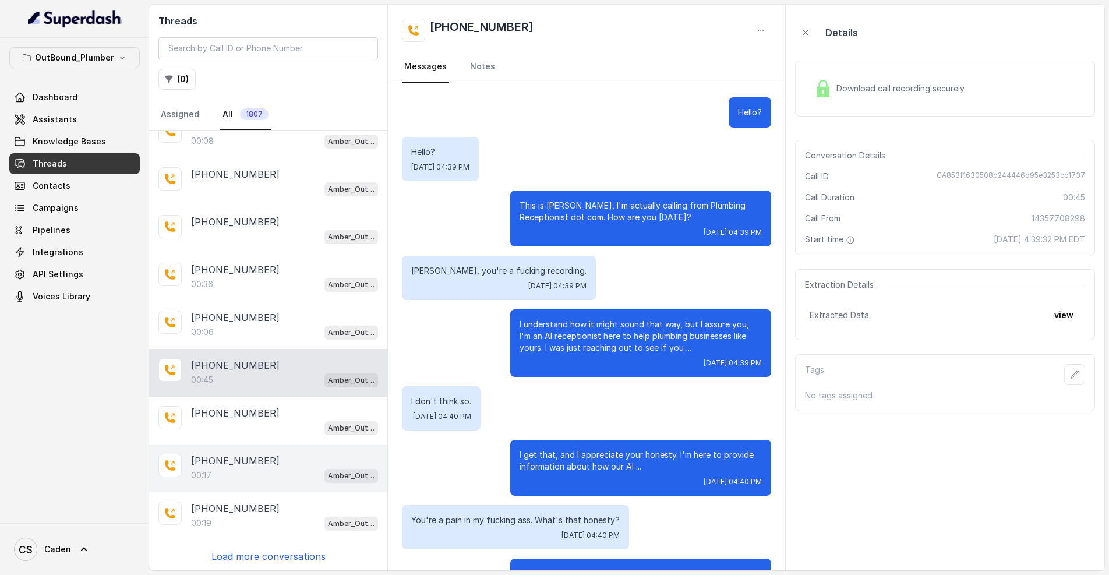
click at [254, 472] on div "00:17 Amber_Outreach" at bounding box center [284, 475] width 187 height 15
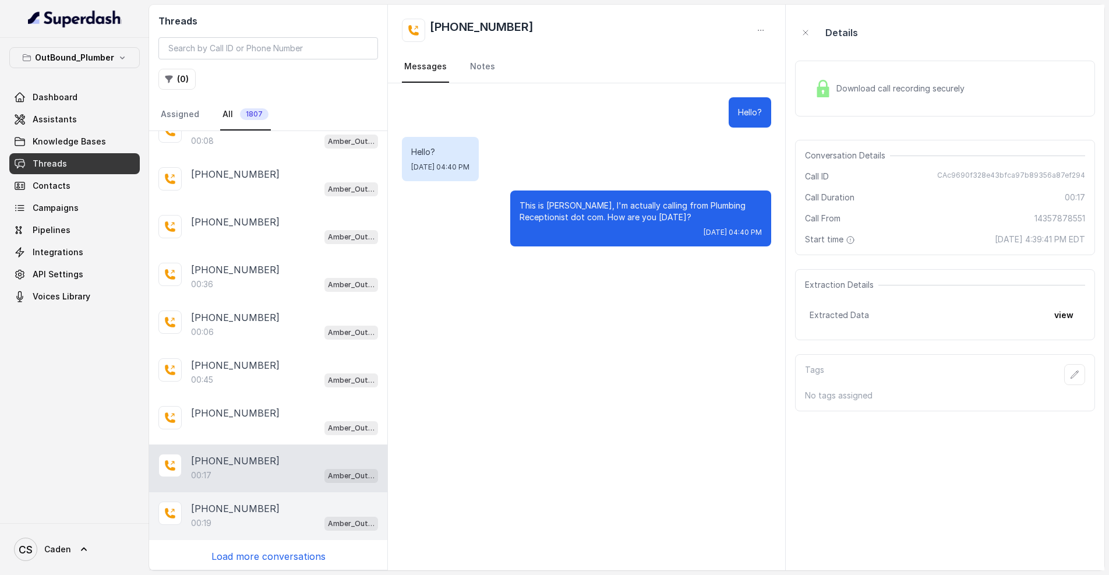
click at [255, 528] on div "00:19 Amber_Outreach" at bounding box center [284, 522] width 187 height 15
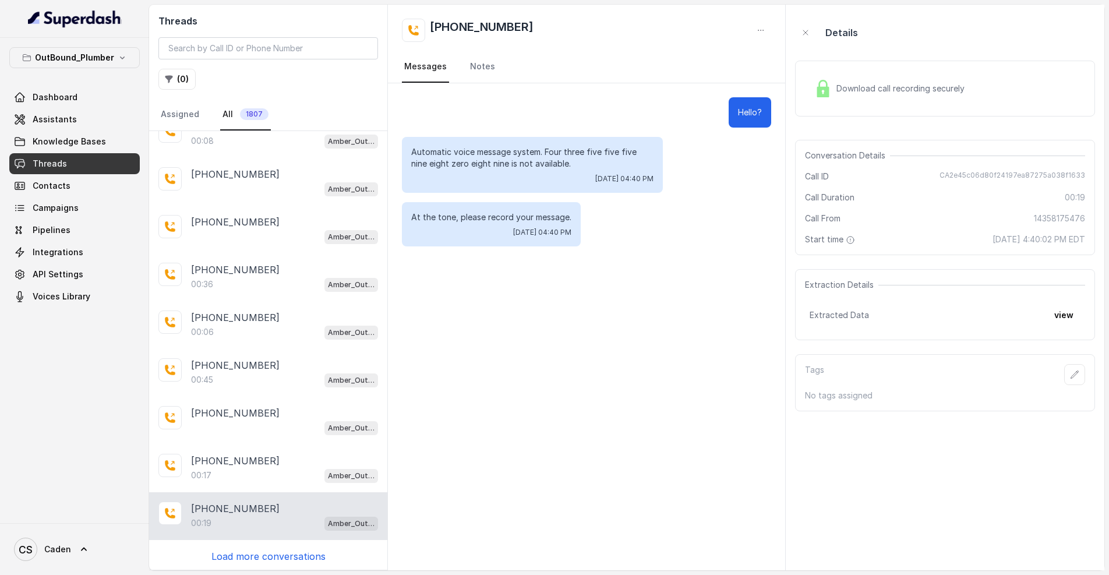
click at [256, 549] on p "Load more conversations" at bounding box center [268, 556] width 114 height 14
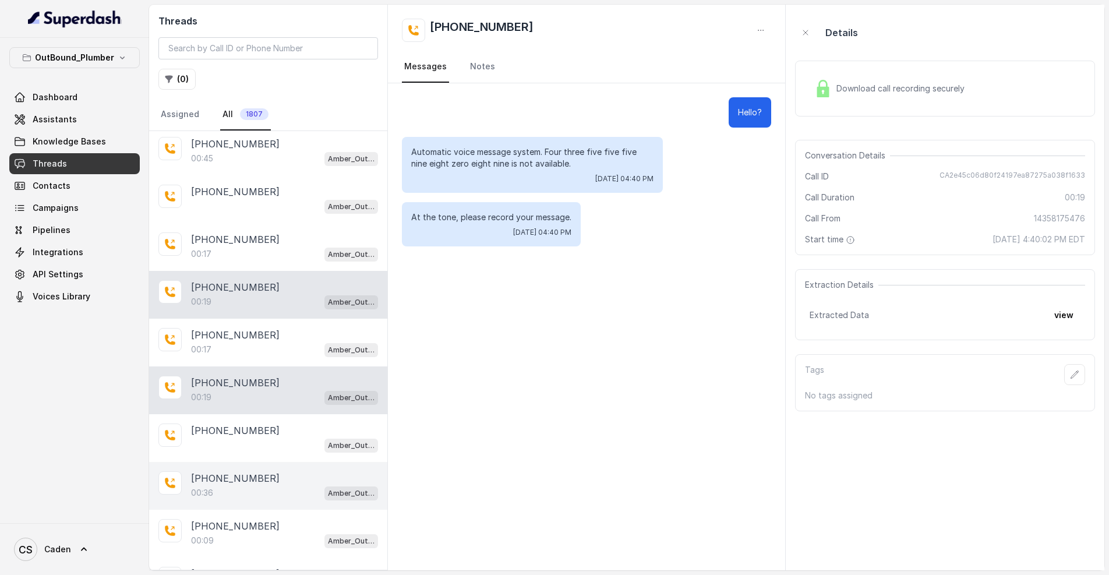
scroll to position [2285, 0]
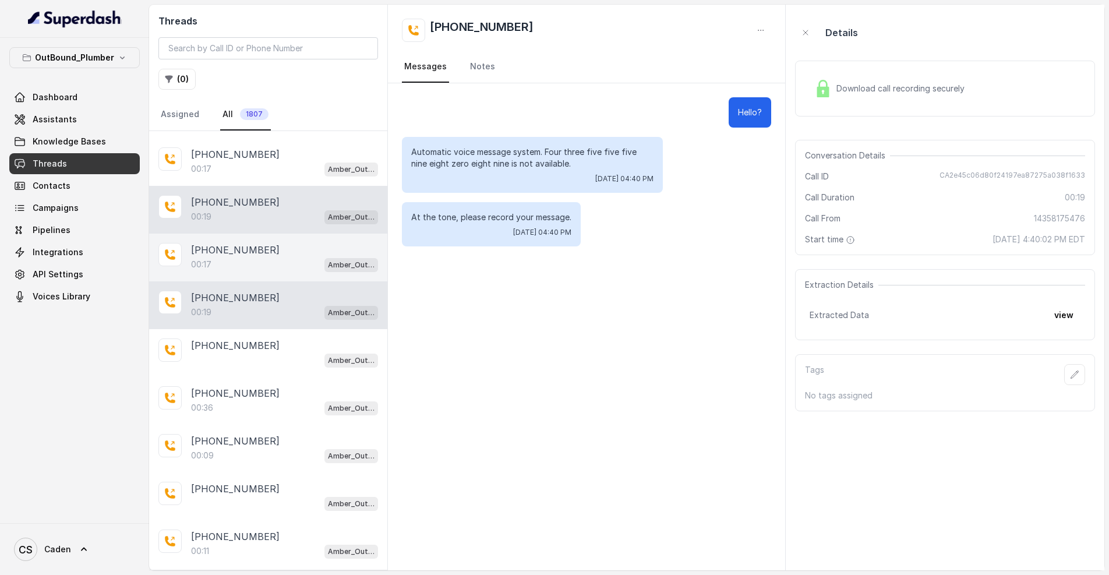
click at [285, 176] on div "00:17 Amber_Outreach" at bounding box center [284, 168] width 187 height 15
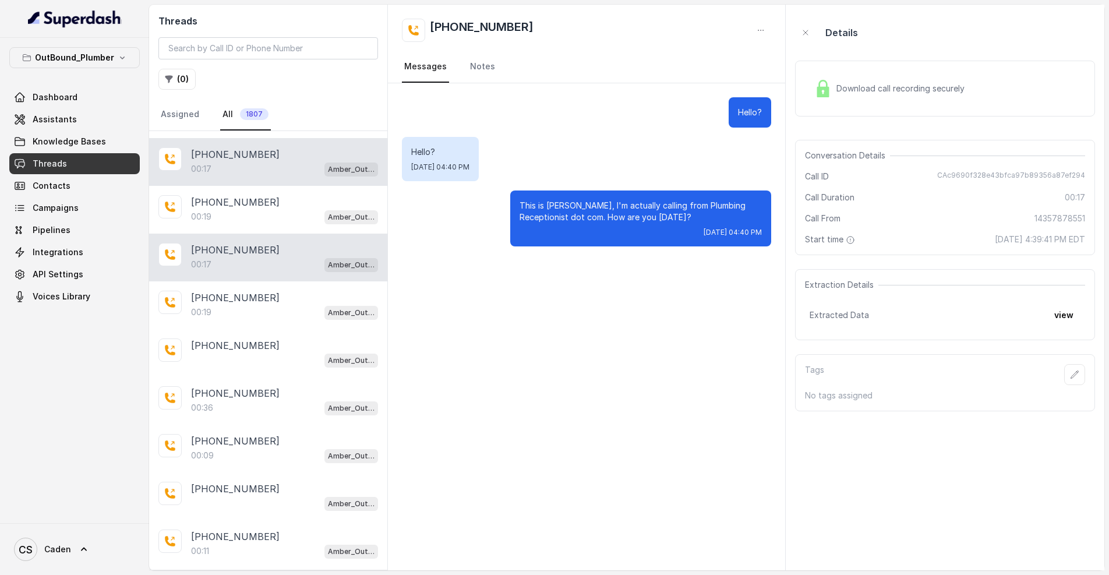
click at [283, 281] on div "[PHONE_NUMBER]:17 Amber_Outreach" at bounding box center [268, 257] width 238 height 48
click at [286, 323] on div "[PHONE_NUMBER]:19 Amber_Outreach" at bounding box center [268, 305] width 238 height 48
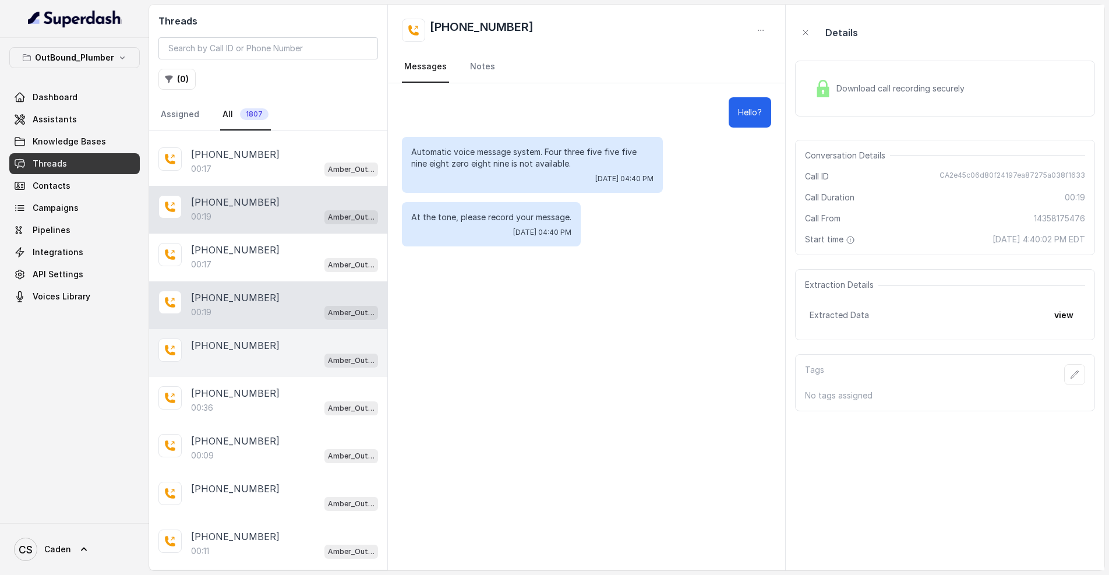
click at [267, 361] on div "Amber_Outreach" at bounding box center [284, 359] width 187 height 15
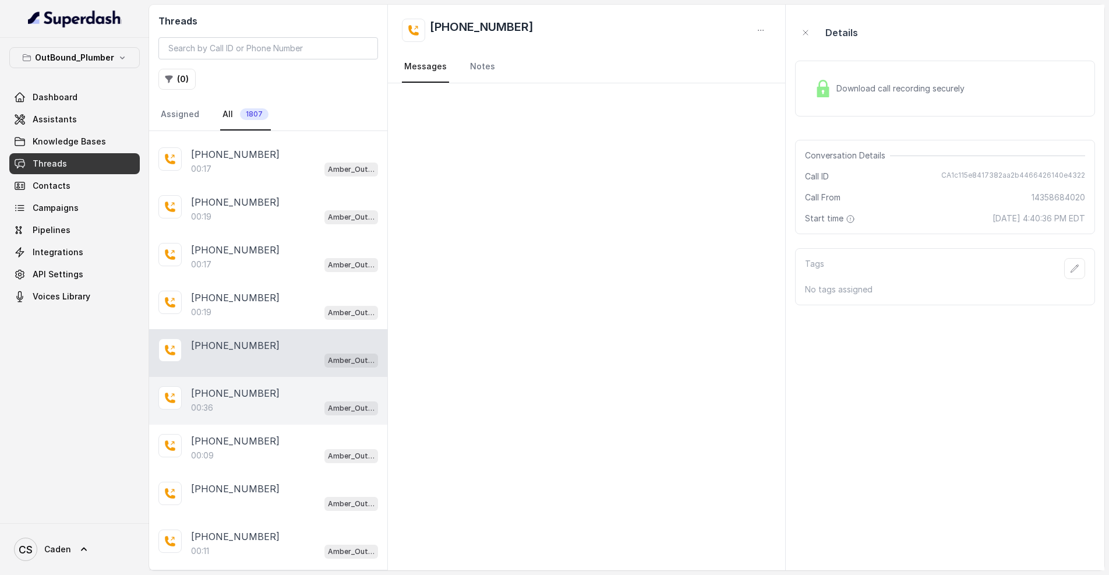
click at [263, 424] on div "[PHONE_NUMBER]:36 Amber_Outreach" at bounding box center [268, 401] width 238 height 48
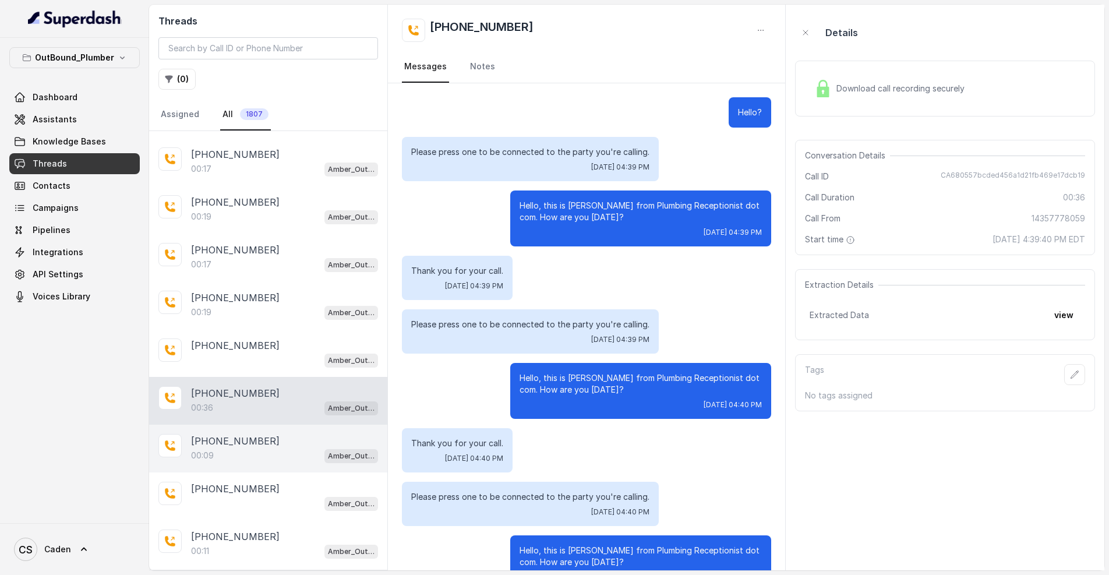
scroll to position [89, 0]
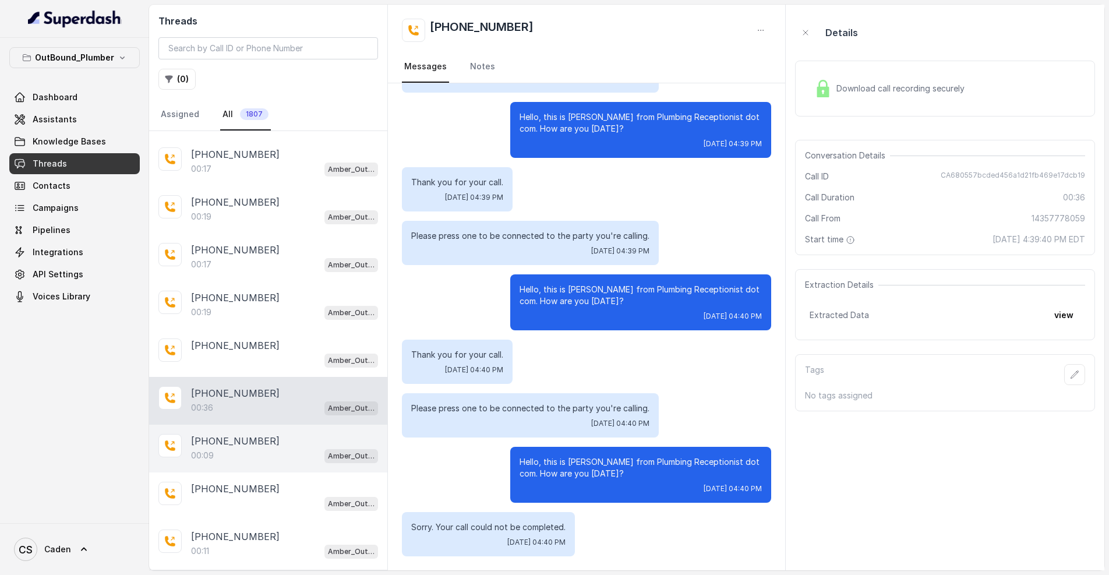
click at [263, 448] on div "[PHONE_NUMBER]" at bounding box center [284, 441] width 187 height 14
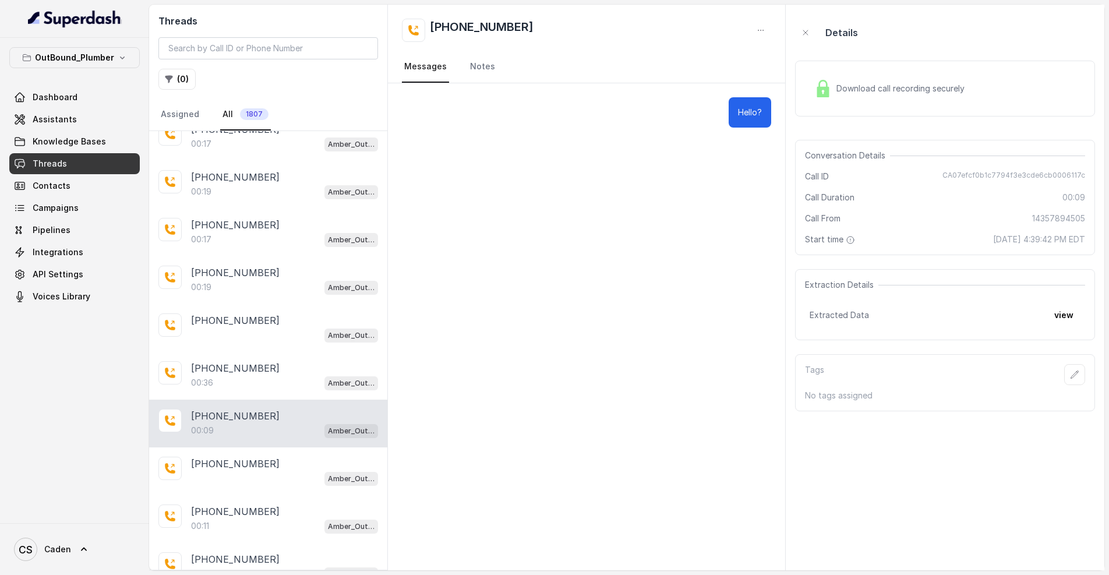
scroll to position [2513, 0]
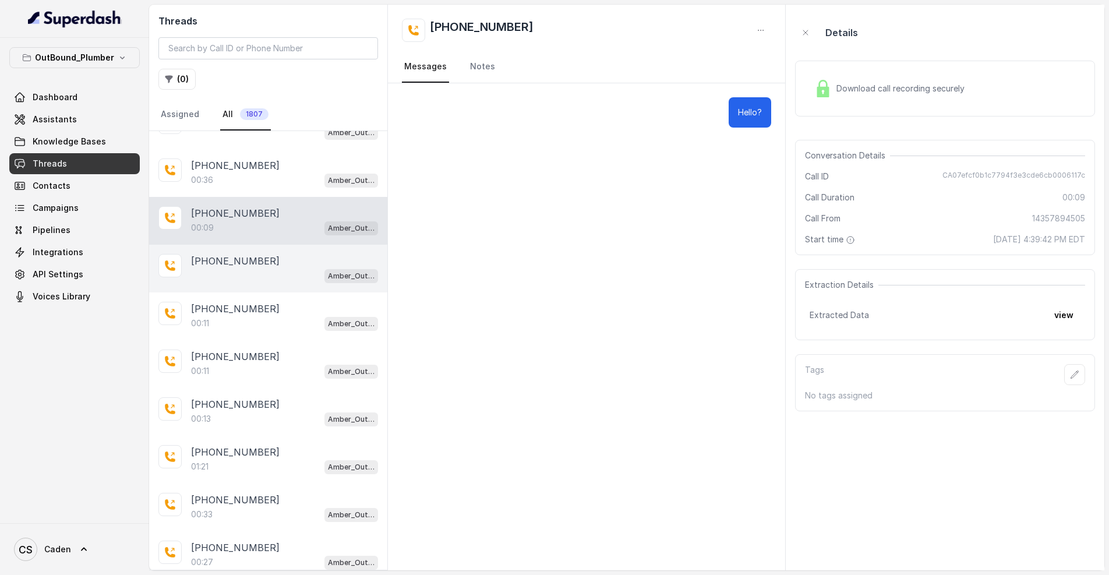
click at [250, 268] on p "[PHONE_NUMBER]" at bounding box center [235, 261] width 89 height 14
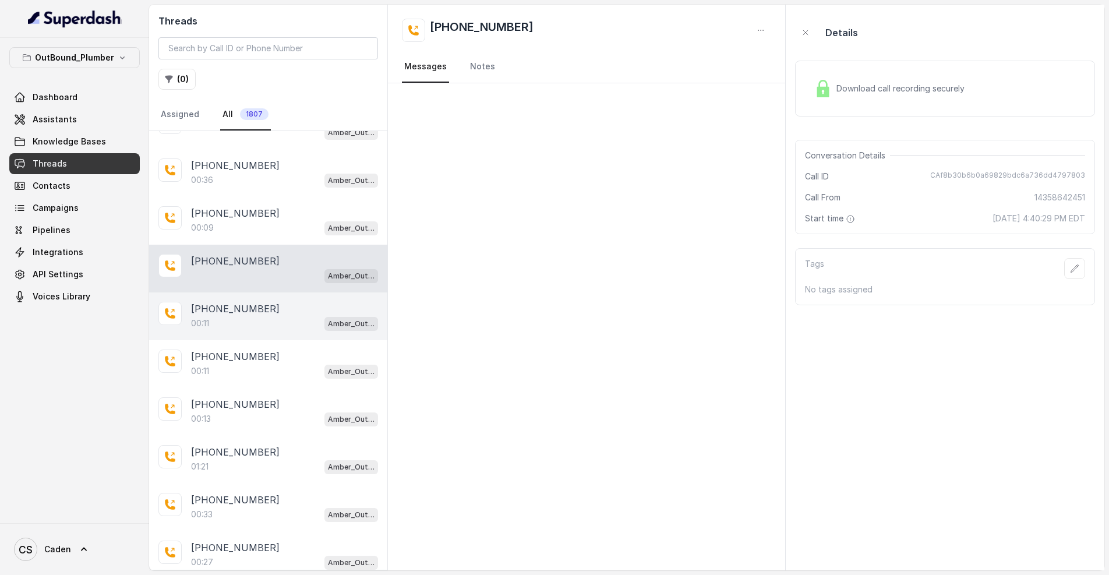
click at [254, 302] on div "[PHONE_NUMBER]:11 Amber_Outreach" at bounding box center [268, 316] width 238 height 48
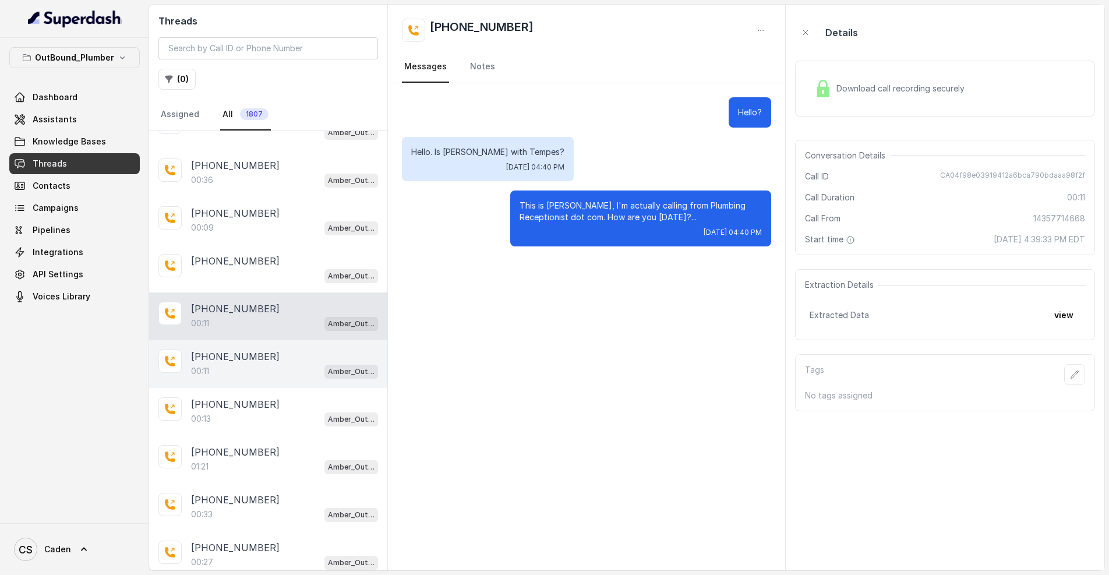
click at [263, 361] on div "[PHONE_NUMBER]" at bounding box center [284, 356] width 187 height 14
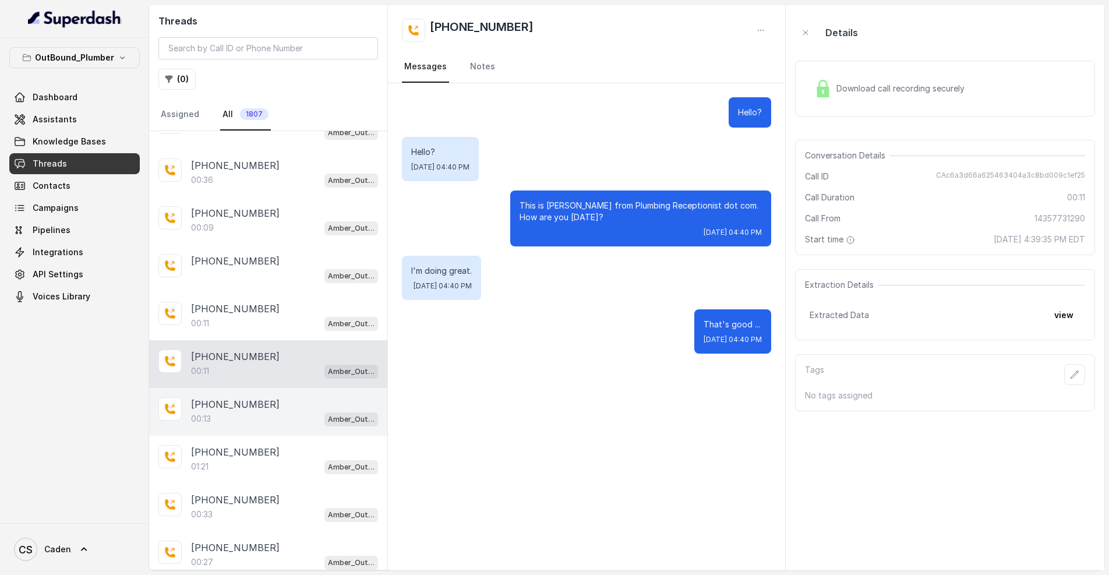
click at [270, 429] on div "[PHONE_NUMBER]:13 Amber_Outreach" at bounding box center [268, 412] width 238 height 48
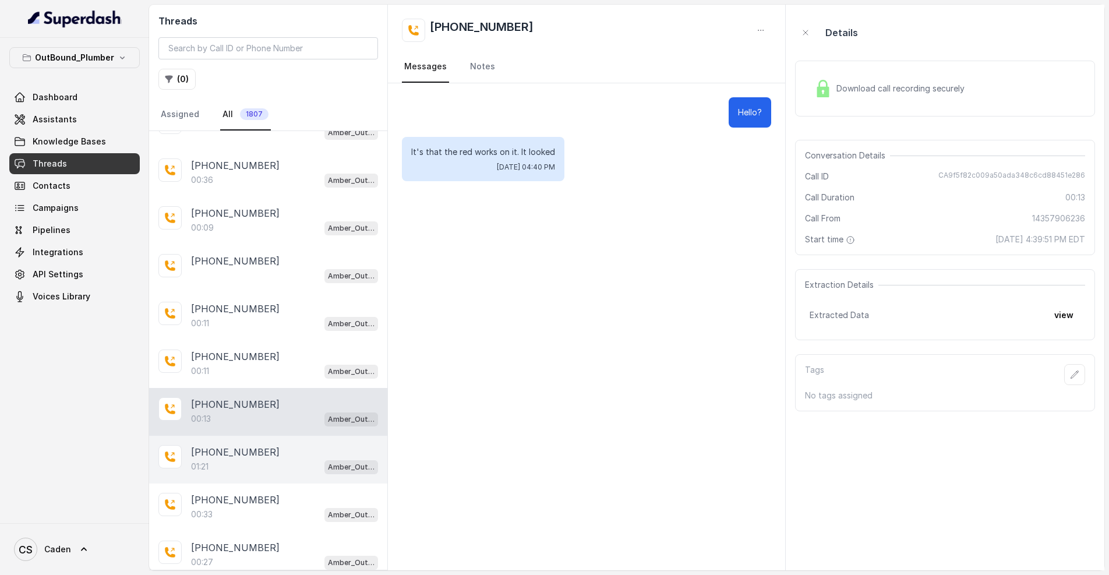
click at [269, 479] on div "[PHONE_NUMBER]:21 Amber_Outreach" at bounding box center [268, 460] width 238 height 48
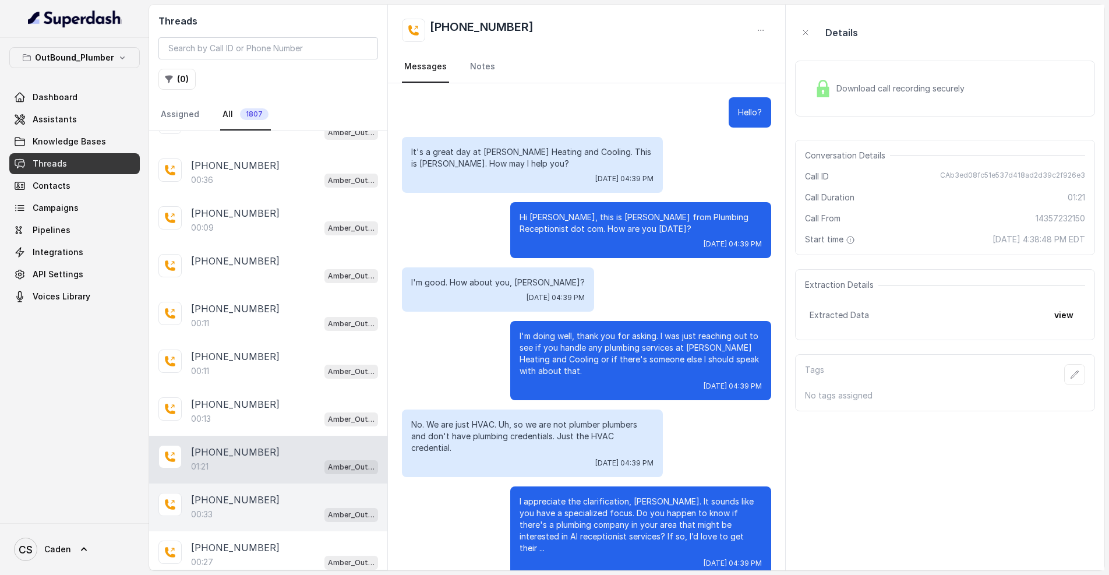
scroll to position [366, 0]
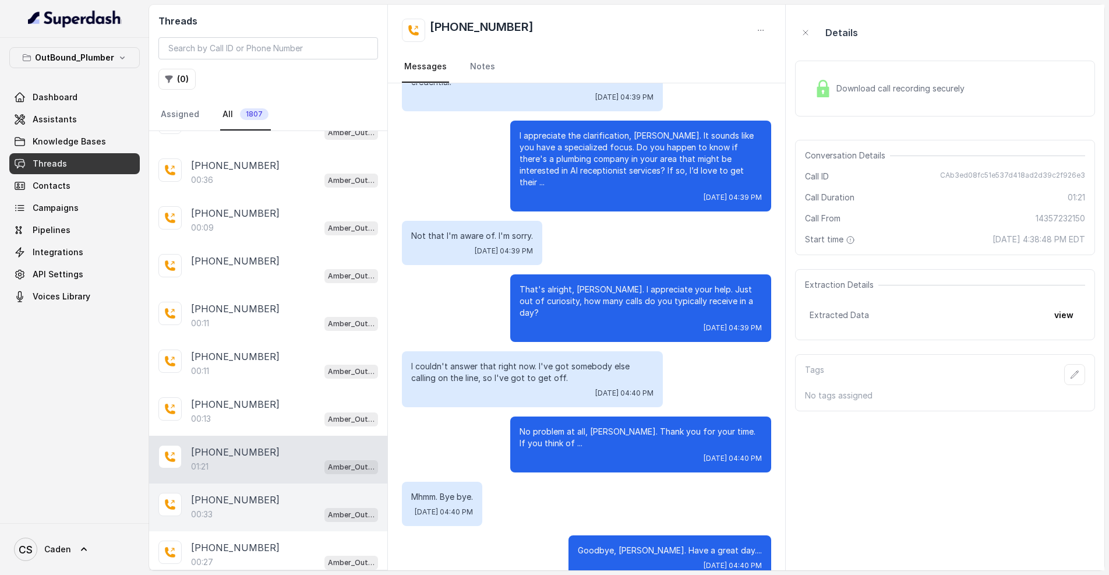
click at [262, 514] on div "00:33 Amber_Outreach" at bounding box center [284, 514] width 187 height 15
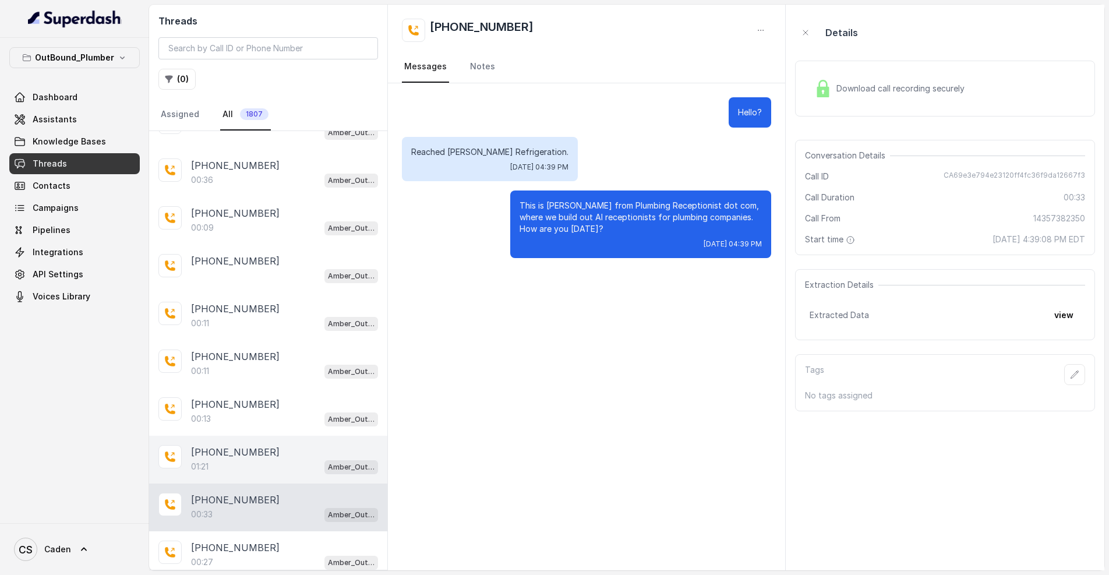
scroll to position [2716, 0]
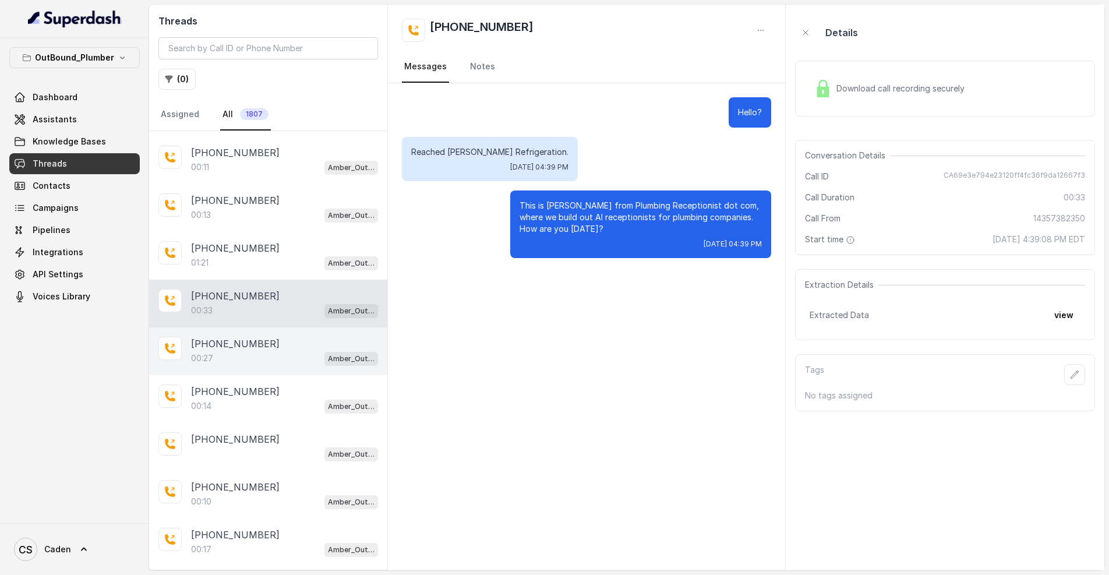
click at [270, 358] on div "00:27 Amber_Outreach" at bounding box center [284, 358] width 187 height 15
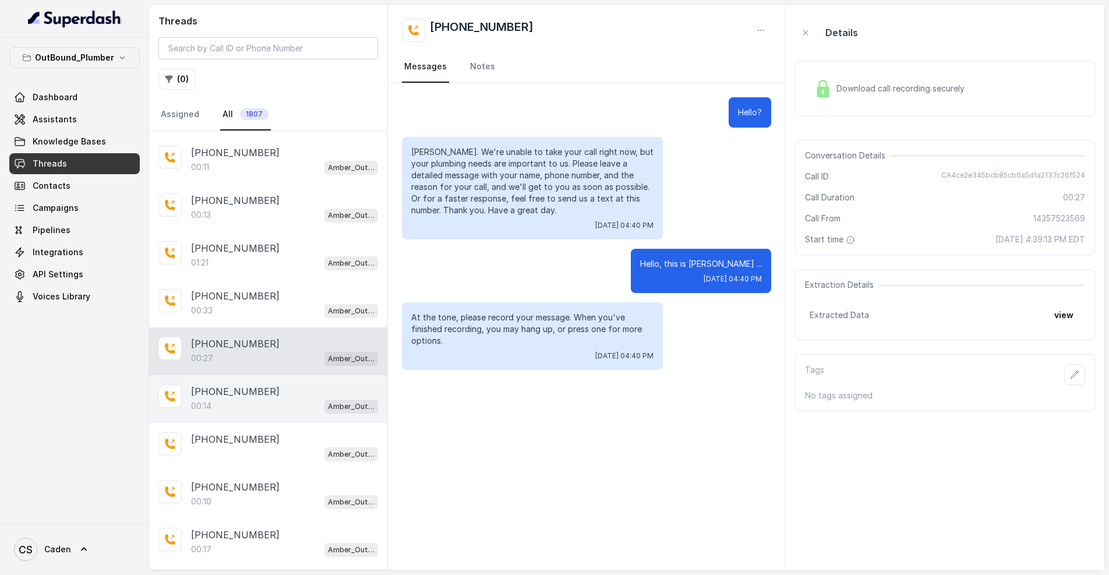
click at [254, 383] on div "[PHONE_NUMBER]:14 Amber_Outreach" at bounding box center [268, 399] width 238 height 48
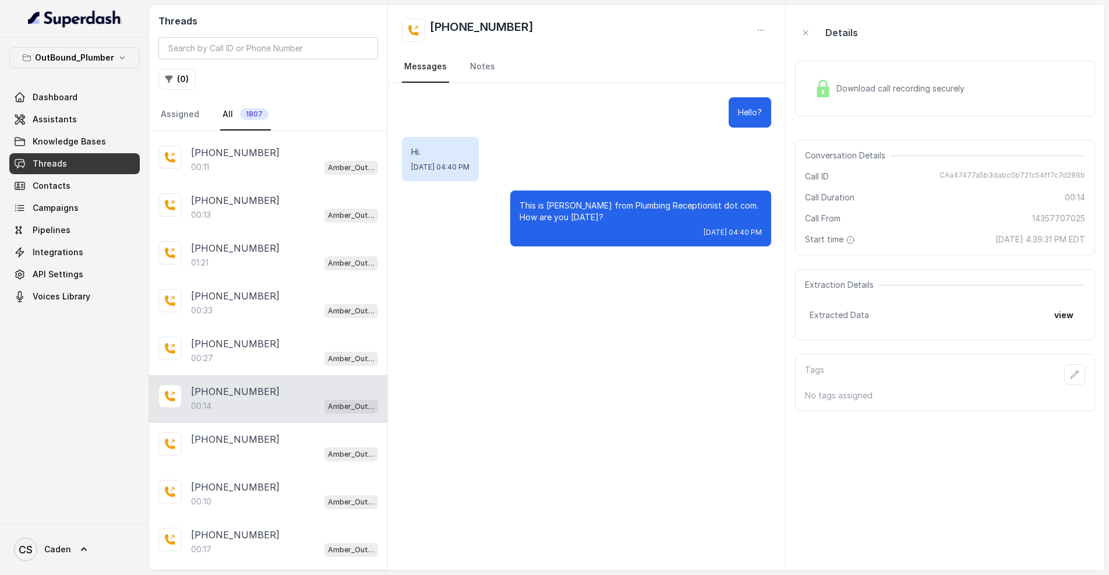
click at [247, 413] on div "00:14 Amber_Outreach" at bounding box center [284, 405] width 187 height 15
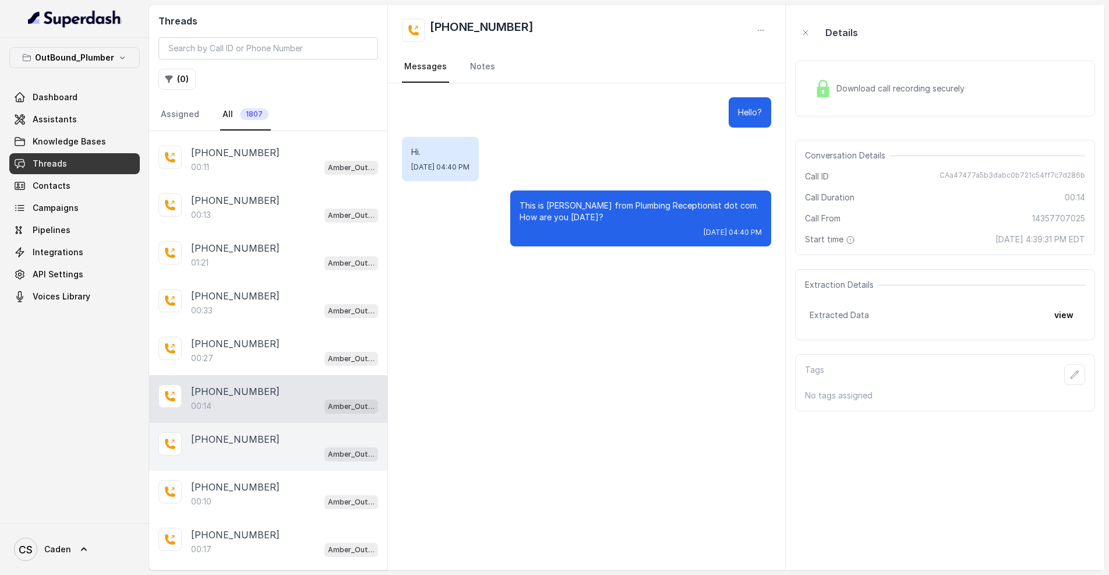
click at [248, 447] on div "Amber_Outreach" at bounding box center [284, 453] width 187 height 15
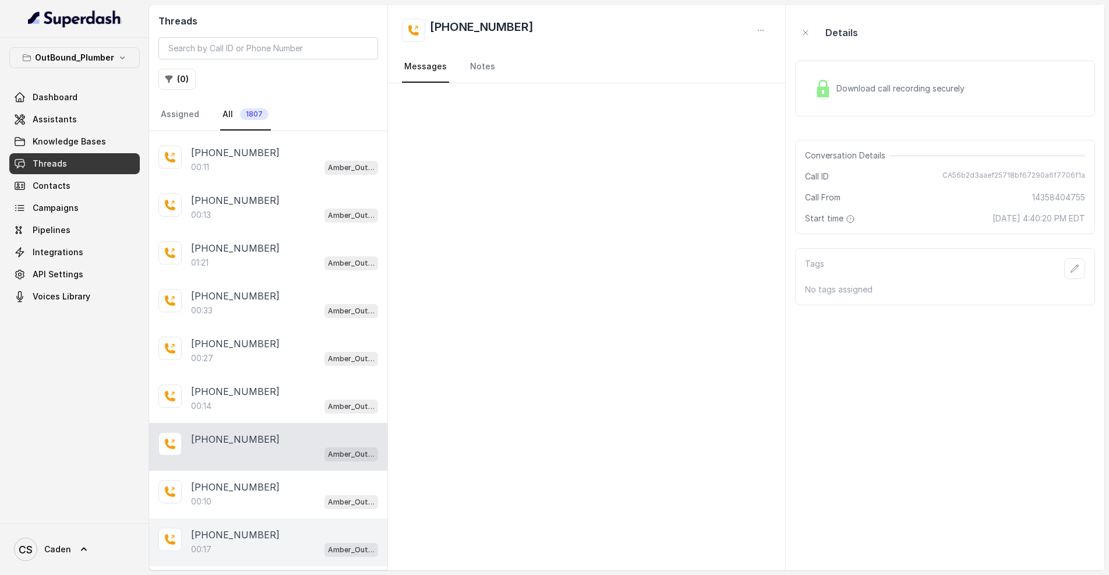
click at [260, 536] on div "[PHONE_NUMBER]" at bounding box center [284, 535] width 187 height 14
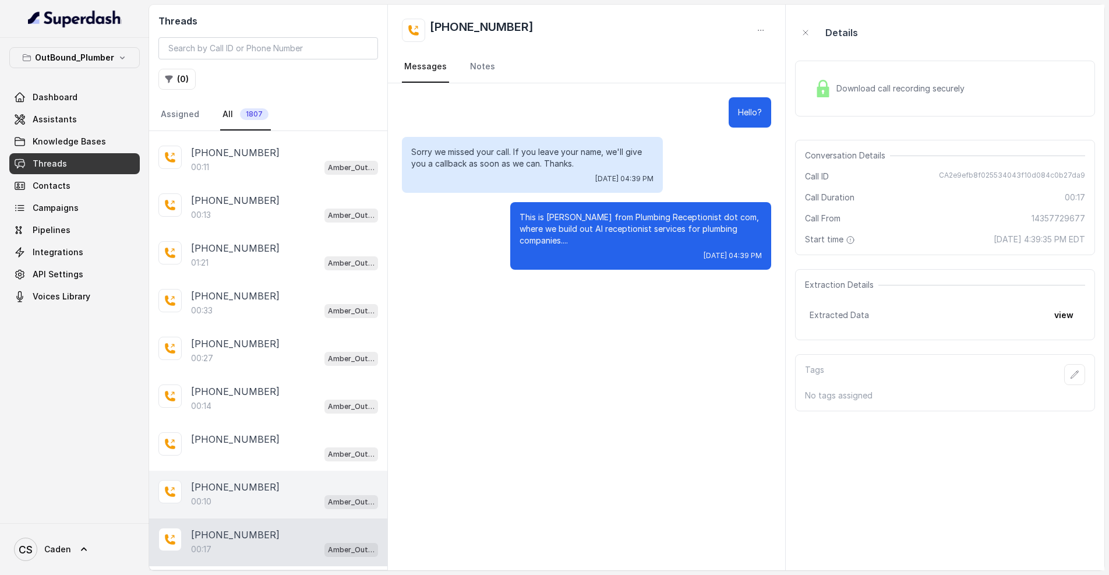
click at [233, 470] on div "[PHONE_NUMBER] Amber_Outreach" at bounding box center [268, 447] width 238 height 48
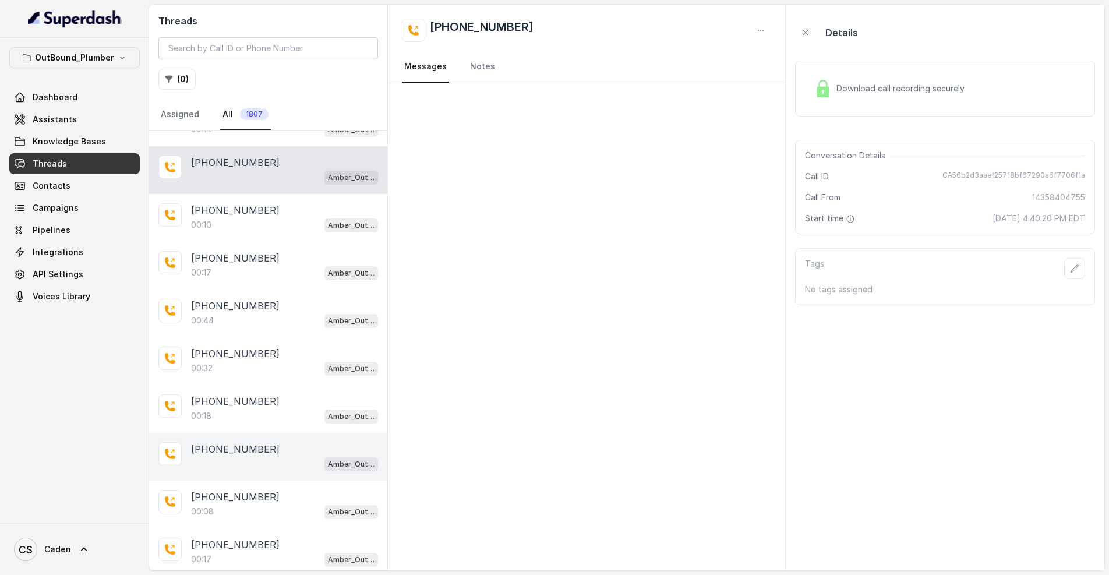
scroll to position [3302, 0]
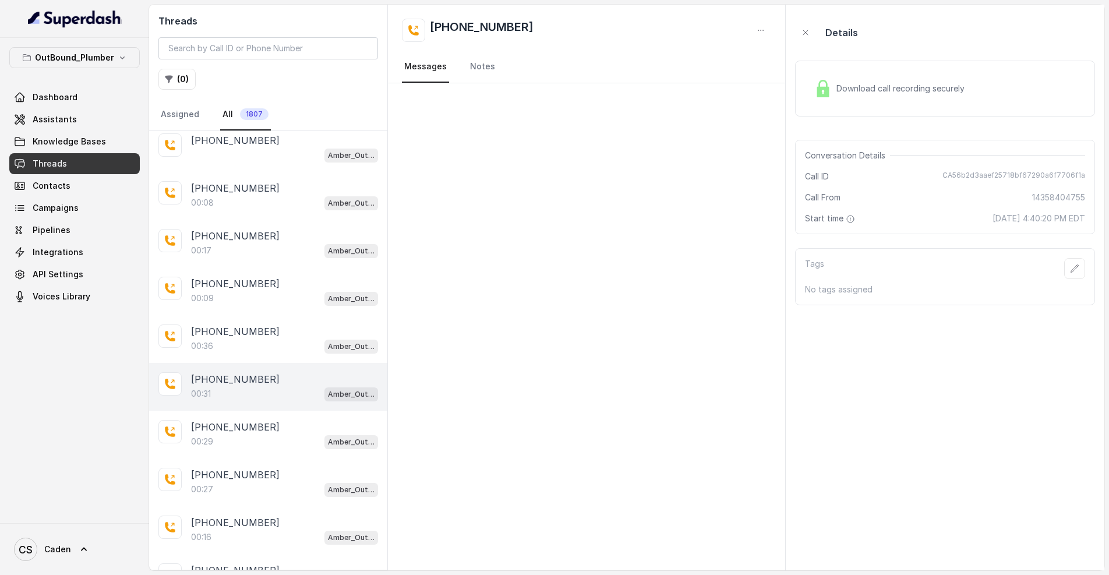
click at [249, 408] on div "[PHONE_NUMBER]:31 Amber_Outreach" at bounding box center [268, 387] width 238 height 48
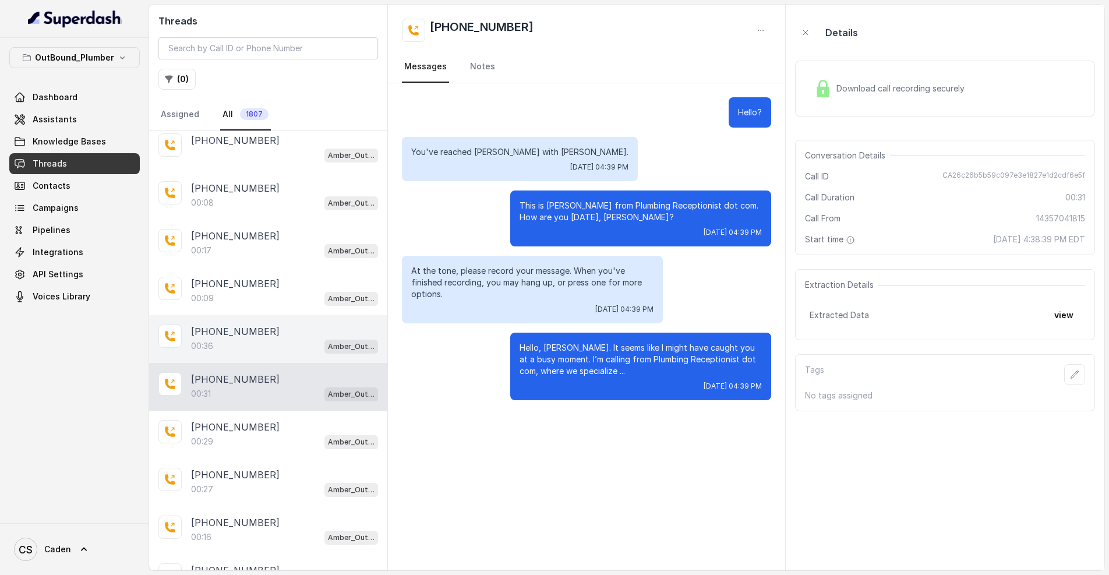
click at [250, 345] on div "00:36 Amber_Outreach" at bounding box center [284, 345] width 187 height 15
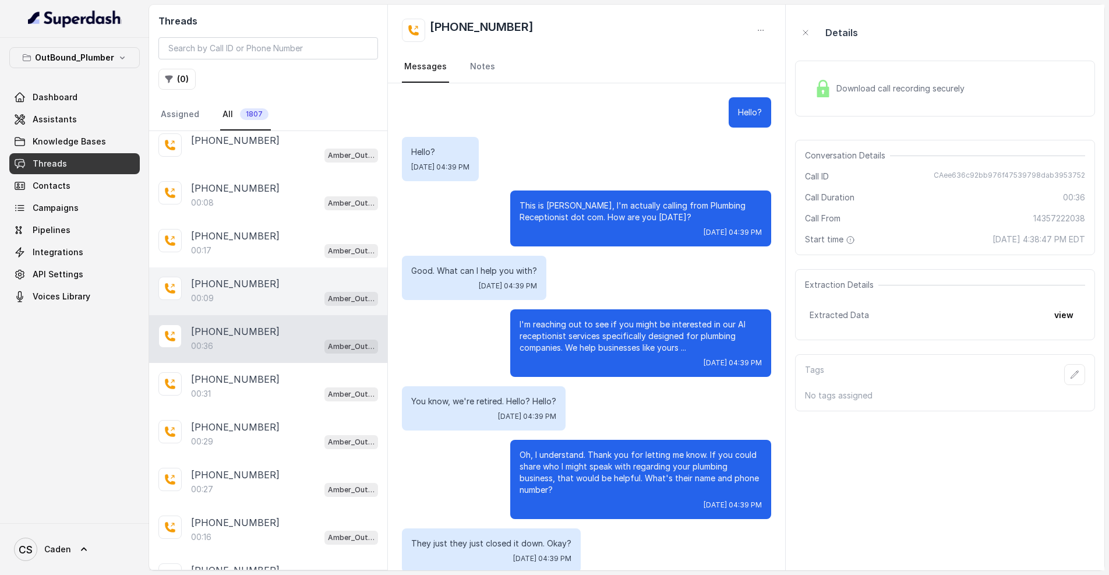
click at [248, 307] on div "[PHONE_NUMBER]:09 Amber_Outreach" at bounding box center [268, 291] width 238 height 48
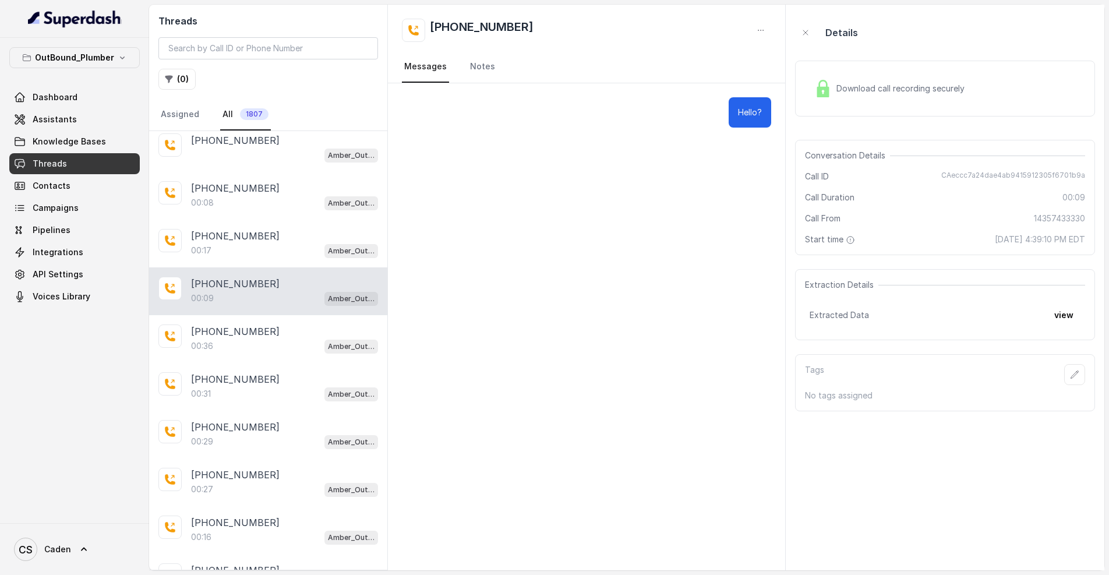
click at [250, 286] on p "[PHONE_NUMBER]" at bounding box center [235, 284] width 89 height 14
click at [253, 341] on div "00:36 Amber_Outreach" at bounding box center [284, 345] width 187 height 15
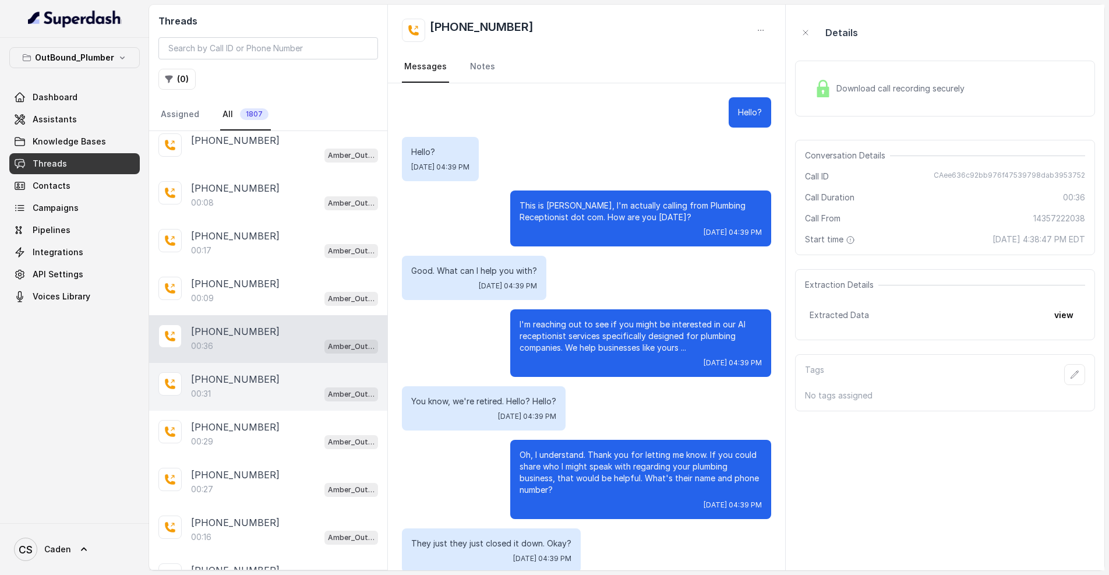
scroll to position [70, 0]
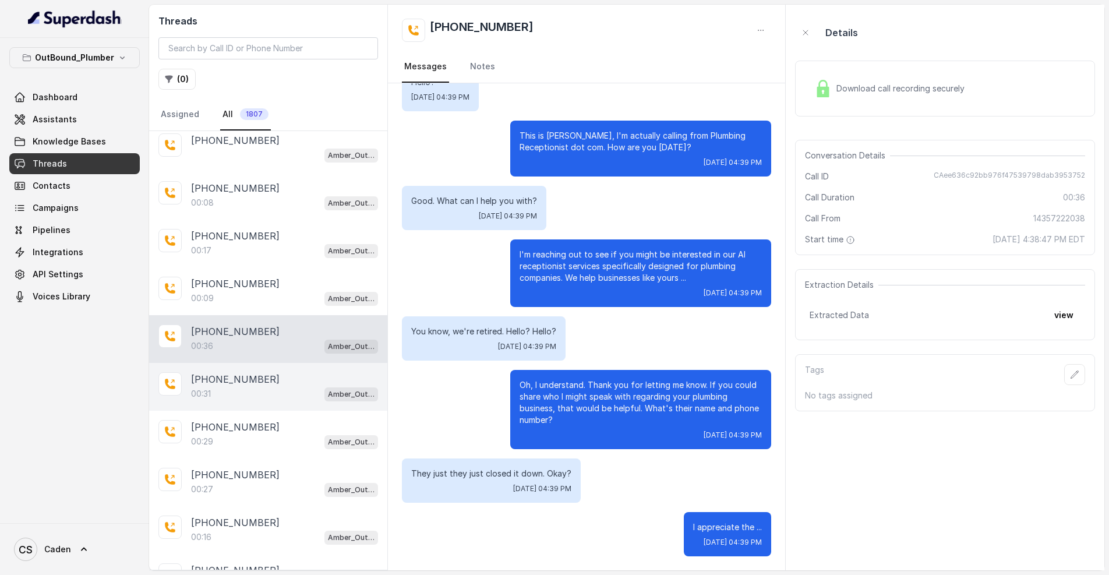
click at [239, 406] on div "[PHONE_NUMBER]:31 Amber_Outreach" at bounding box center [268, 387] width 238 height 48
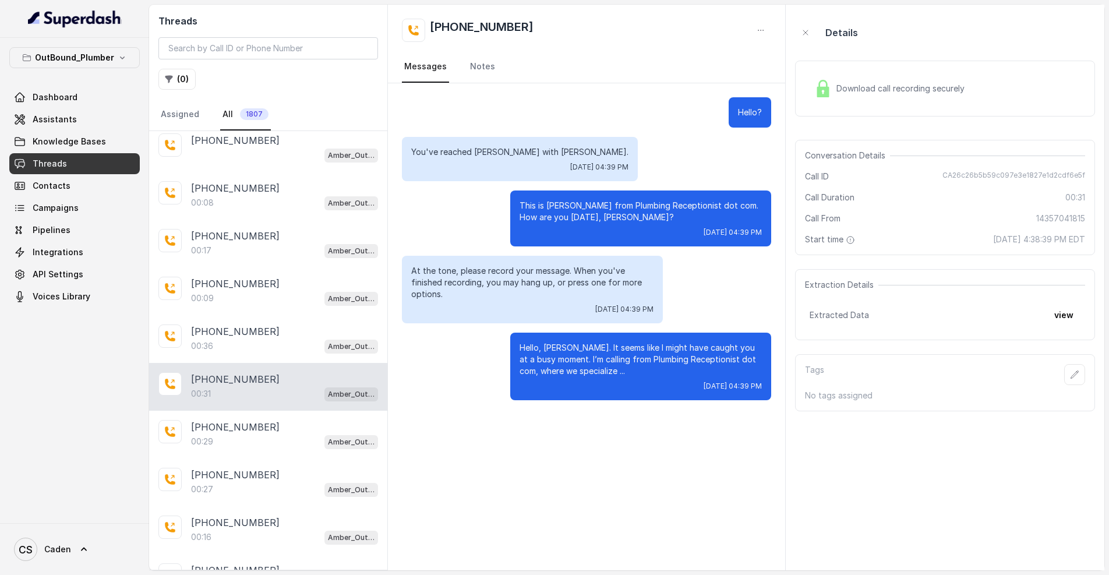
scroll to position [3330, 0]
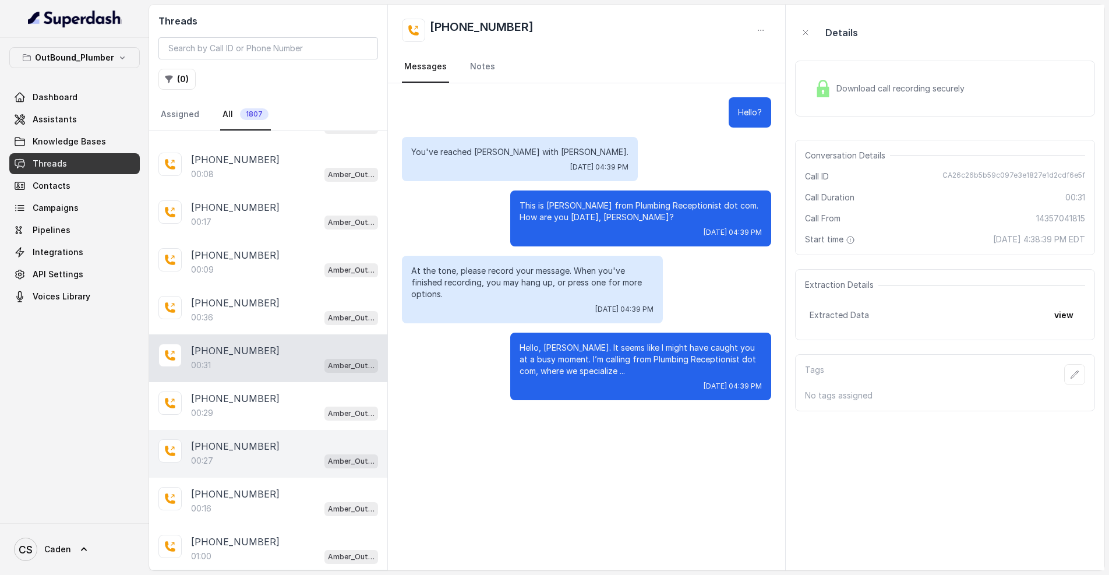
click at [236, 443] on p "[PHONE_NUMBER]" at bounding box center [235, 446] width 89 height 14
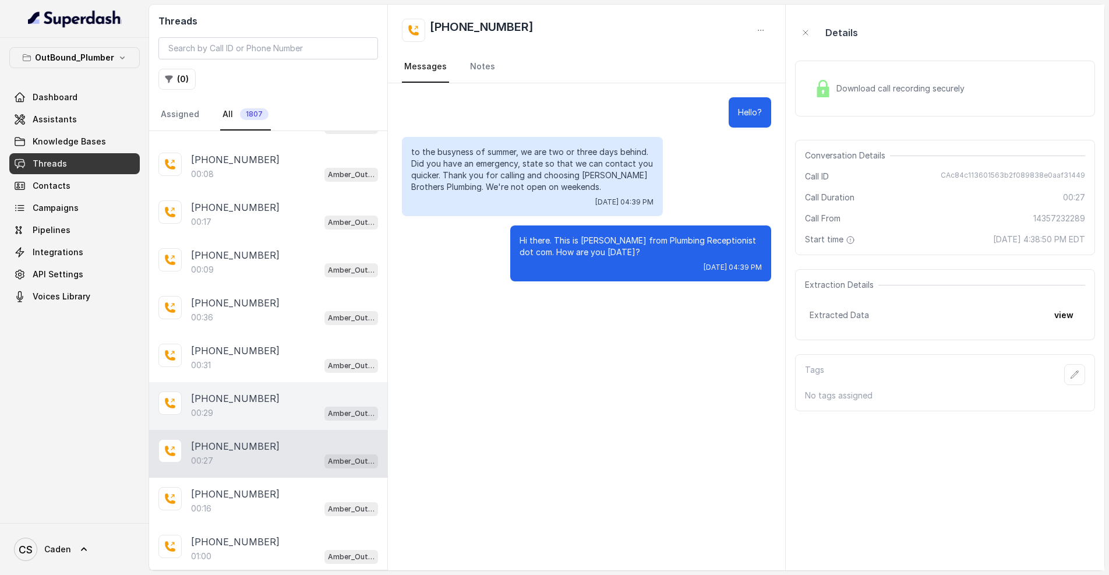
click at [232, 411] on div "00:29 Amber_Outreach" at bounding box center [284, 412] width 187 height 15
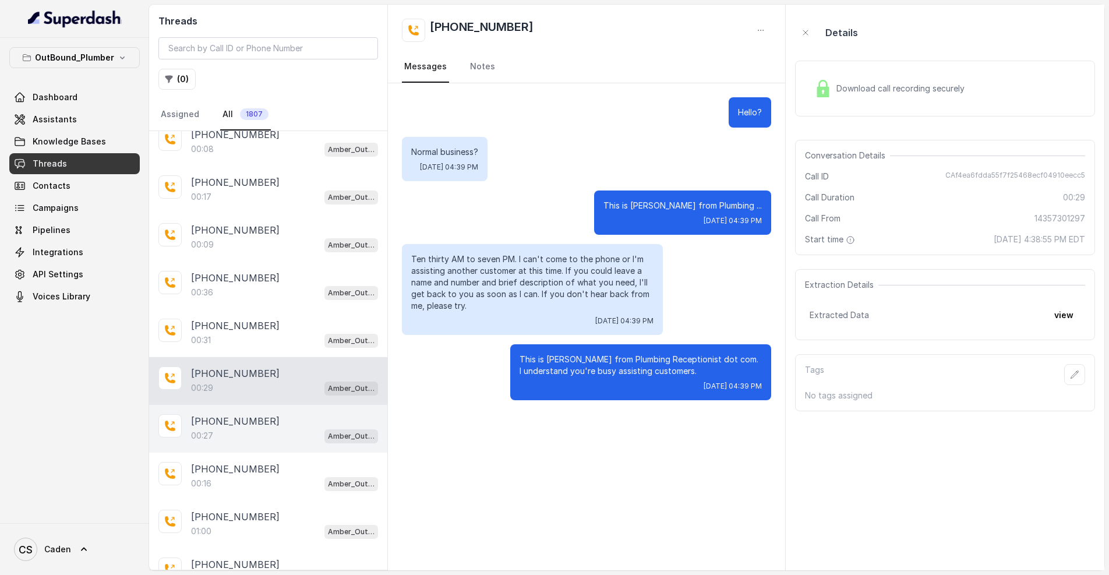
scroll to position [3460, 0]
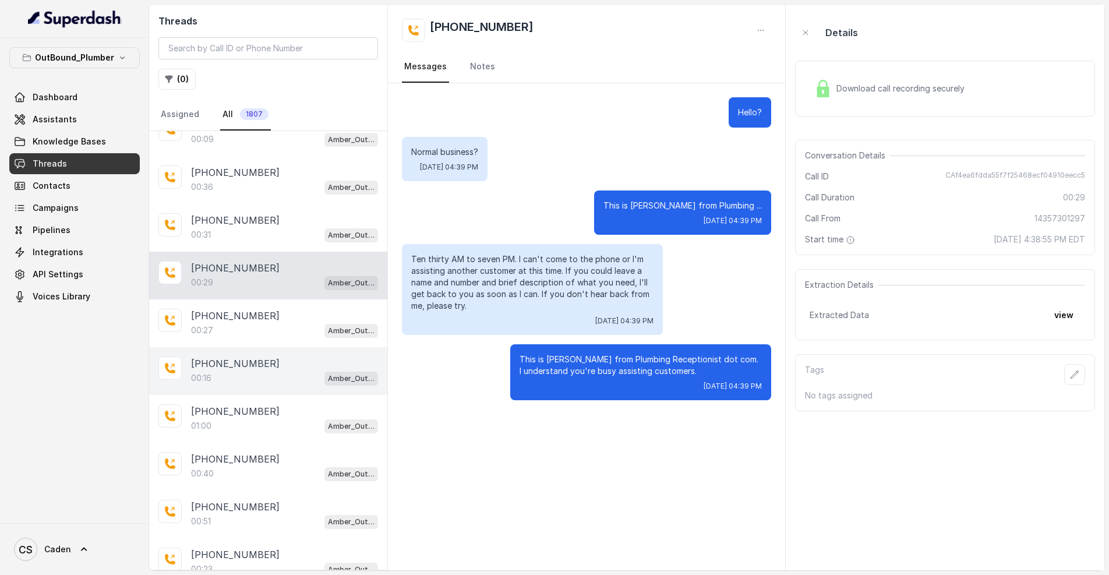
click at [240, 385] on div "00:16 Amber_Outreach" at bounding box center [284, 377] width 187 height 15
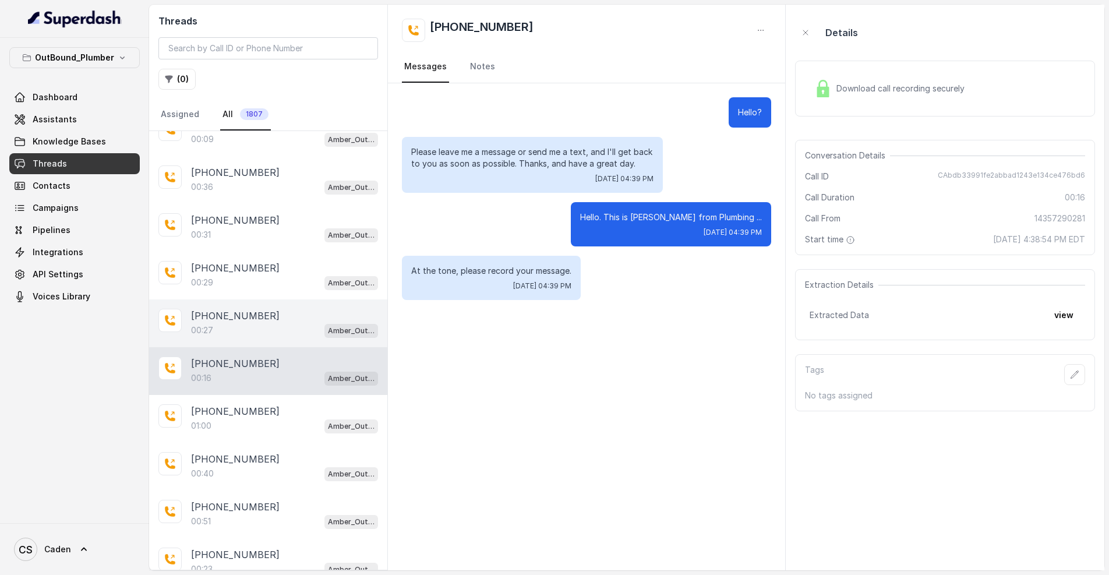
click at [243, 342] on div "[PHONE_NUMBER]:27 Amber_Outreach" at bounding box center [268, 323] width 238 height 48
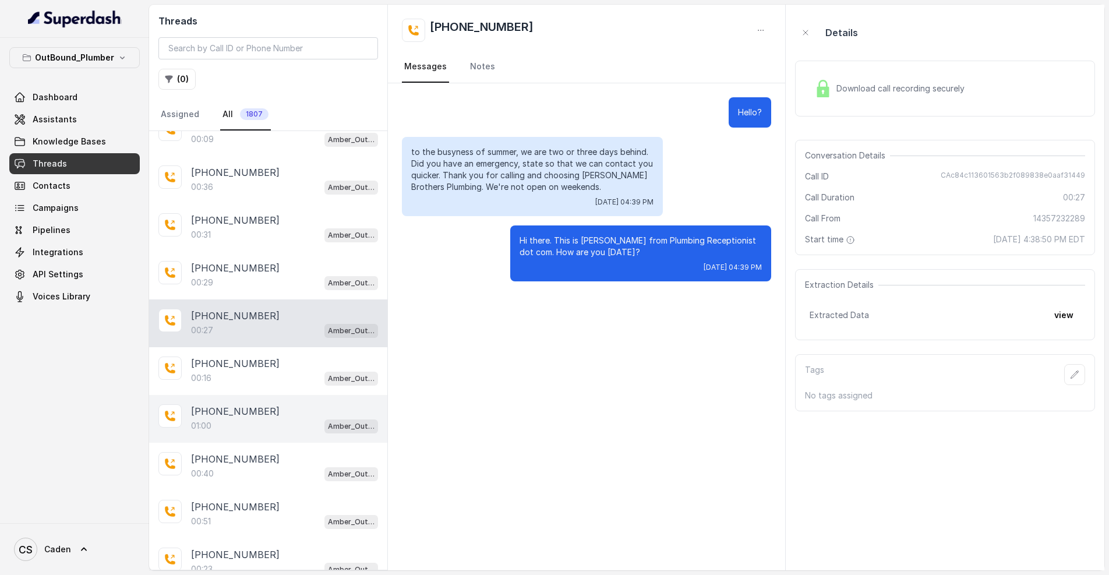
click at [253, 413] on p "[PHONE_NUMBER]" at bounding box center [235, 411] width 89 height 14
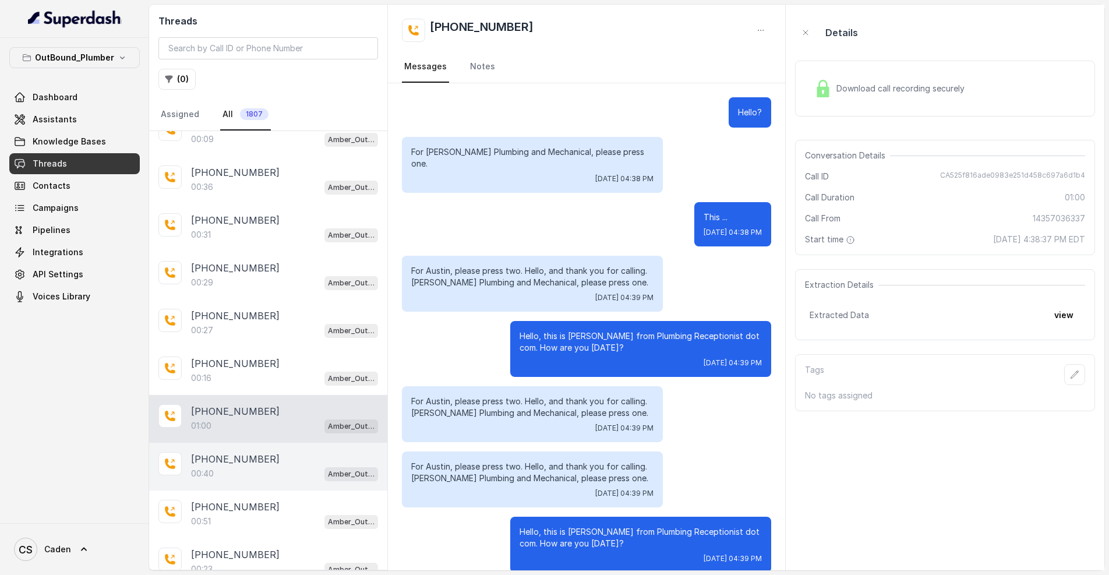
click at [250, 450] on div "[PHONE_NUMBER]:40 Amber_Outreach" at bounding box center [268, 467] width 238 height 48
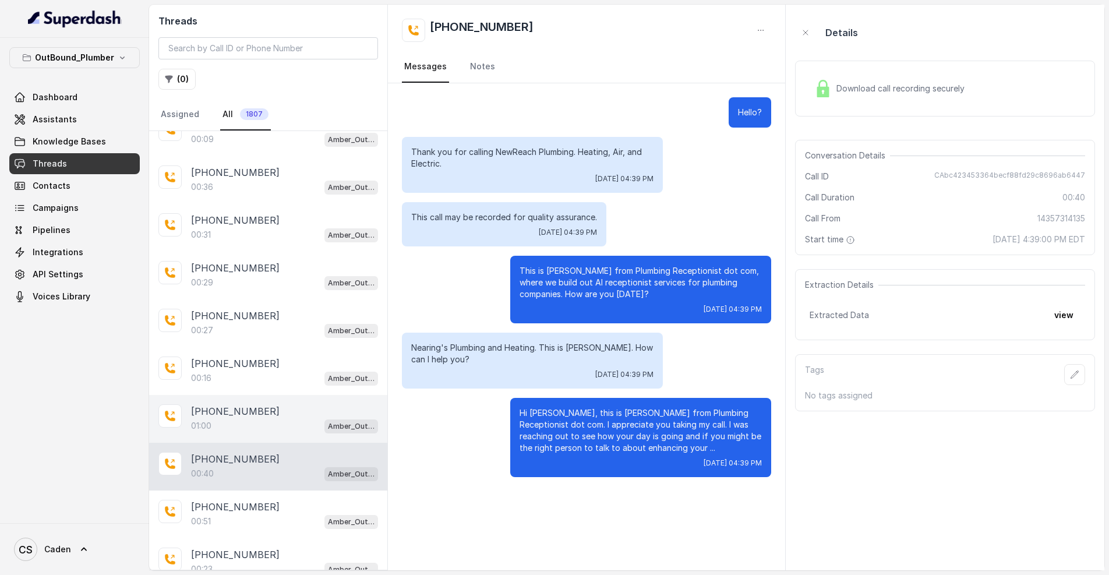
click at [250, 414] on p "[PHONE_NUMBER]" at bounding box center [235, 411] width 89 height 14
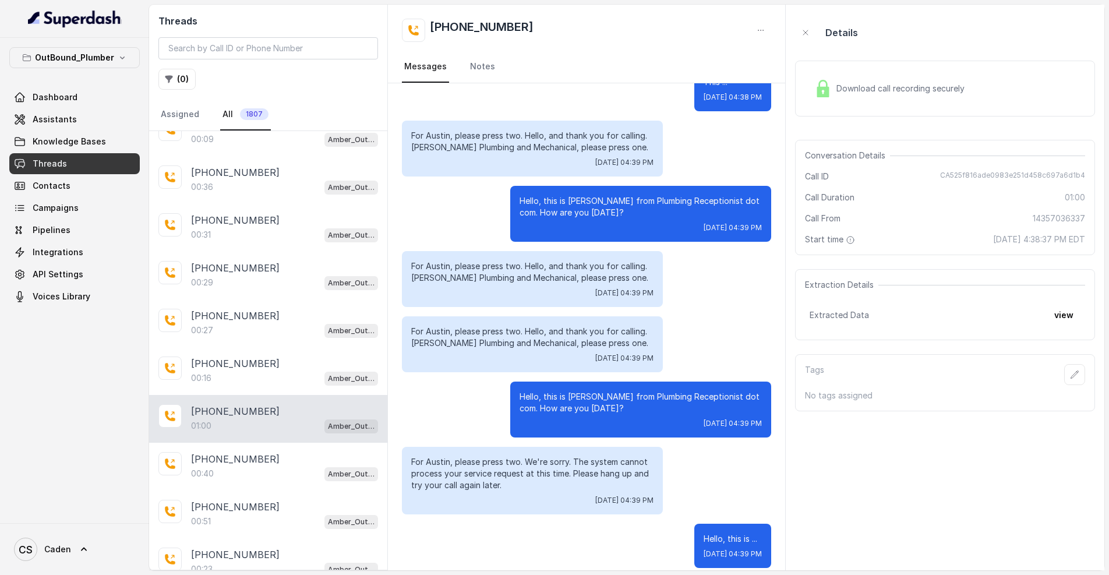
scroll to position [3833, 0]
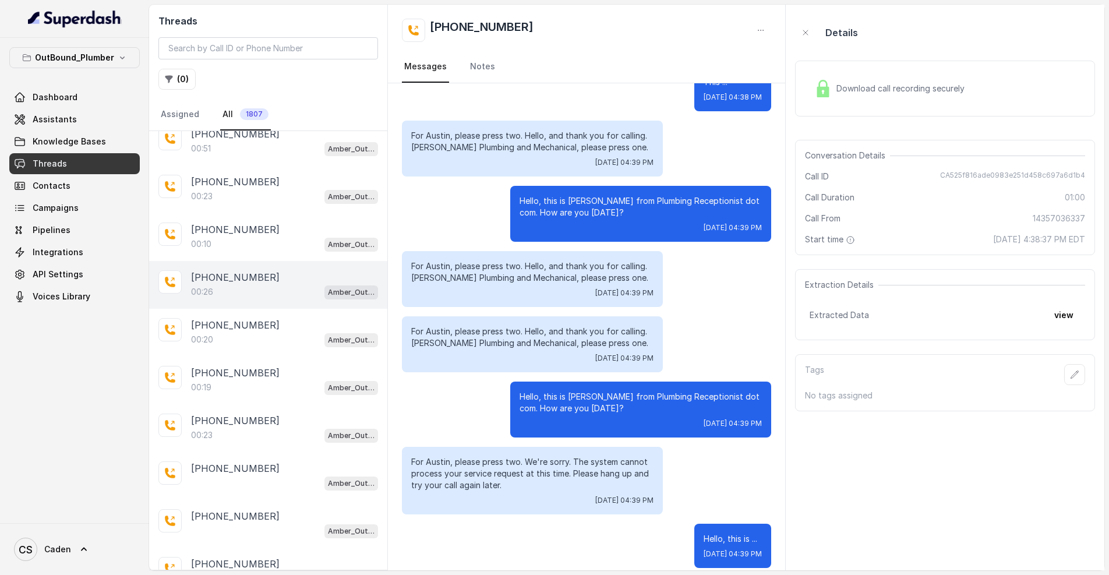
click at [251, 268] on div "[PHONE_NUMBER]:26 Amber_Outreach" at bounding box center [268, 285] width 238 height 48
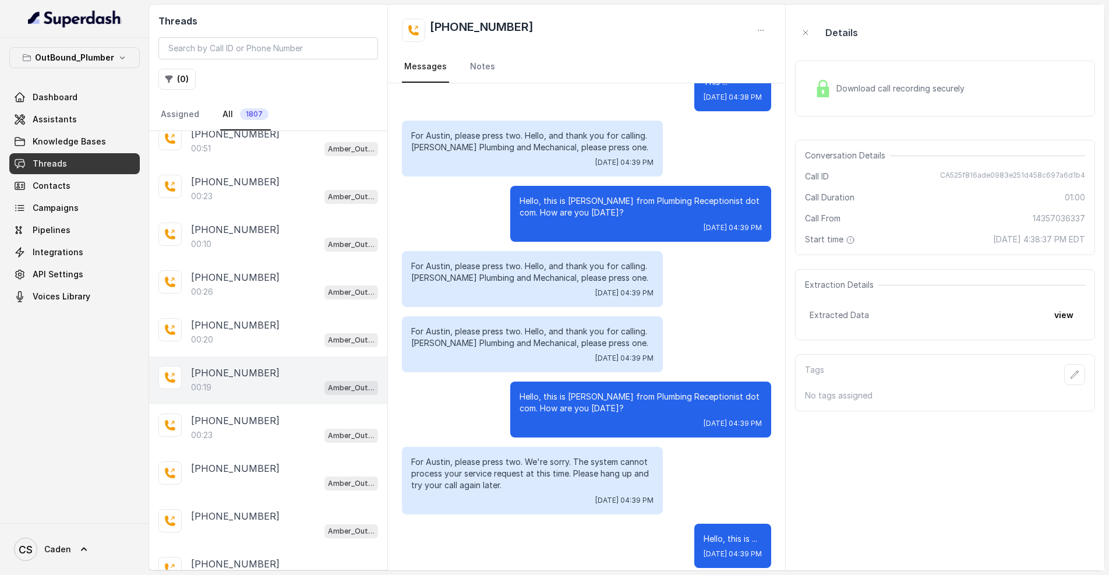
click at [252, 399] on div "[PHONE_NUMBER]:19 Amber_Outreach" at bounding box center [268, 380] width 238 height 48
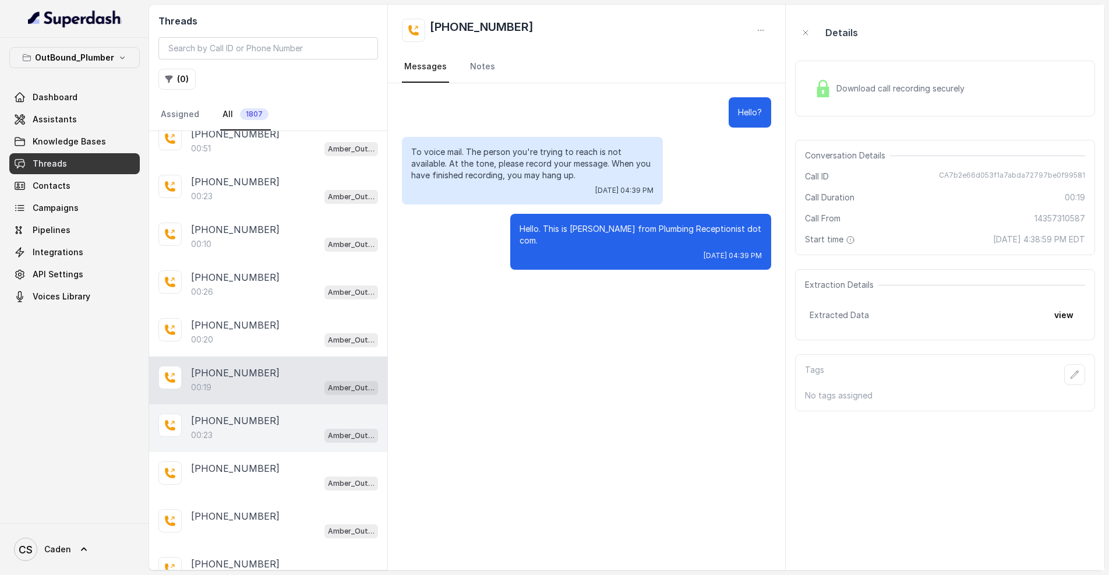
click at [253, 449] on div "[PHONE_NUMBER]:23 Amber_Outreach" at bounding box center [268, 428] width 238 height 48
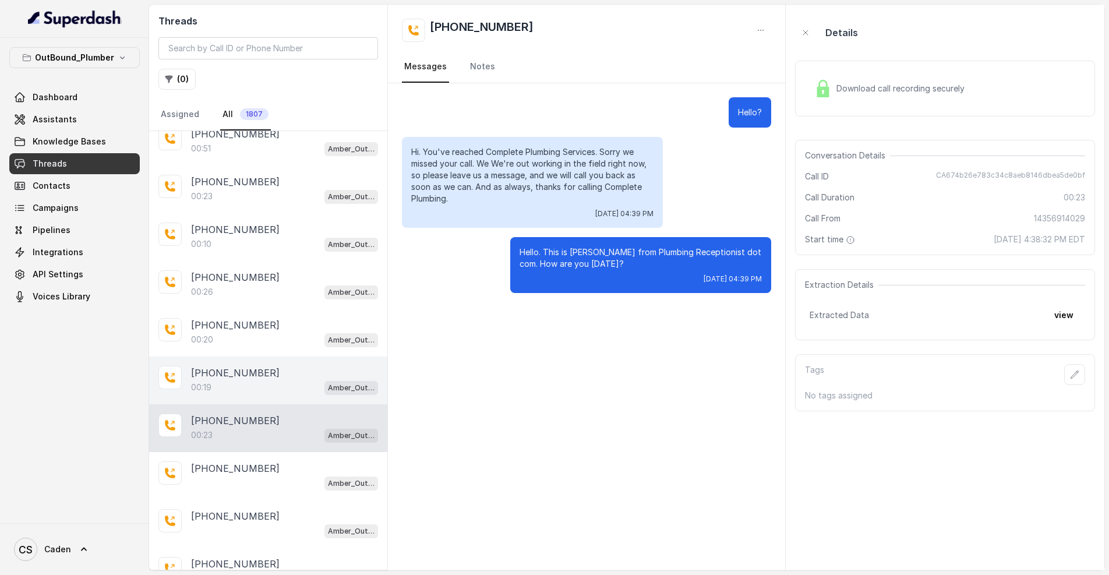
click at [252, 401] on div "[PHONE_NUMBER]:19 Amber_Outreach" at bounding box center [268, 380] width 238 height 48
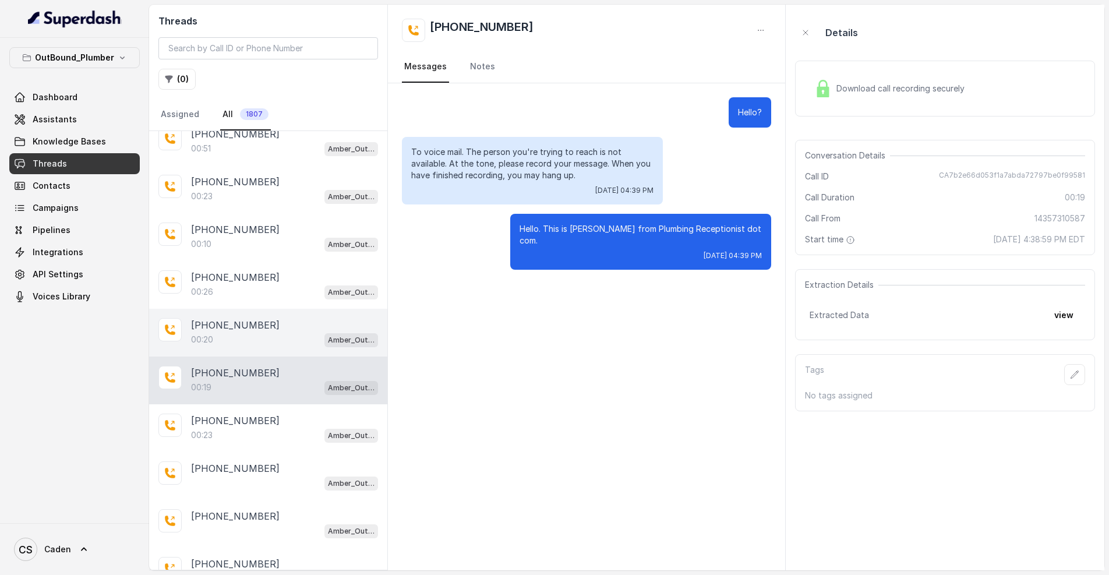
click at [249, 350] on div "[PHONE_NUMBER]:20 Amber_Outreach" at bounding box center [268, 333] width 238 height 48
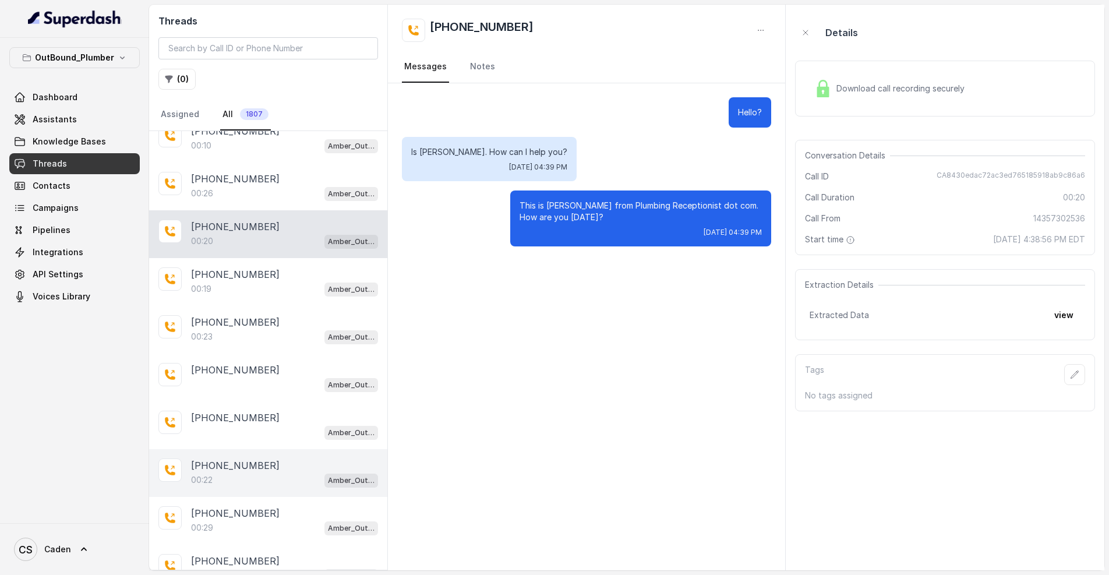
scroll to position [4033, 0]
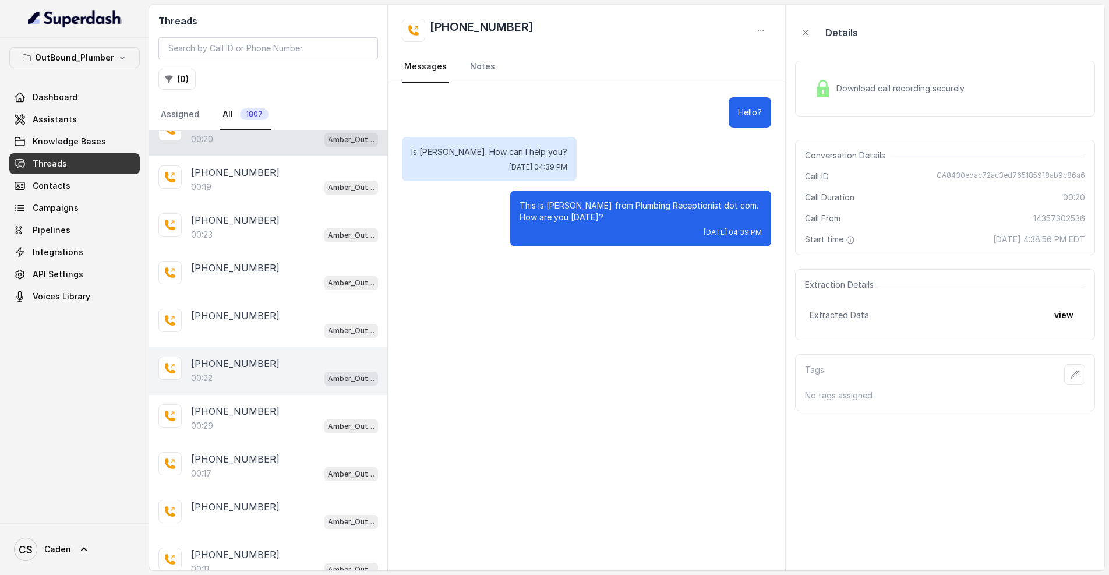
click at [250, 362] on p "[PHONE_NUMBER]" at bounding box center [235, 363] width 89 height 14
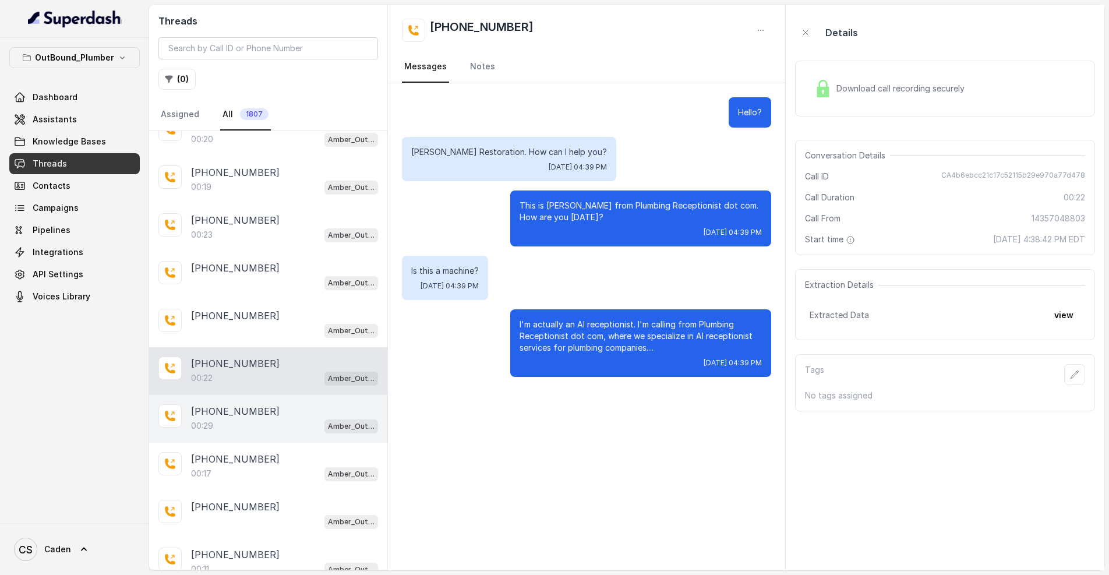
click at [245, 398] on div "[PHONE_NUMBER]:29 Amber_Outreach" at bounding box center [268, 419] width 238 height 48
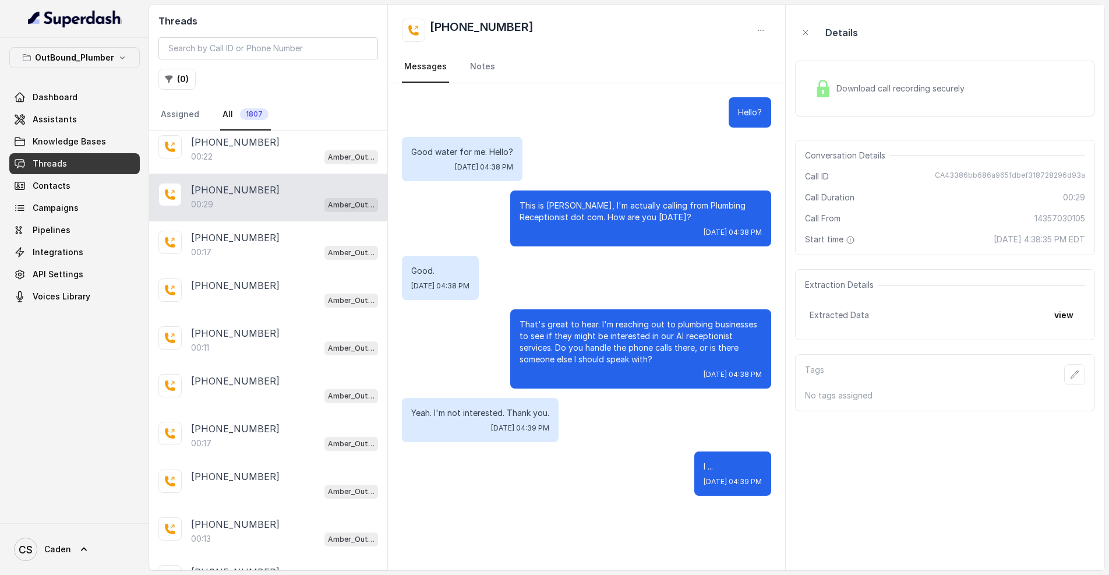
scroll to position [4370, 0]
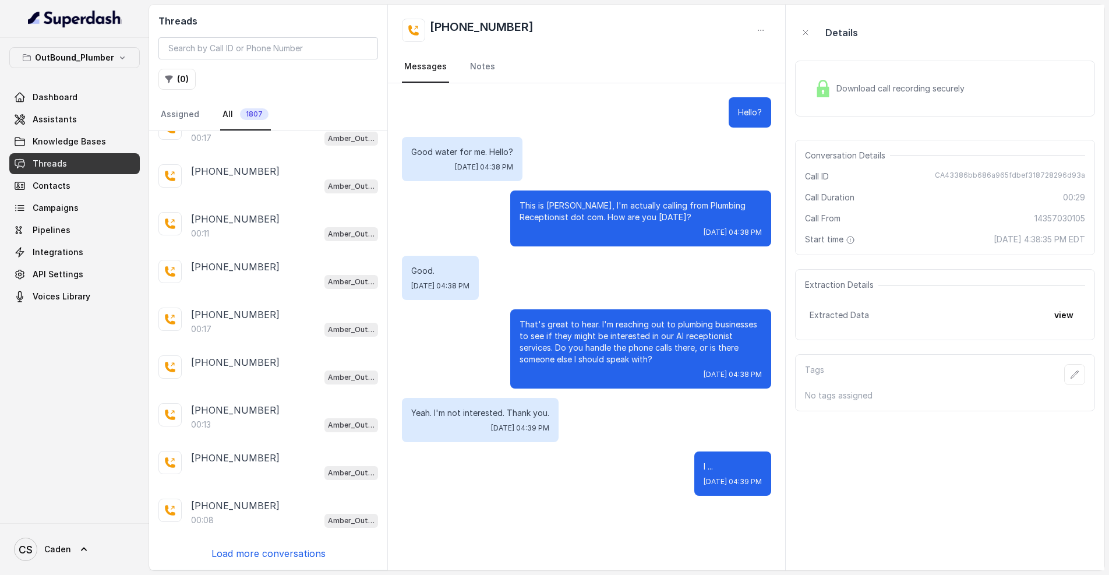
click at [261, 547] on p "Load more conversations" at bounding box center [268, 553] width 114 height 14
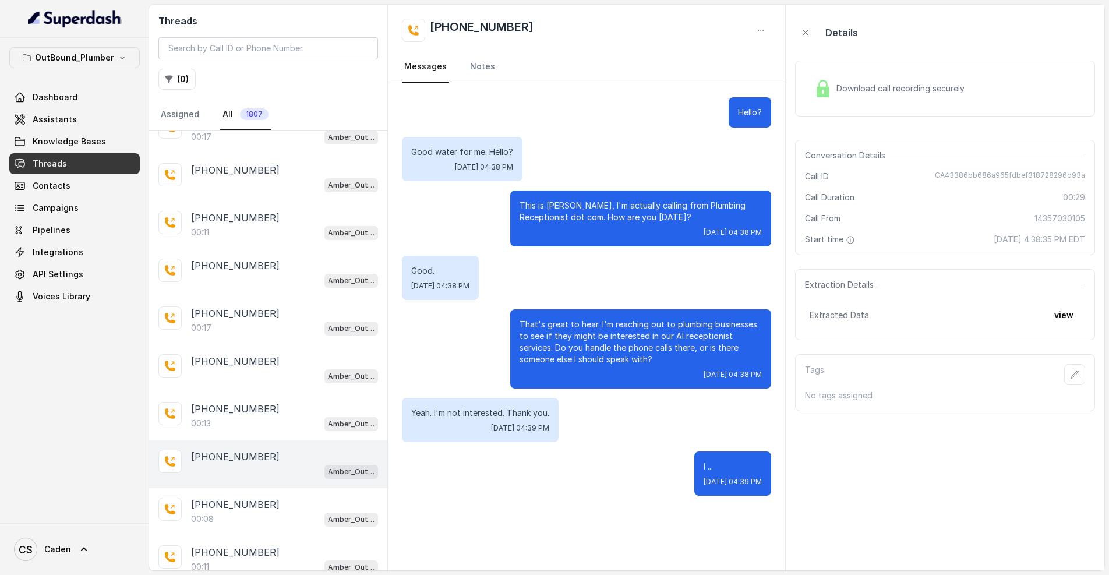
scroll to position [4653, 0]
